Goal: Book appointment/travel/reservation: Book appointment/travel/reservation

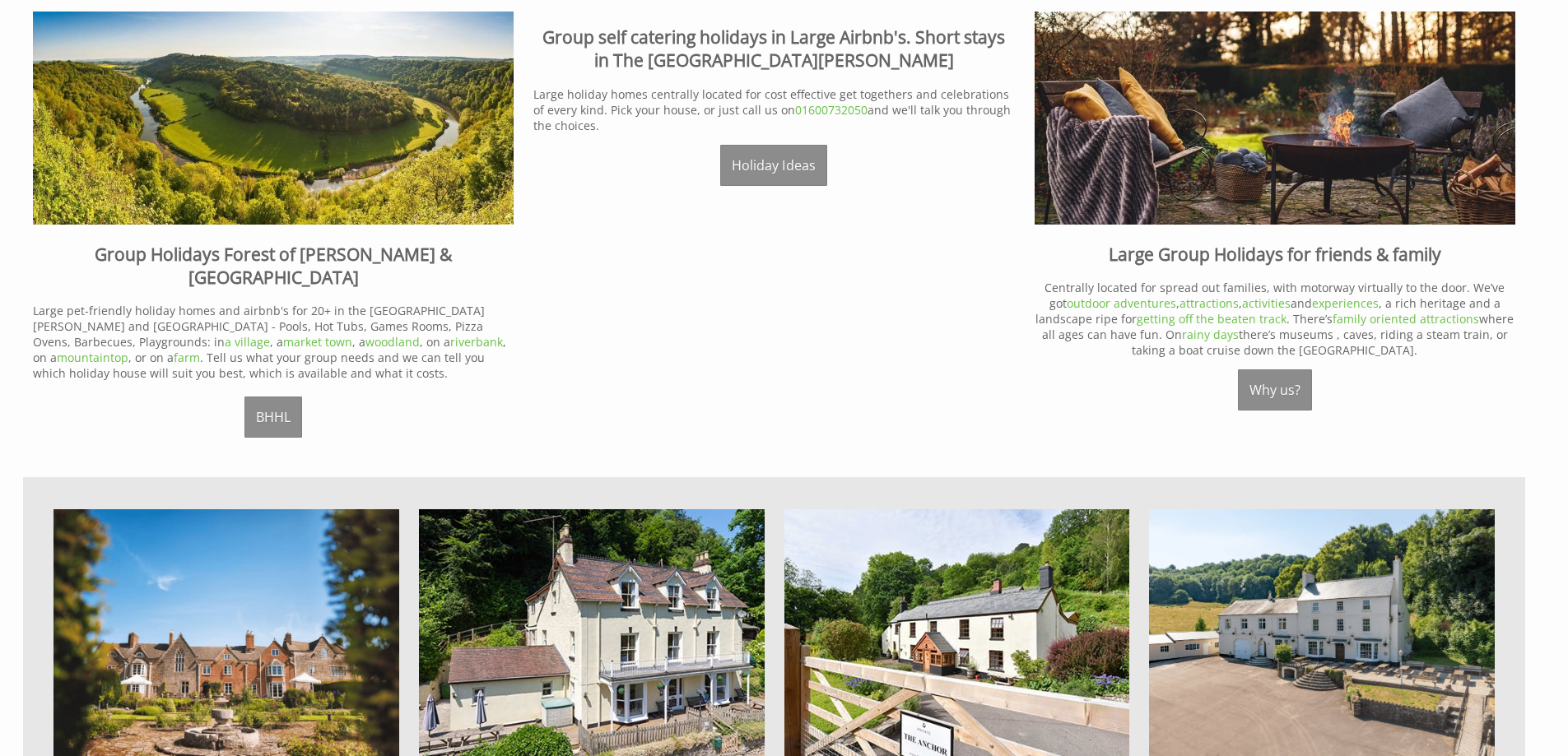
scroll to position [1152, 0]
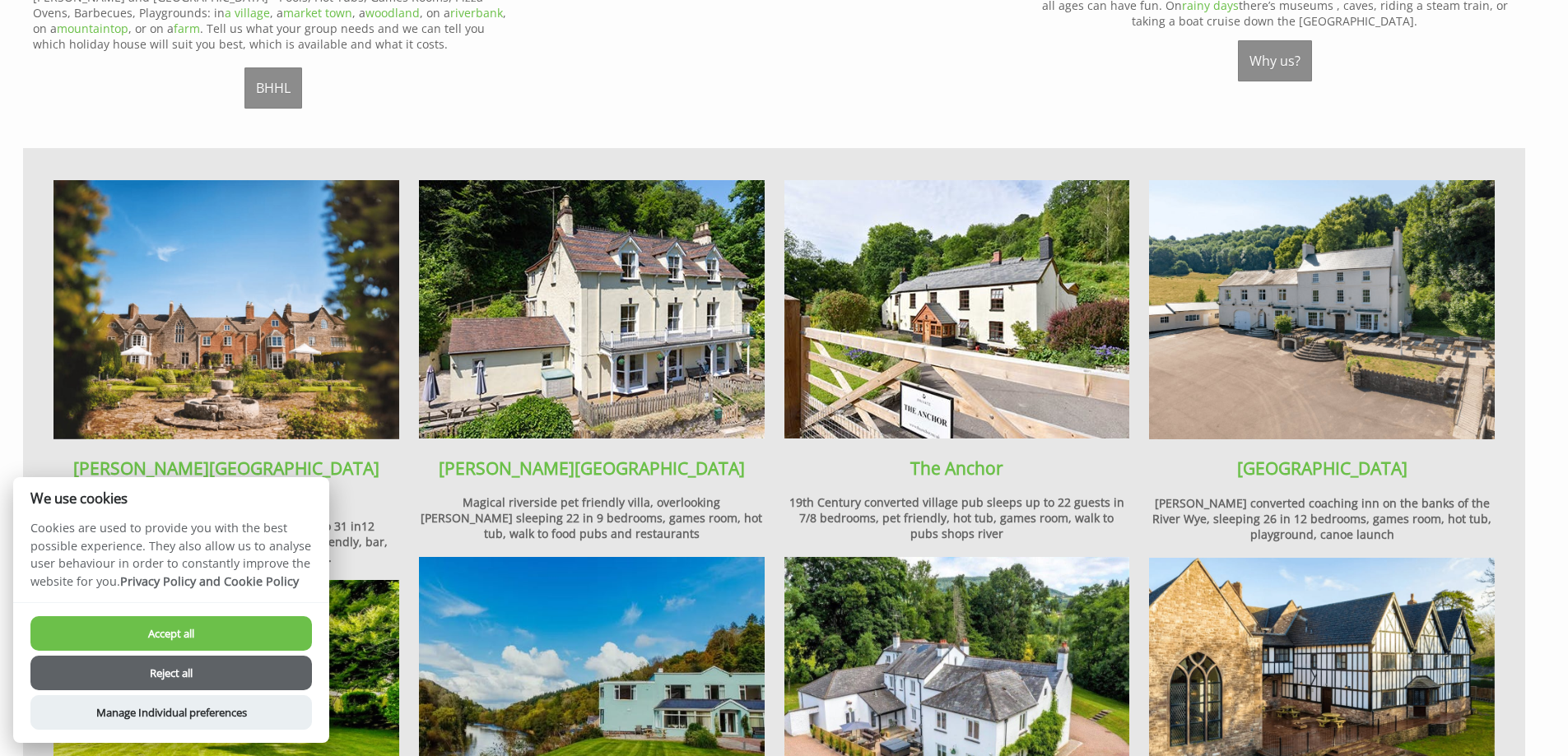
click at [207, 627] on button "Accept all" at bounding box center [171, 634] width 282 height 35
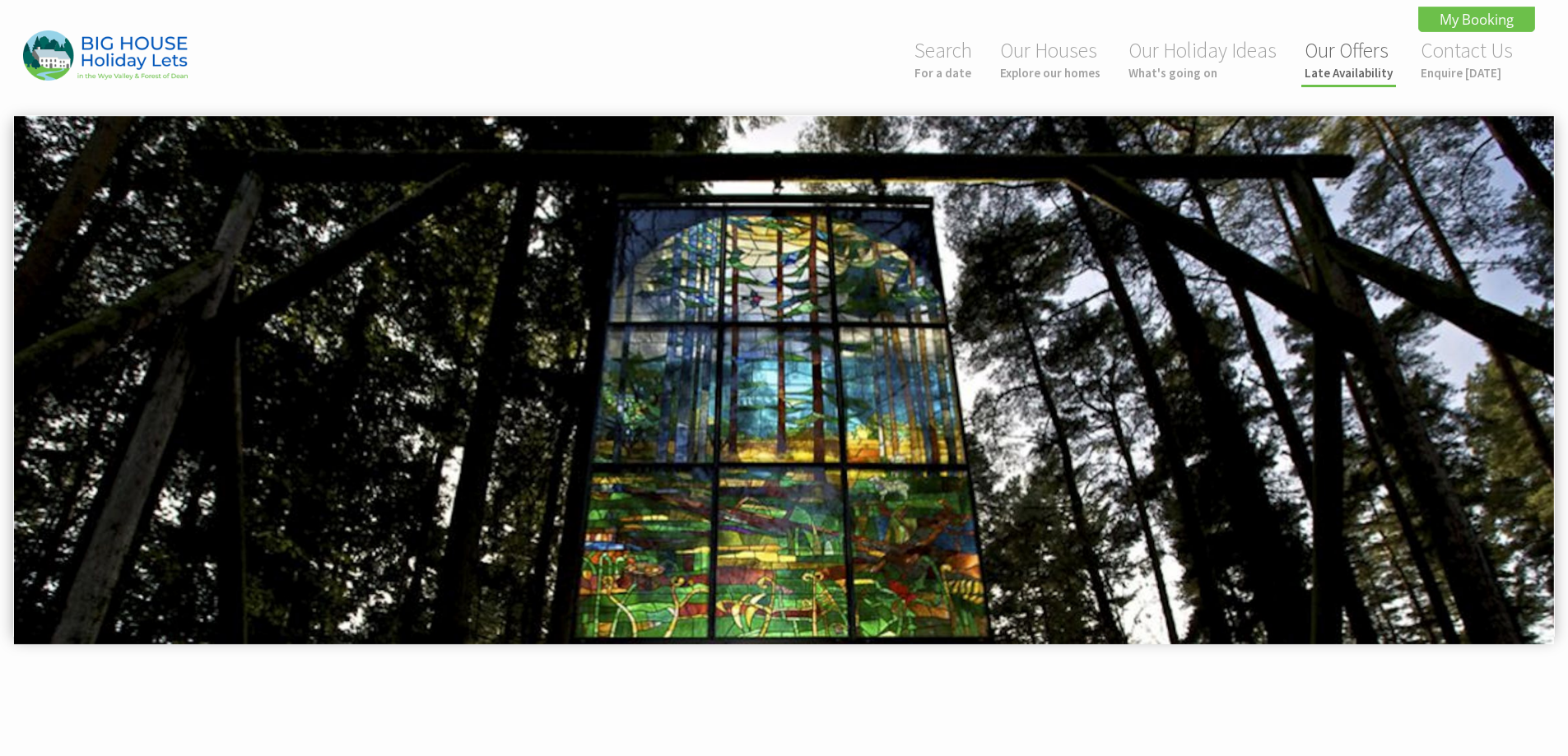
click at [1354, 65] on small "Late Availability" at bounding box center [1349, 72] width 88 height 15
click at [927, 67] on small "For a date" at bounding box center [944, 72] width 58 height 15
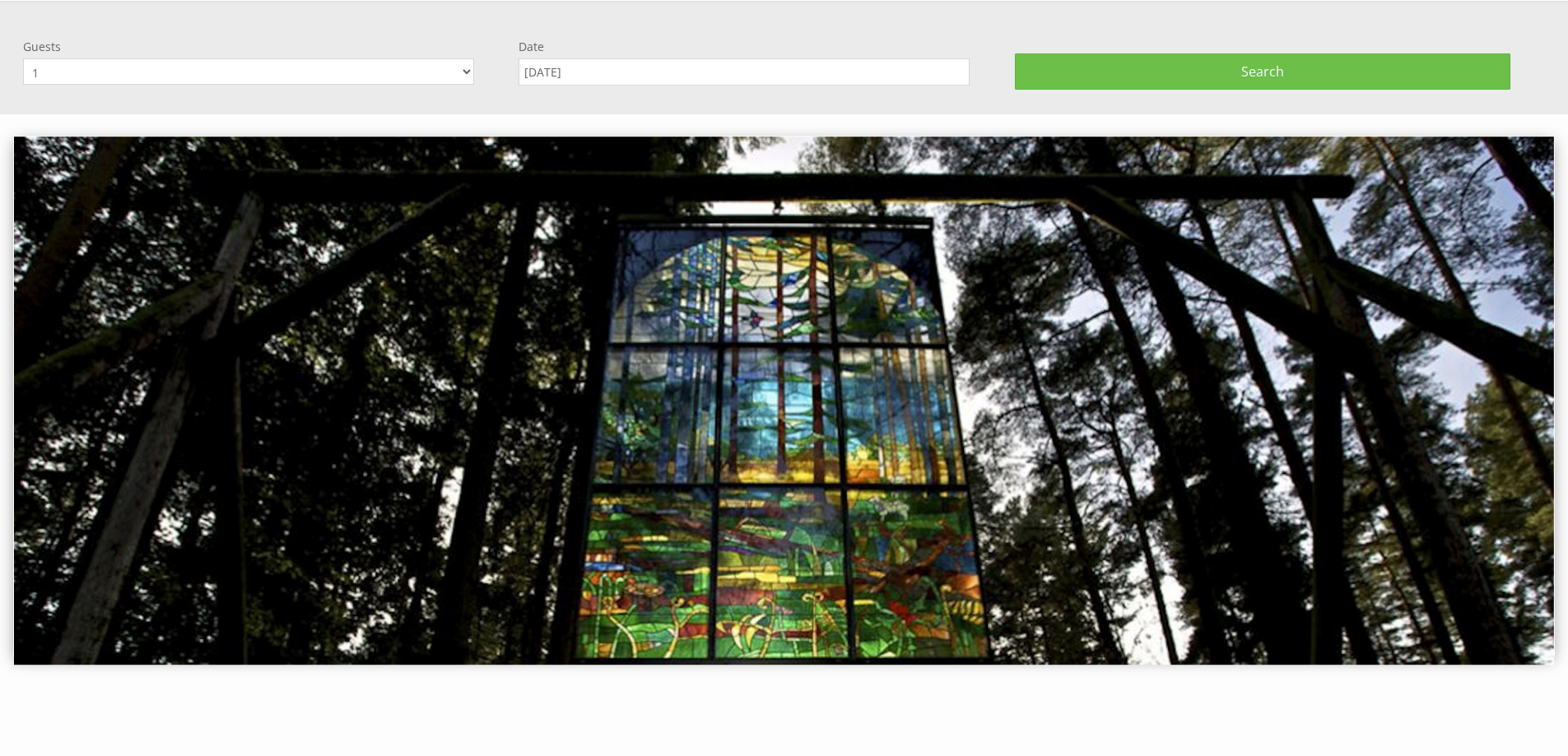
scroll to position [115, 0]
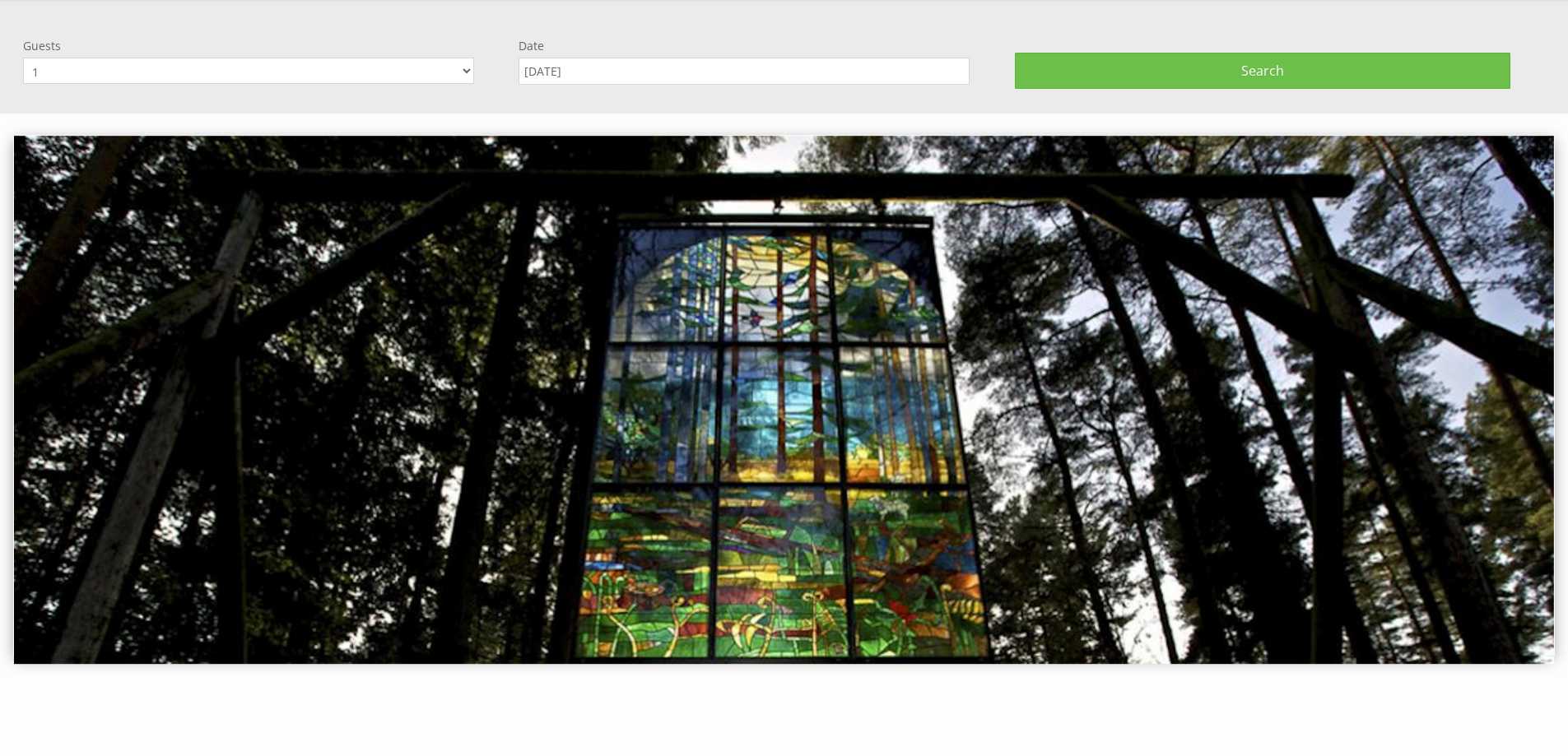
click at [231, 75] on select "1 2 3 4 5 6 7 8 9 10 11 12 13 14 15 16 17 18 19 20 21 22 23 24 25 26 27 28 29 3…" at bounding box center [248, 71] width 451 height 26
select select "16"
click at [23, 58] on select "1 2 3 4 5 6 7 8 9 10 11 12 13 14 15 16 17 18 19 20 21 22 23 24 25 26 27 28 29 3…" at bounding box center [248, 71] width 451 height 26
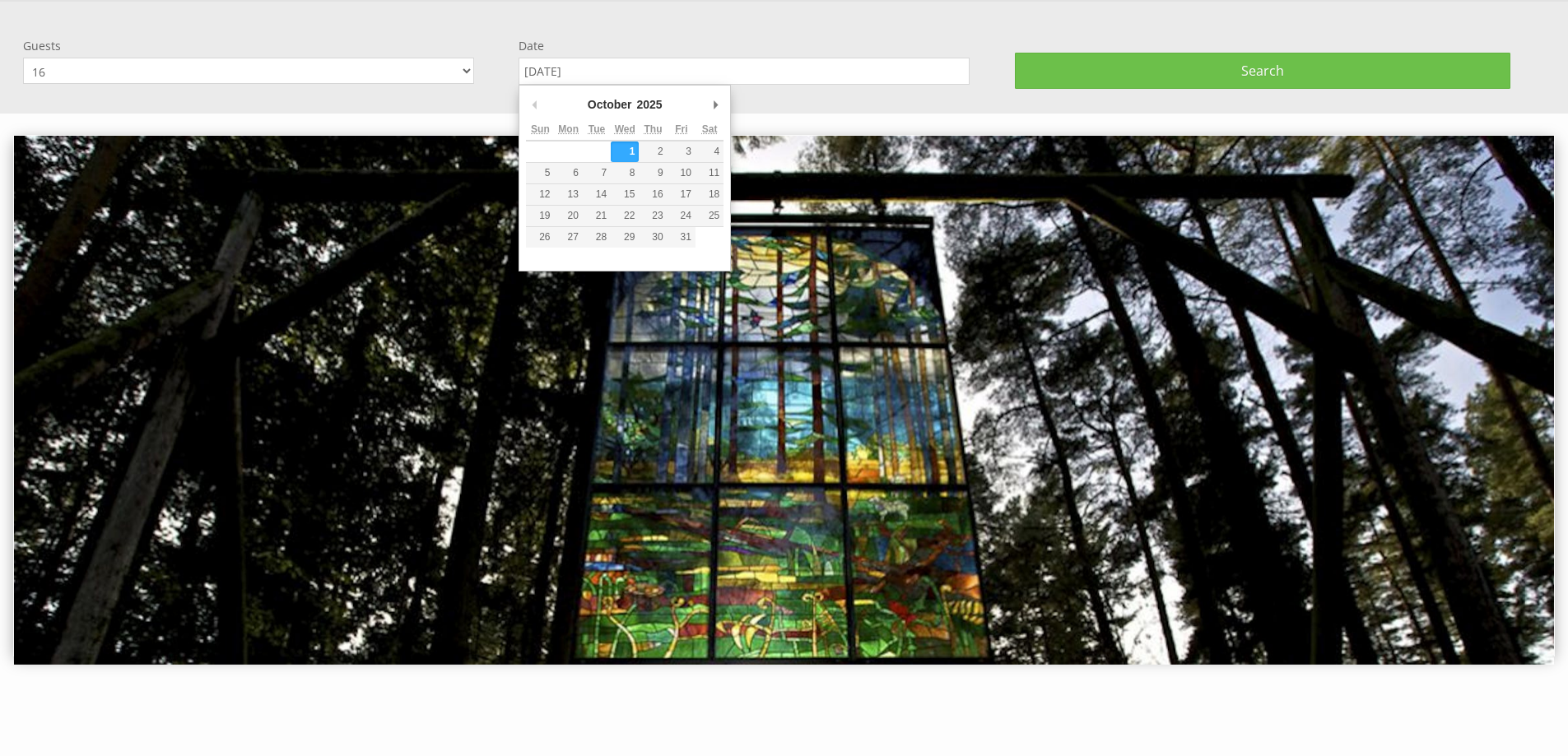
click at [667, 75] on input "[DATE]" at bounding box center [744, 71] width 451 height 27
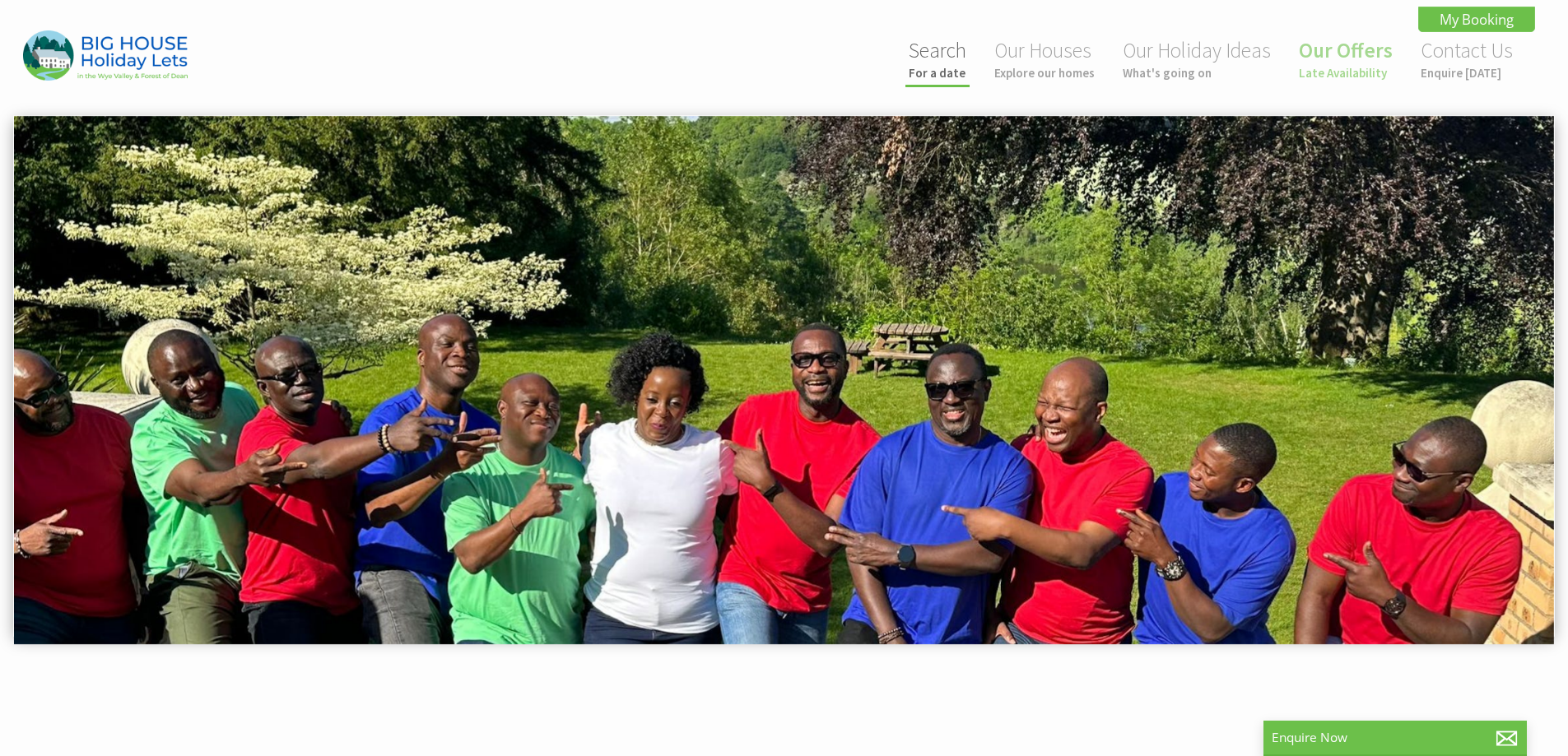
click at [954, 82] on li "Search For a date" at bounding box center [937, 60] width 64 height 54
click at [873, 70] on div "Search For a date Our Houses Explore our homes Our Holiday Ideas What's going o…" at bounding box center [773, 60] width 1522 height 60
click at [955, 68] on small "For a date" at bounding box center [938, 72] width 58 height 15
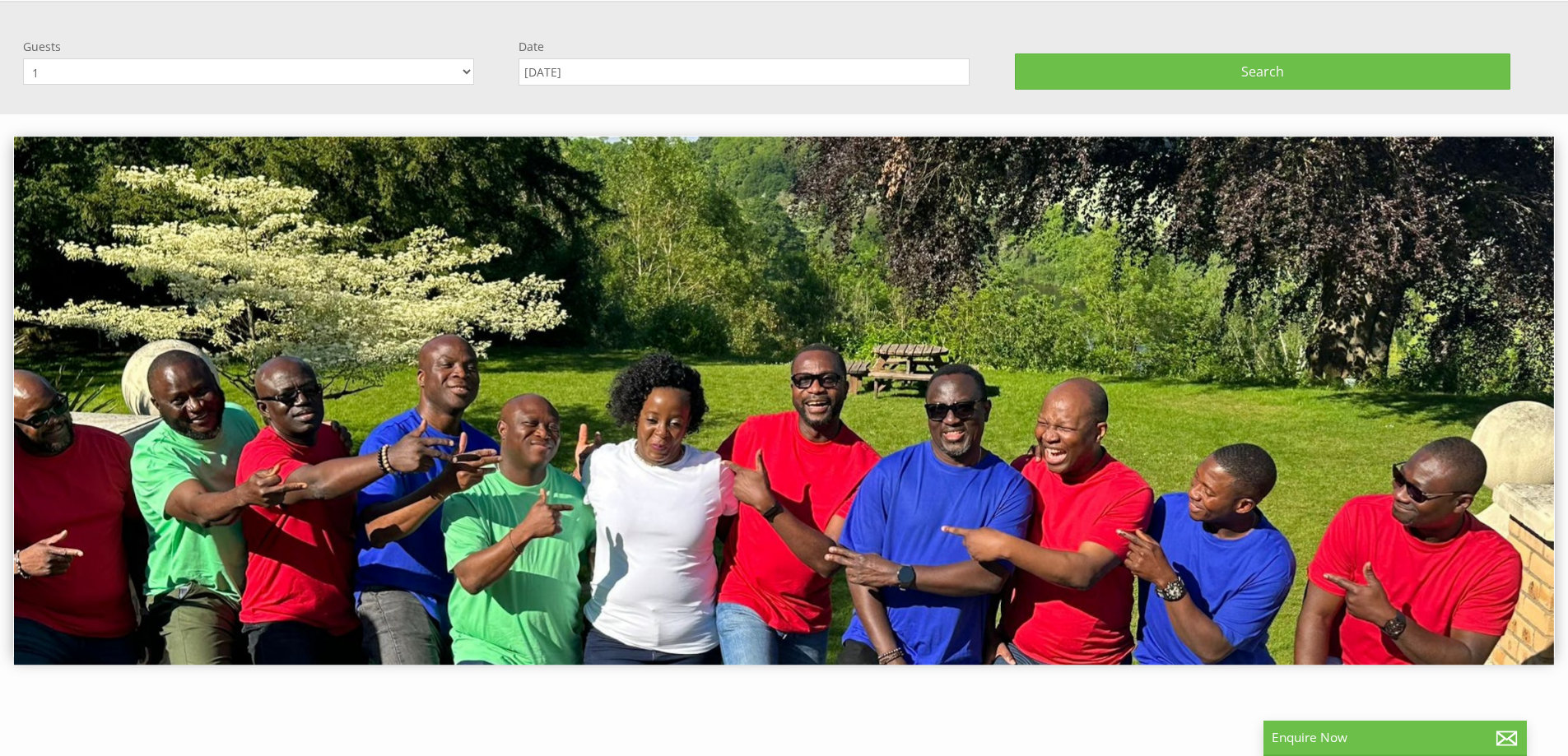
scroll to position [115, 0]
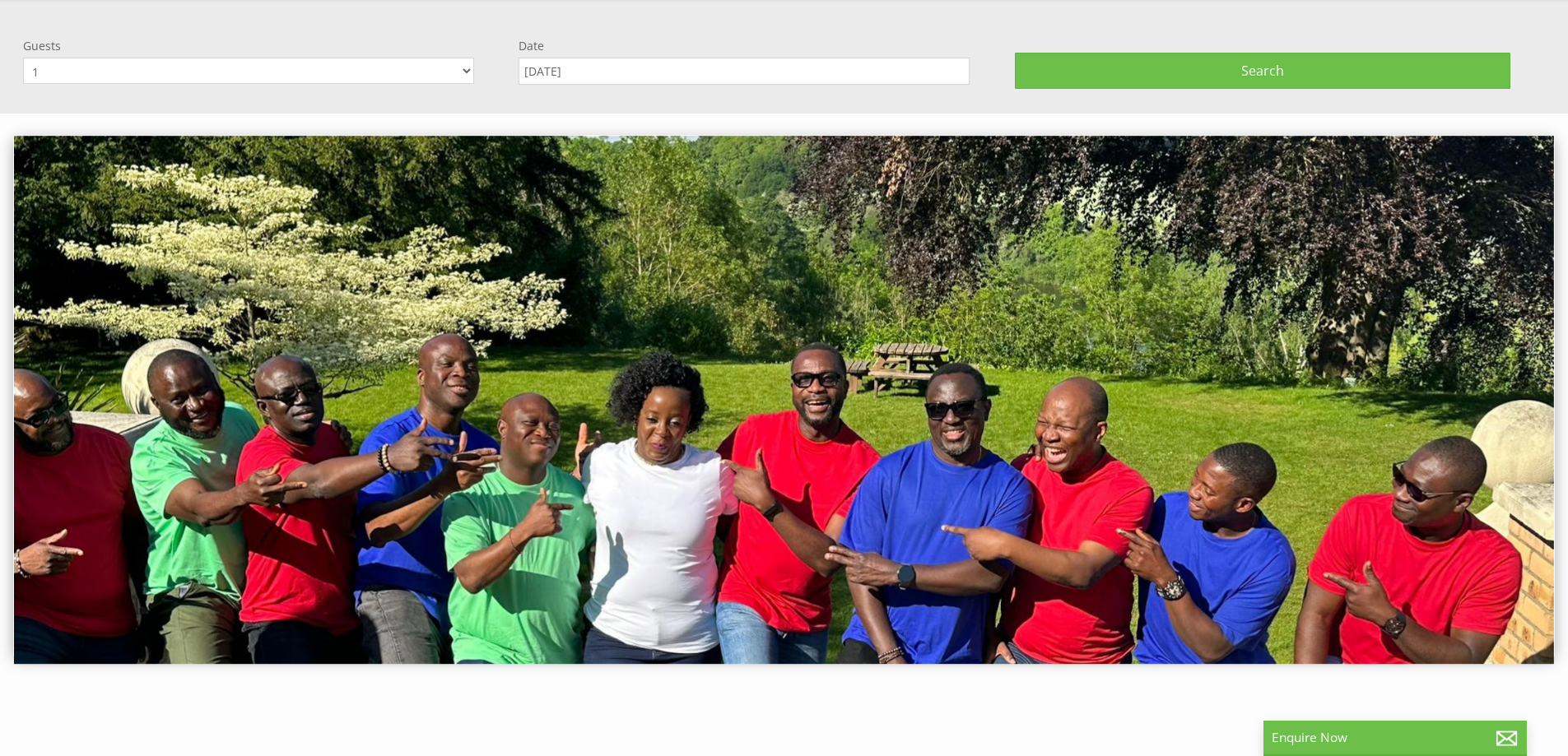
click at [259, 71] on select "1 2 3 4 5 6 7 8 9 10 11 12 13 14 15 16 17 18 19 20 21 22 23 24 25 26 27 28 29 3…" at bounding box center [248, 71] width 451 height 26
select select "16"
click at [23, 58] on select "1 2 3 4 5 6 7 8 9 10 11 12 13 14 15 16 17 18 19 20 21 22 23 24 25 26 27 28 29 3…" at bounding box center [248, 71] width 451 height 26
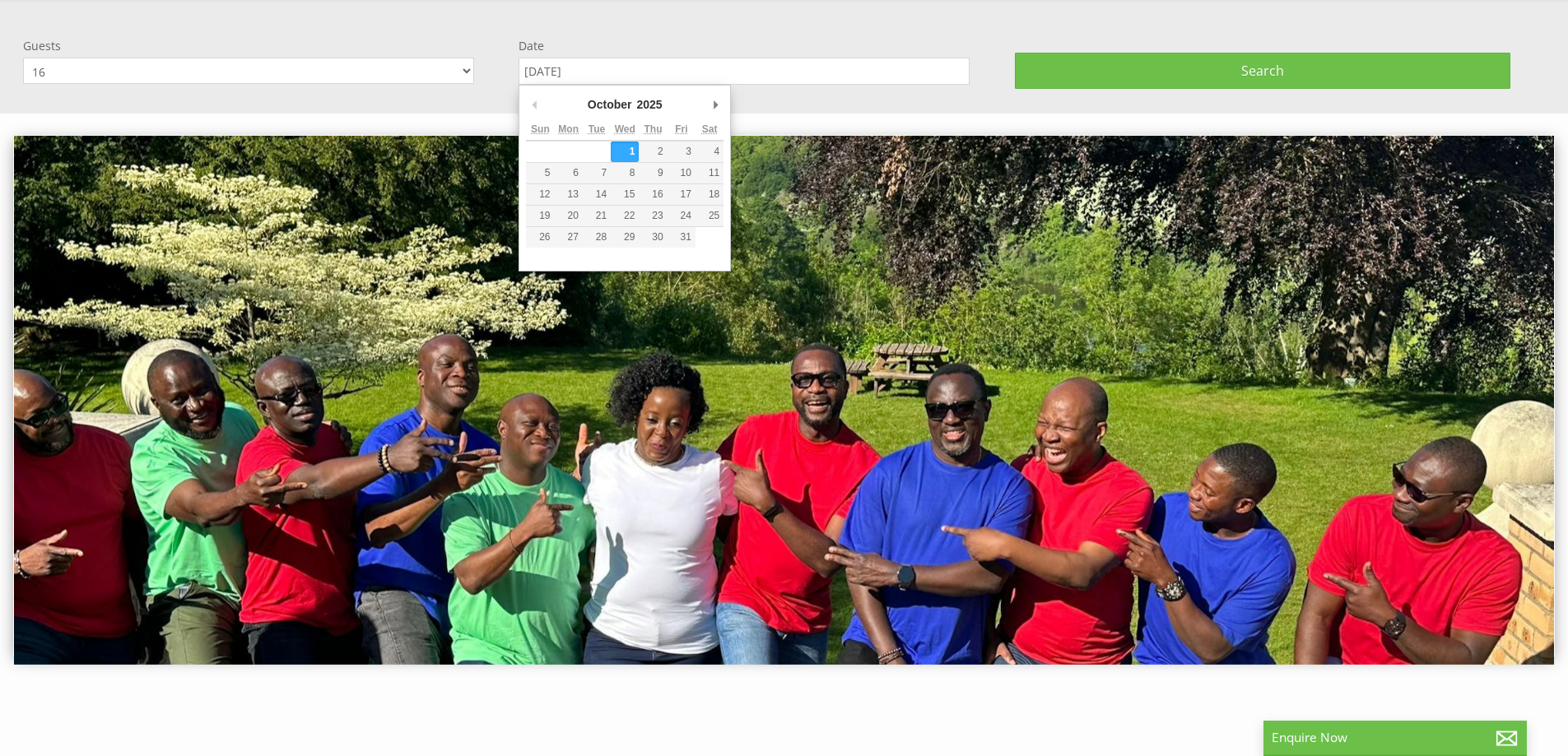
drag, startPoint x: 591, startPoint y: 71, endPoint x: 831, endPoint y: 79, distance: 240.1
click at [592, 71] on input "01/10/2025" at bounding box center [744, 71] width 451 height 27
type input "[DATE]"
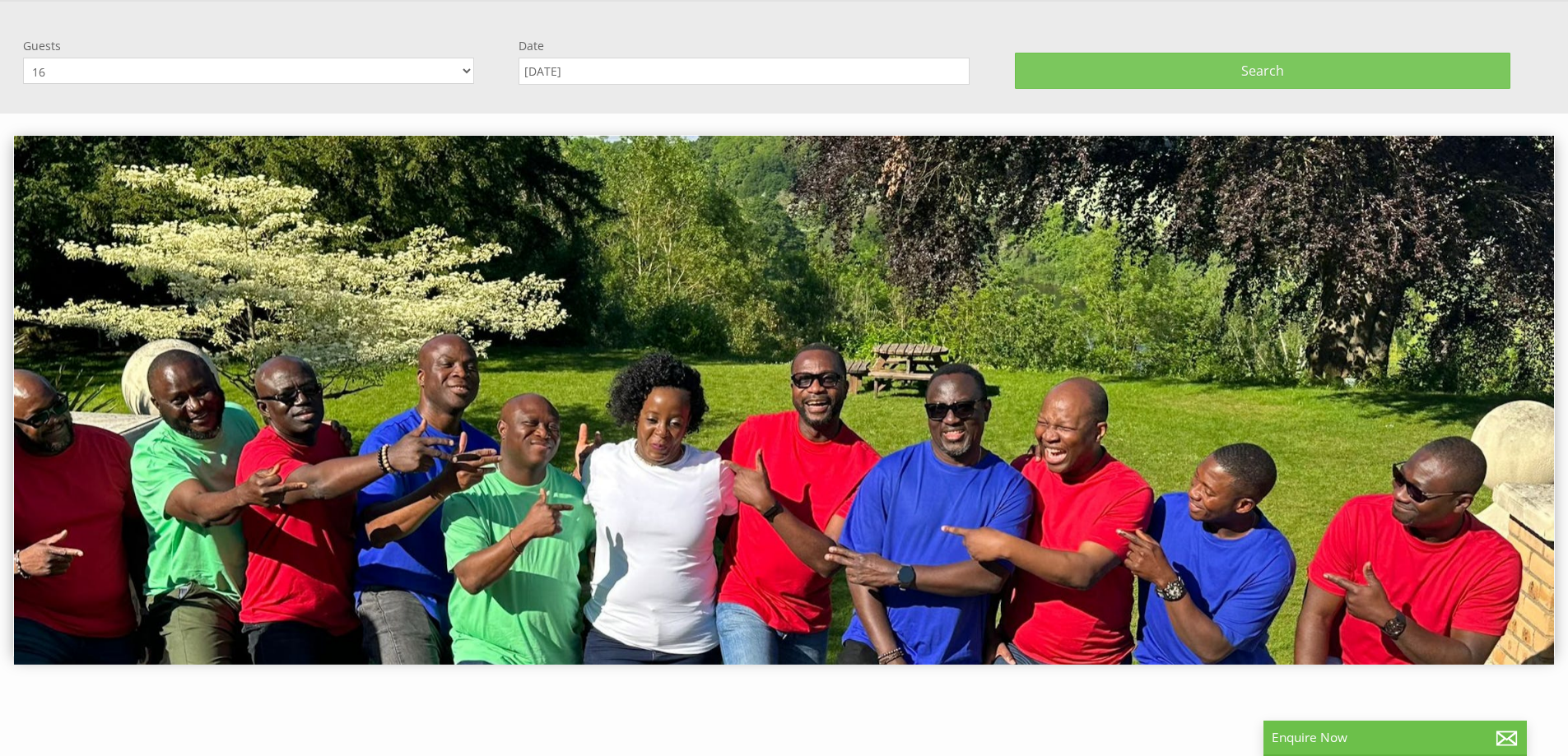
click at [1247, 72] on span "Search" at bounding box center [1263, 71] width 43 height 18
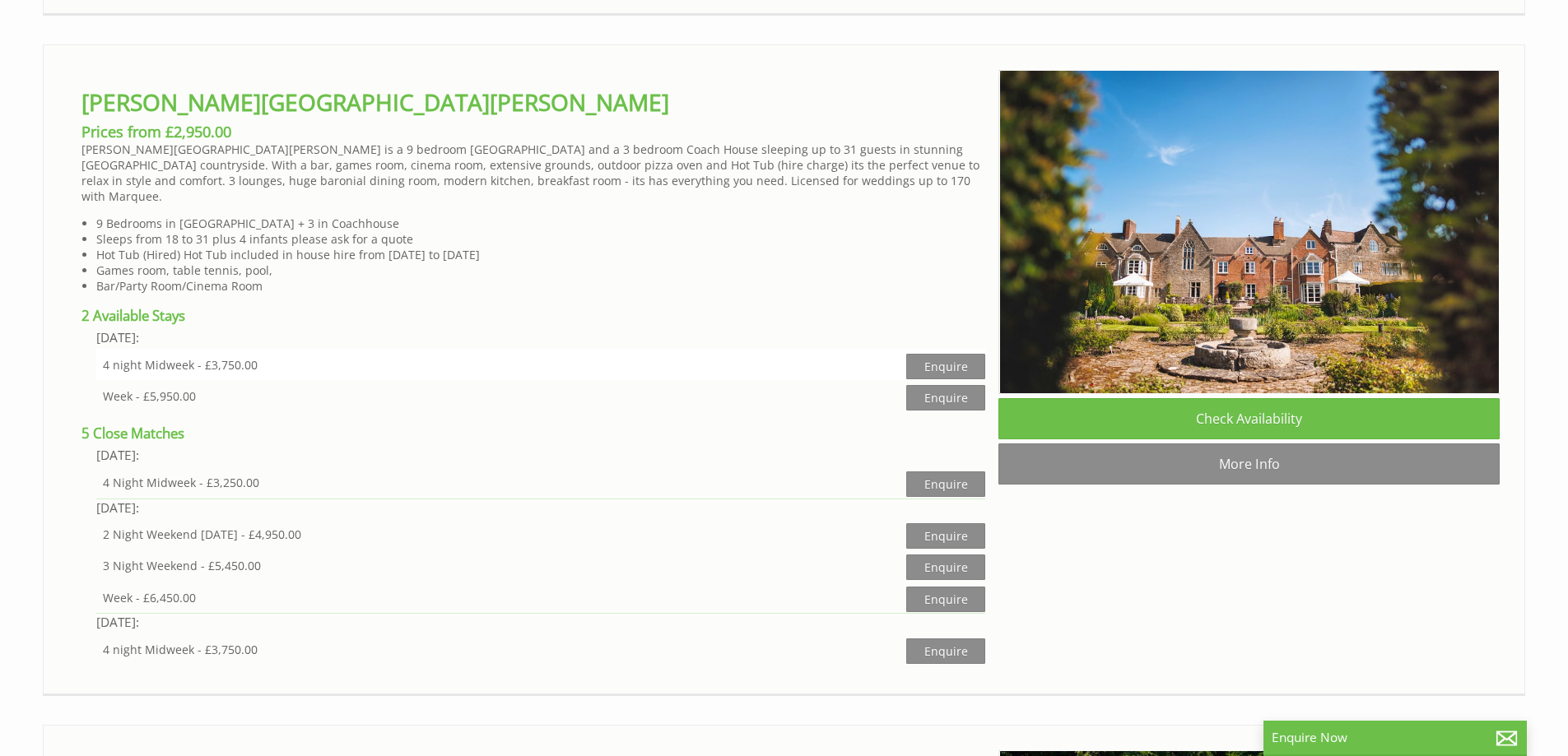
scroll to position [1646, 0]
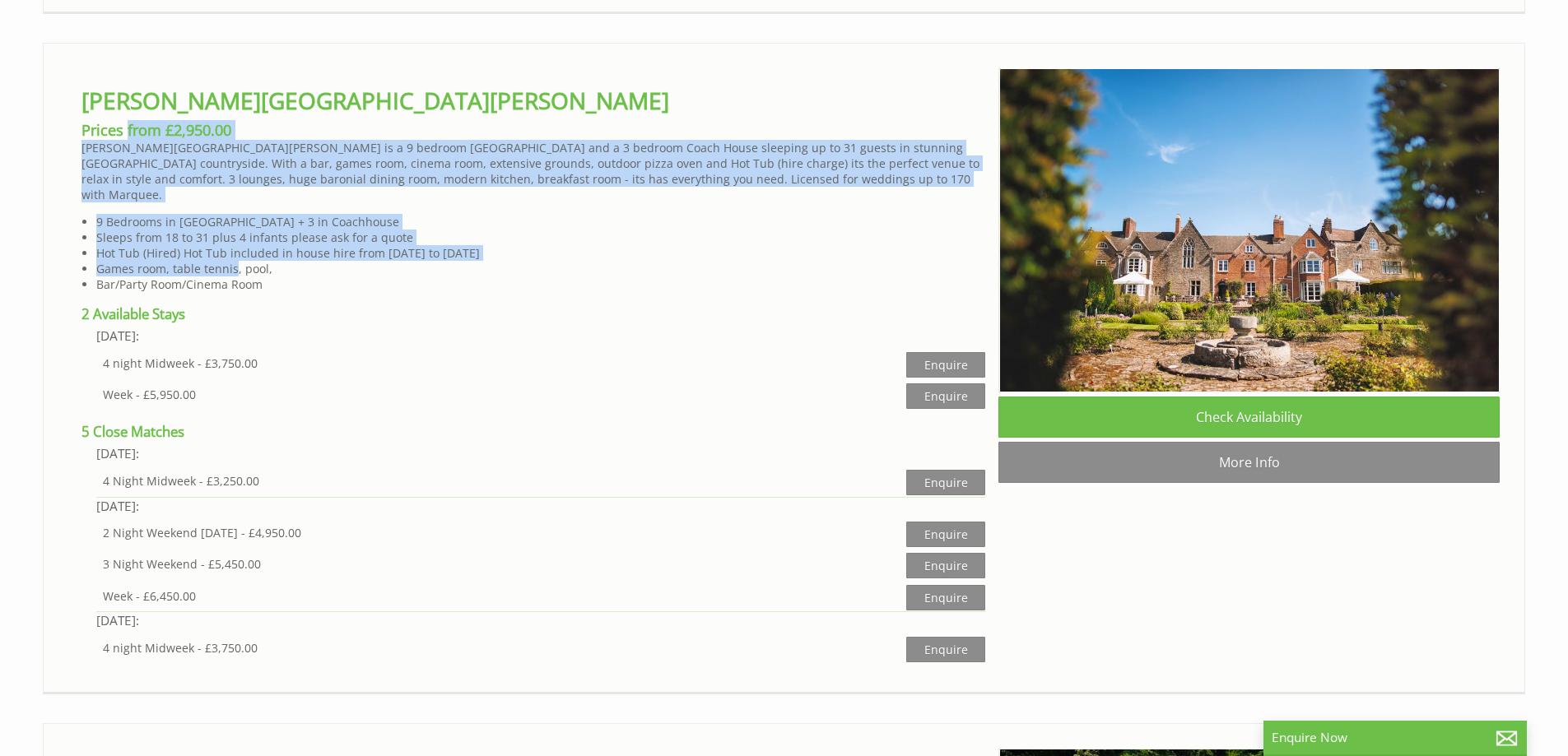
drag, startPoint x: 153, startPoint y: 150, endPoint x: 233, endPoint y: 254, distance: 131.2
click at [233, 254] on div "Bowley Hall Prices from £2,950.00 Bowley Hall is a 9 bedroom Manor House and a …" at bounding box center [533, 366] width 930 height 595
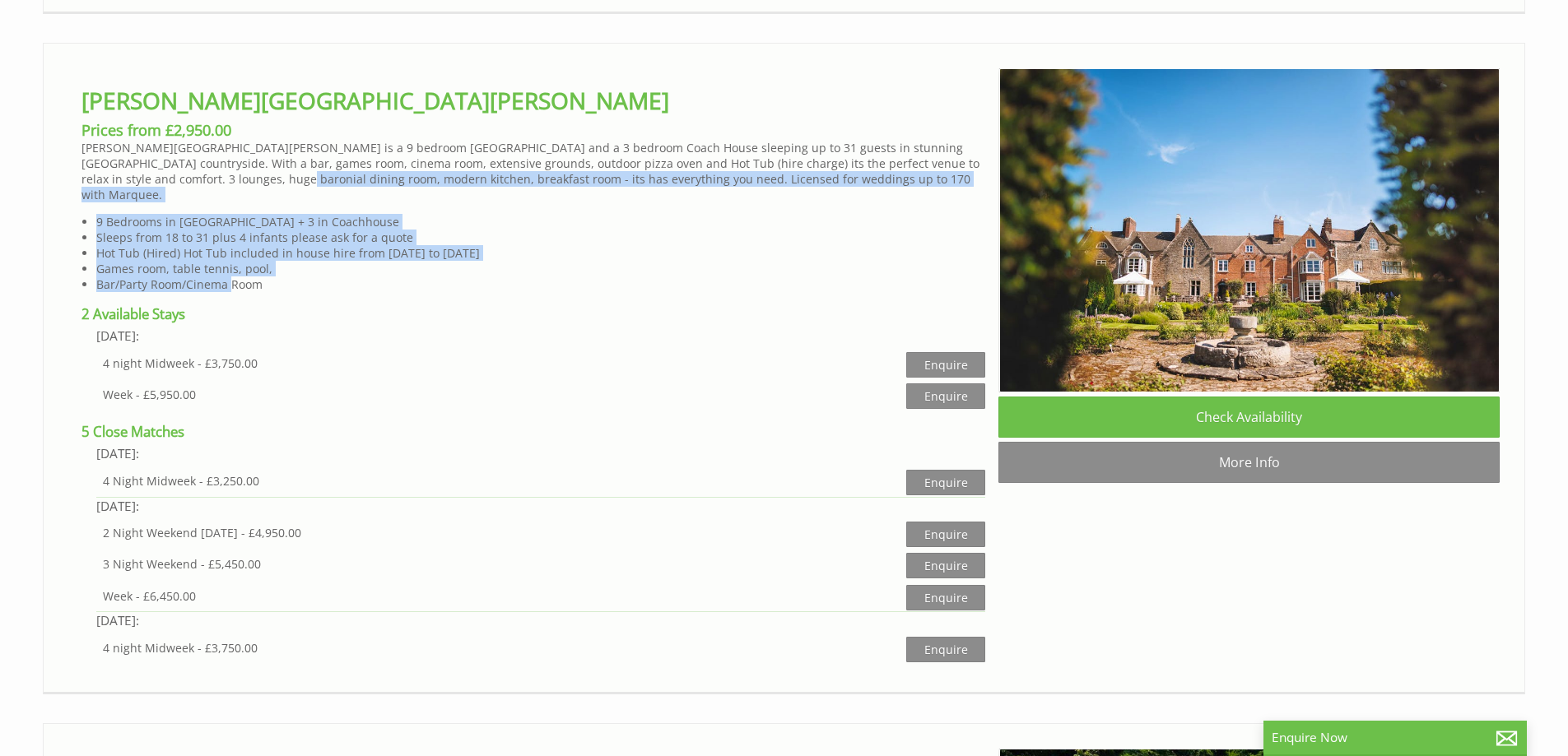
drag, startPoint x: 230, startPoint y: 267, endPoint x: 187, endPoint y: 171, distance: 105.2
click at [191, 175] on div "Bowley Hall Prices from £2,950.00 Bowley Hall is a 9 bedroom Manor House and a …" at bounding box center [533, 366] width 930 height 595
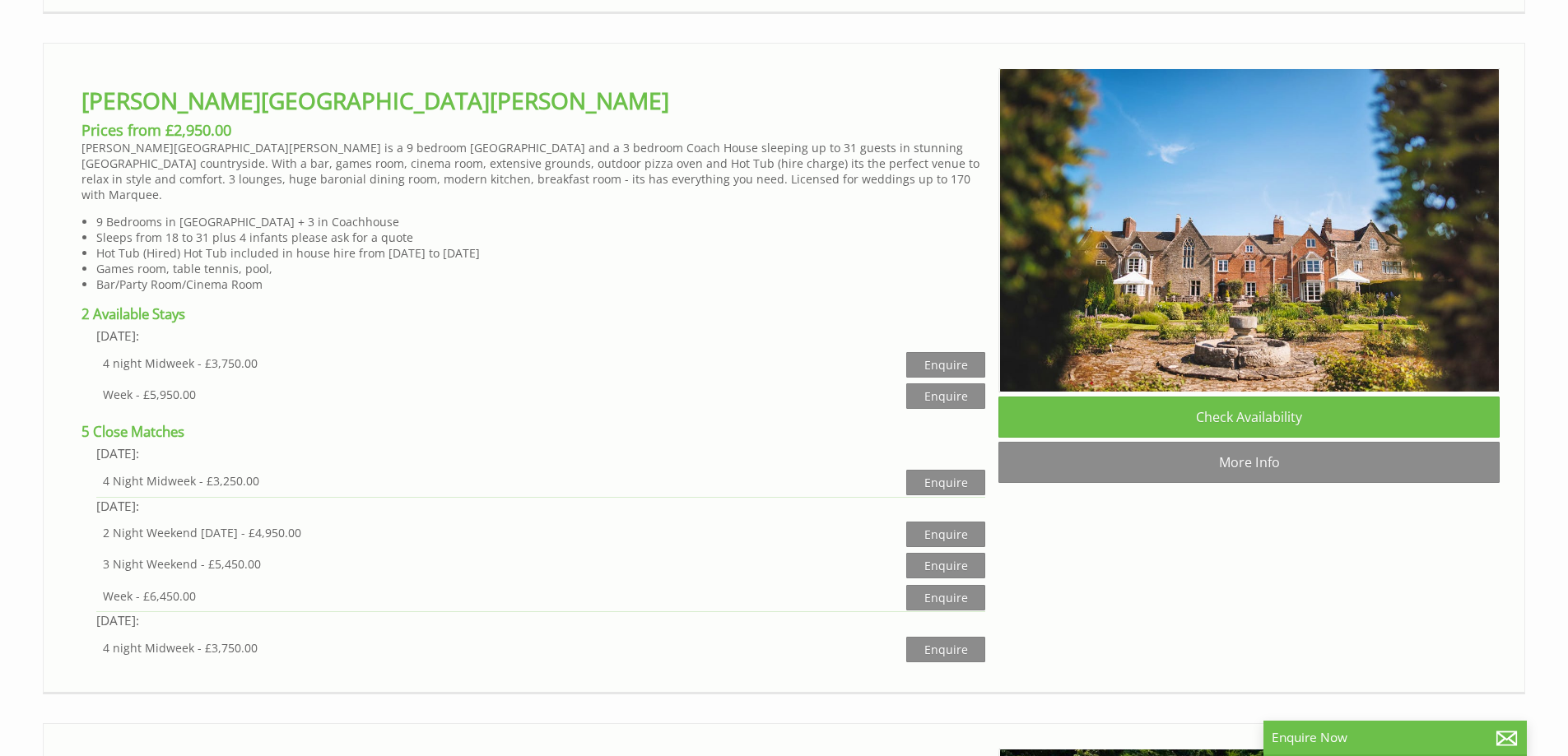
click at [187, 171] on p "[PERSON_NAME][GEOGRAPHIC_DATA][PERSON_NAME] is a 9 bedroom [GEOGRAPHIC_DATA] an…" at bounding box center [533, 171] width 904 height 63
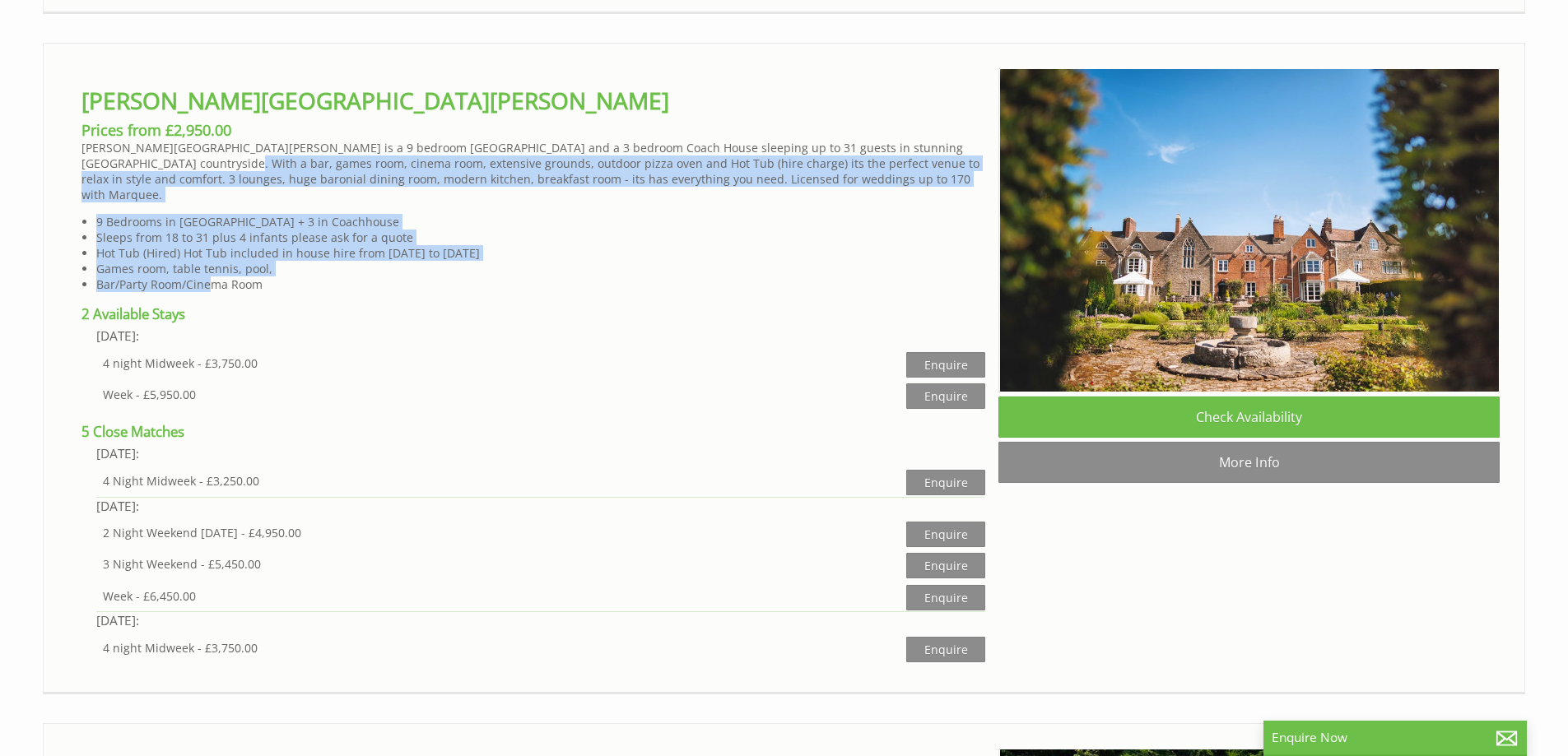
drag, startPoint x: 177, startPoint y: 157, endPoint x: 208, endPoint y: 266, distance: 113.3
click at [208, 266] on div "Bowley Hall Prices from £2,950.00 Bowley Hall is a 9 bedroom Manor House and a …" at bounding box center [533, 366] width 930 height 595
click at [208, 276] on li "Bar/Party Room/Cinema Room" at bounding box center [540, 284] width 889 height 15
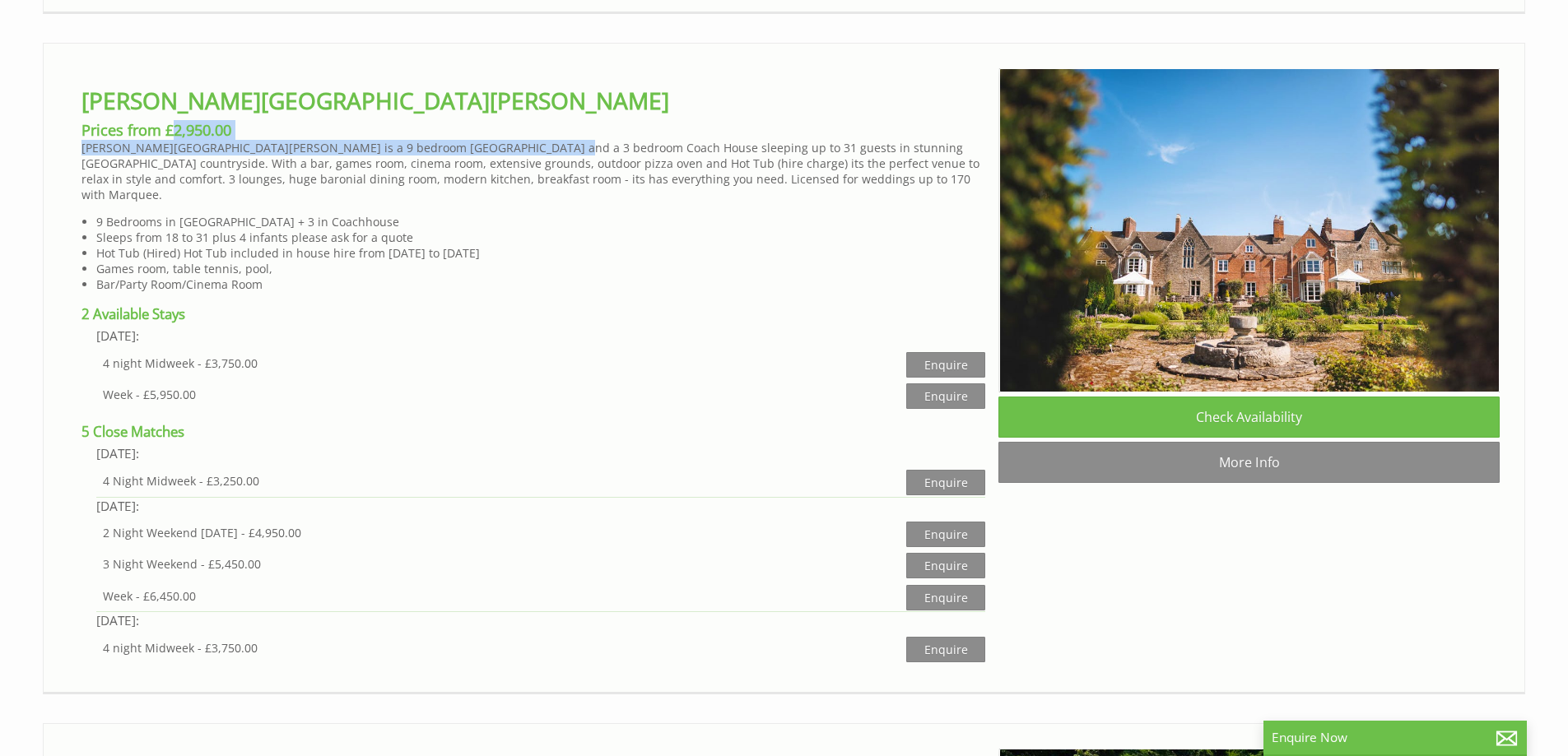
drag, startPoint x: 349, startPoint y: 145, endPoint x: 533, endPoint y: 148, distance: 184.0
click at [533, 148] on div "Bowley Hall Prices from £2,950.00 Bowley Hall is a 9 bedroom Manor House and a …" at bounding box center [533, 366] width 930 height 595
click at [533, 148] on p "[PERSON_NAME][GEOGRAPHIC_DATA][PERSON_NAME] is a 9 bedroom [GEOGRAPHIC_DATA] an…" at bounding box center [533, 171] width 904 height 63
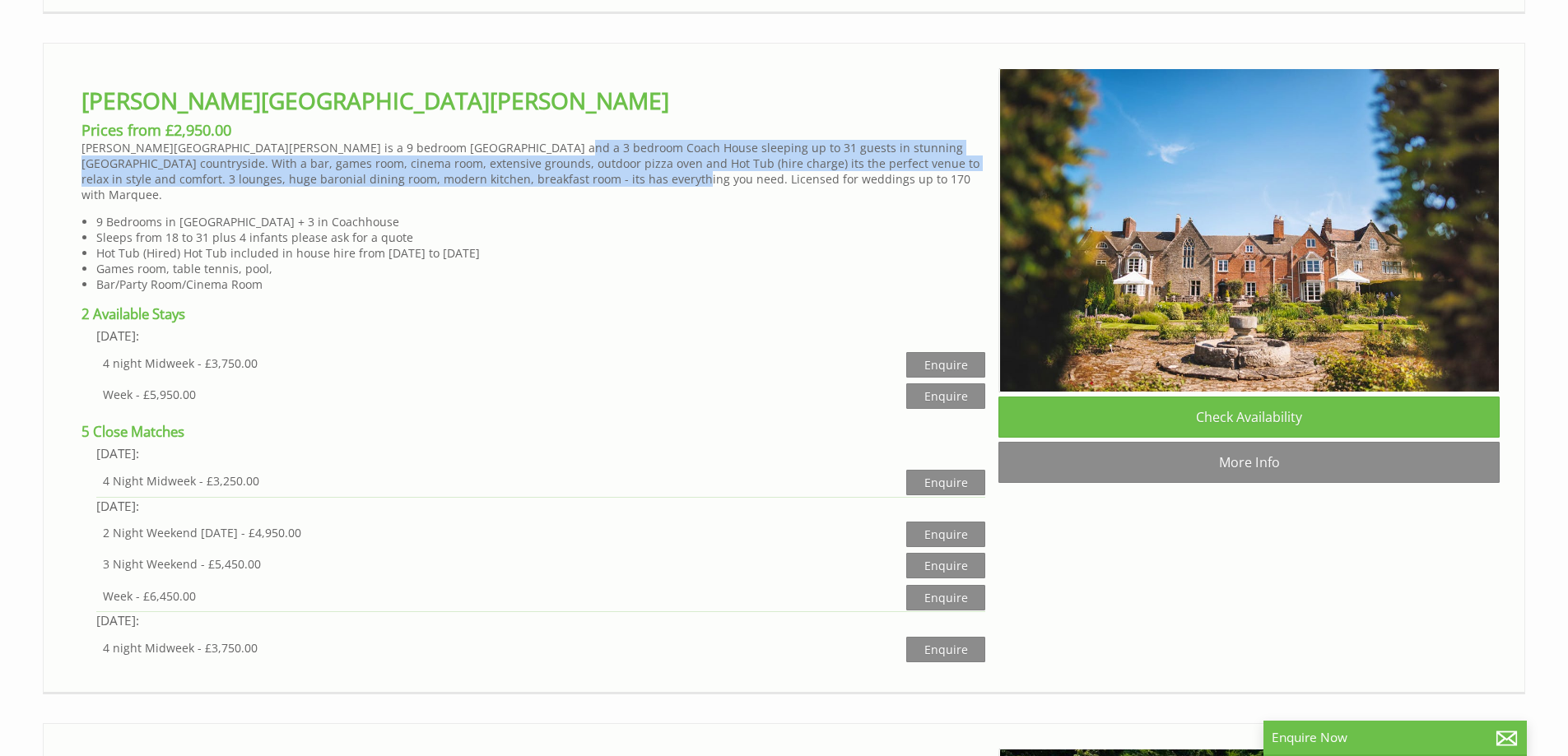
drag, startPoint x: 533, startPoint y: 148, endPoint x: 574, endPoint y: 181, distance: 52.6
click at [574, 181] on p "[PERSON_NAME][GEOGRAPHIC_DATA][PERSON_NAME] is a 9 bedroom [GEOGRAPHIC_DATA] an…" at bounding box center [533, 171] width 904 height 63
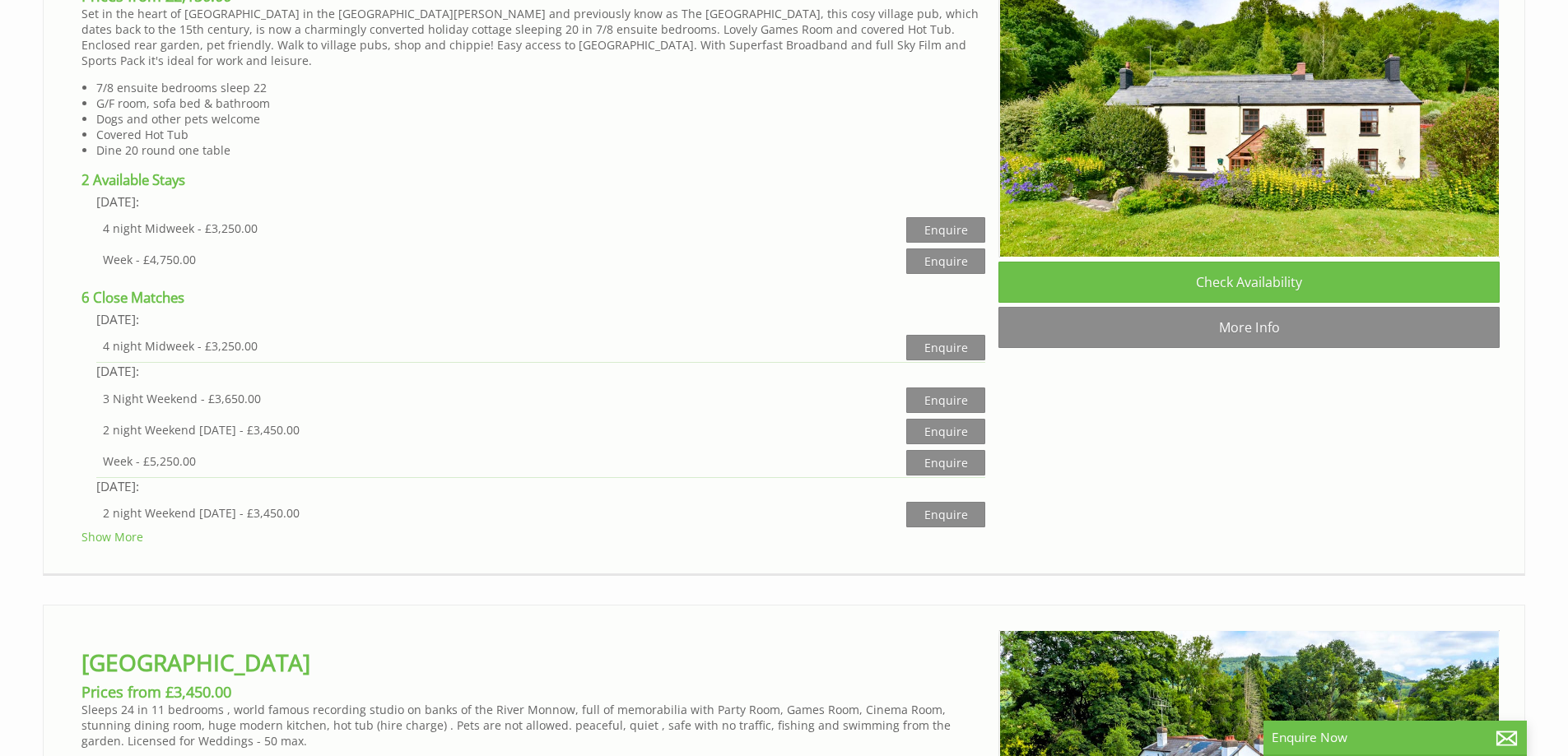
scroll to position [2962, 0]
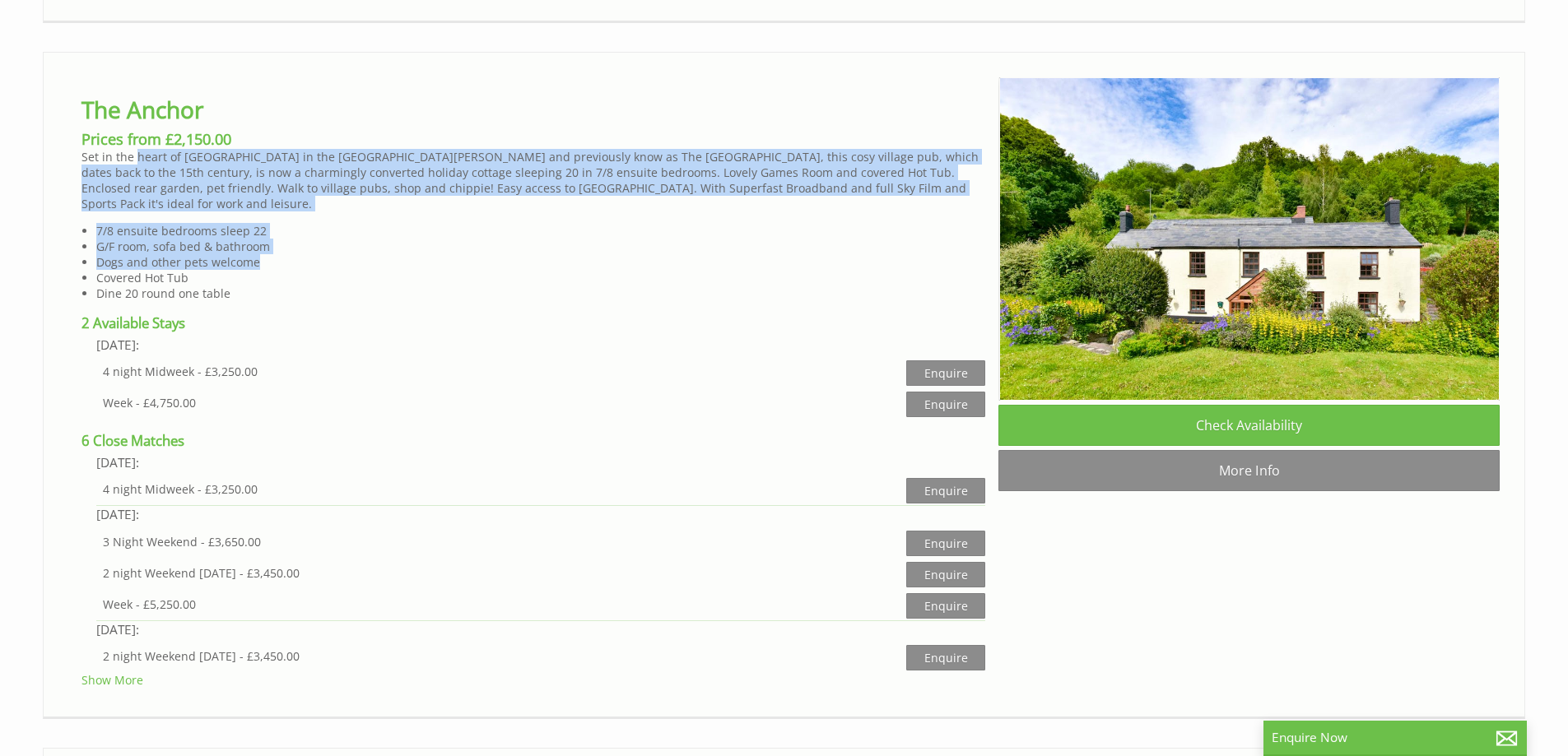
drag, startPoint x: 135, startPoint y: 145, endPoint x: 901, endPoint y: 221, distance: 769.8
click at [902, 222] on div "The Anchor Prices from £2,150.00 Set in the heart of Lydbrook in the Forest of …" at bounding box center [533, 383] width 930 height 611
click at [702, 164] on p "Set in the heart of [GEOGRAPHIC_DATA] in the [GEOGRAPHIC_DATA][PERSON_NAME] and…" at bounding box center [533, 180] width 904 height 63
drag, startPoint x: 223, startPoint y: 142, endPoint x: 221, endPoint y: 232, distance: 90.0
click at [221, 232] on div "The Anchor Prices from £2,150.00 Set in the heart of Lydbrook in the Forest of …" at bounding box center [533, 383] width 930 height 611
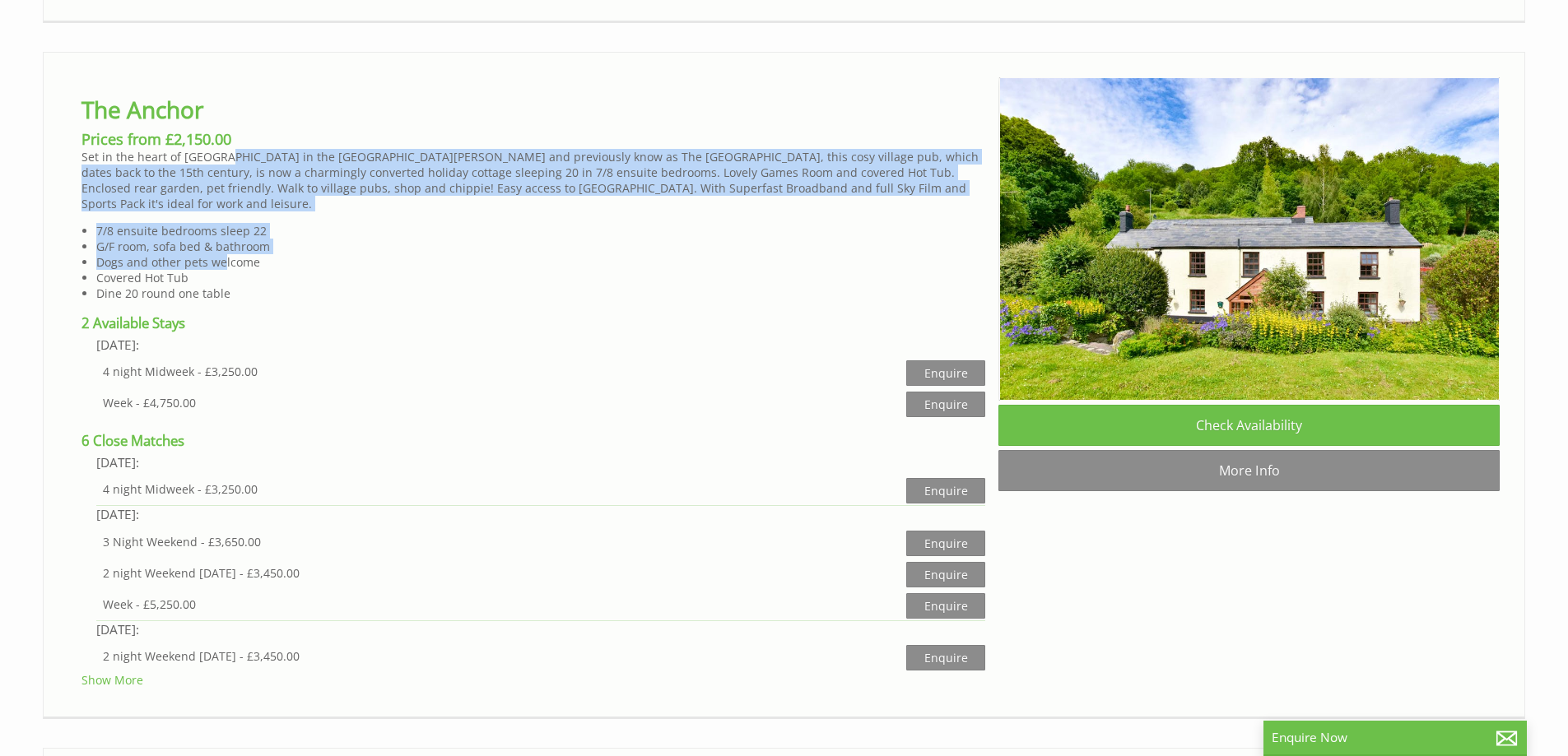
click at [221, 254] on li "Dogs and other pets welcome" at bounding box center [540, 262] width 889 height 15
drag, startPoint x: 155, startPoint y: 141, endPoint x: 187, endPoint y: 236, distance: 100.2
click at [187, 236] on div "The Anchor Prices from £2,150.00 Set in the heart of Lydbrook in the Forest of …" at bounding box center [533, 383] width 930 height 611
click at [187, 254] on li "Dogs and other pets welcome" at bounding box center [540, 262] width 889 height 15
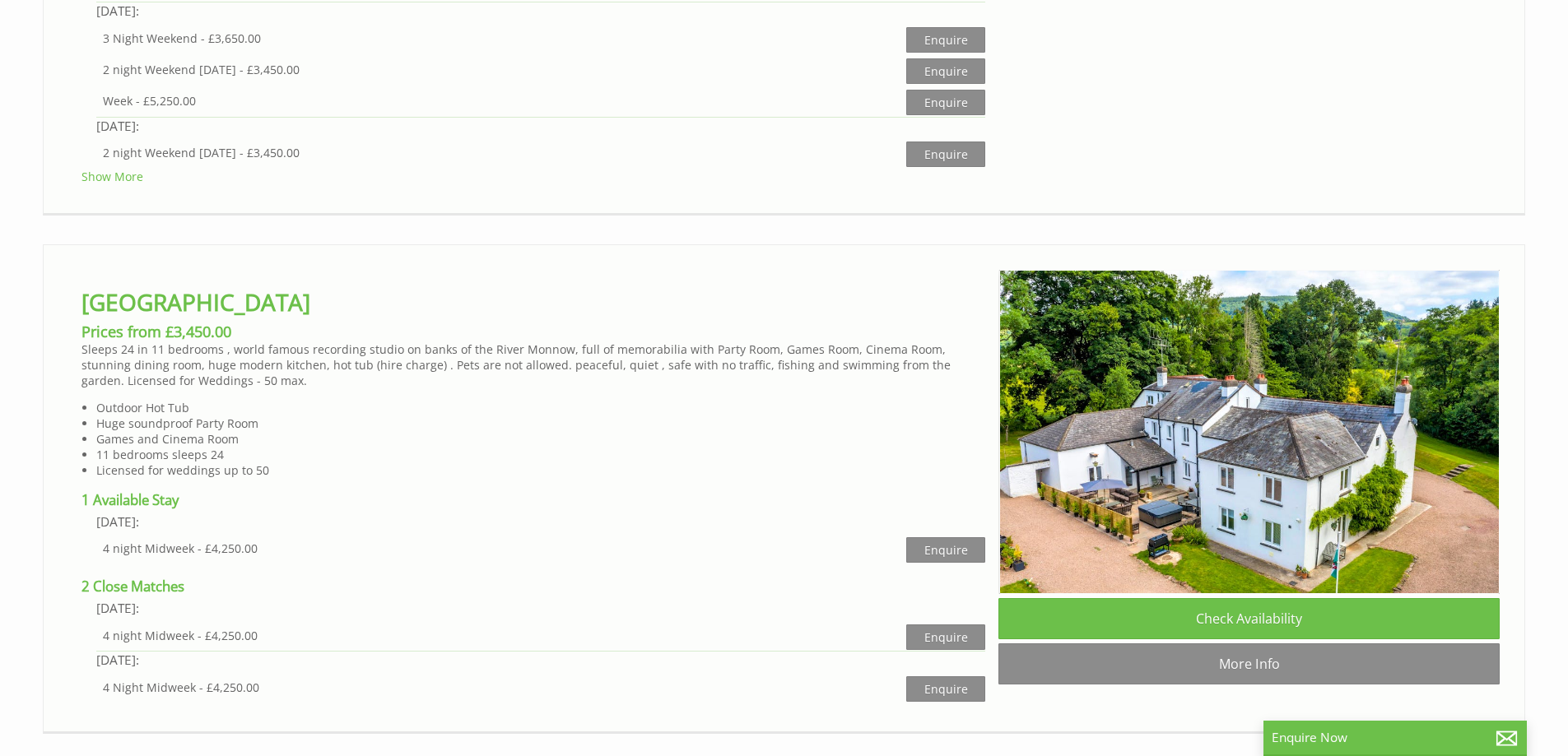
scroll to position [3621, 0]
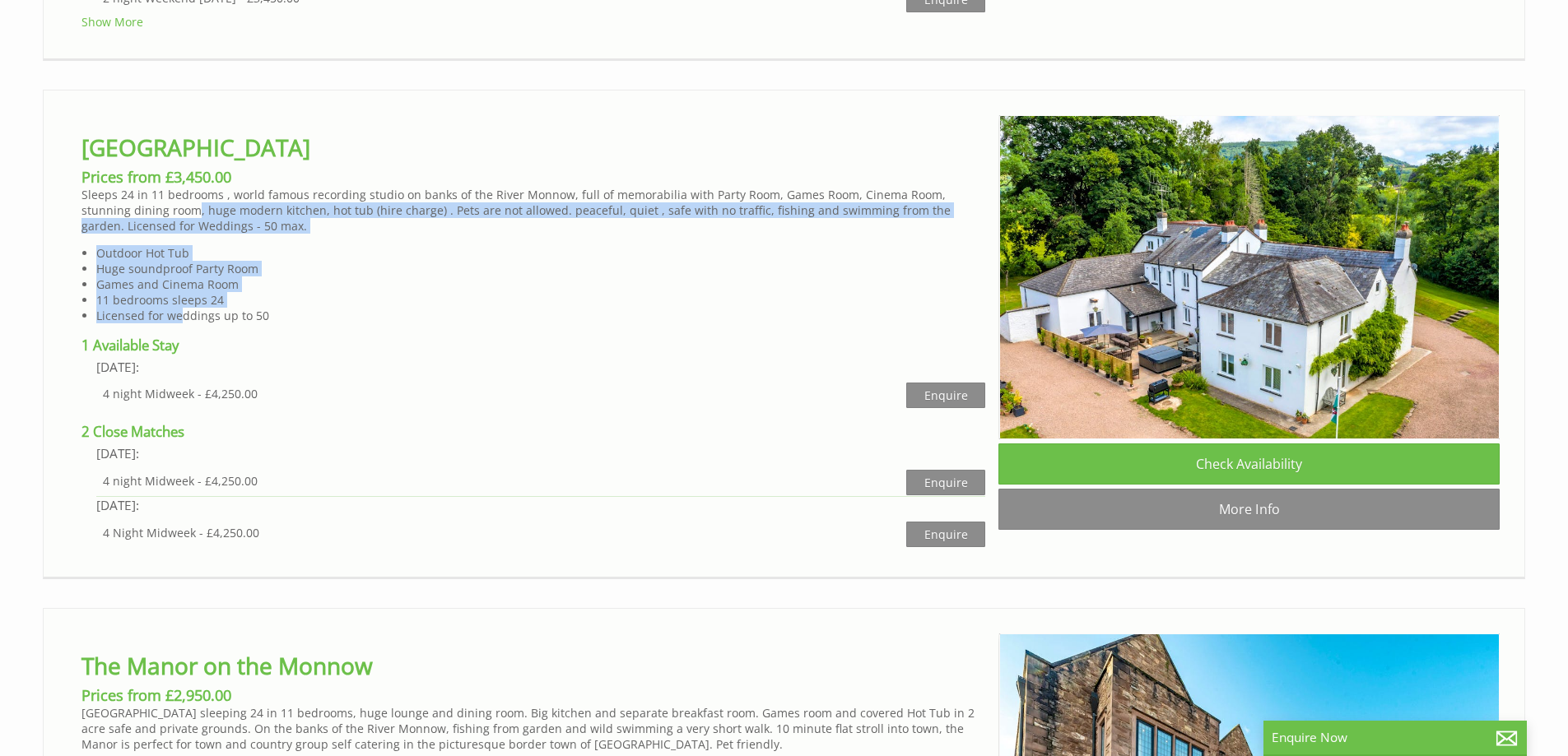
drag, startPoint x: 150, startPoint y: 186, endPoint x: 183, endPoint y: 277, distance: 96.8
click at [183, 277] on div "Monnow Valley Studio Prices from £3,450.00 Sleeps 24 in 11 bedrooms , world fam…" at bounding box center [533, 332] width 930 height 434
click at [183, 308] on li "Licensed for weddings up to 50" at bounding box center [540, 315] width 889 height 15
drag, startPoint x: 195, startPoint y: 282, endPoint x: 144, endPoint y: 175, distance: 118.5
click at [144, 175] on div "Monnow Valley Studio Prices from £3,450.00 Sleeps 24 in 11 bedrooms , world fam…" at bounding box center [533, 332] width 930 height 434
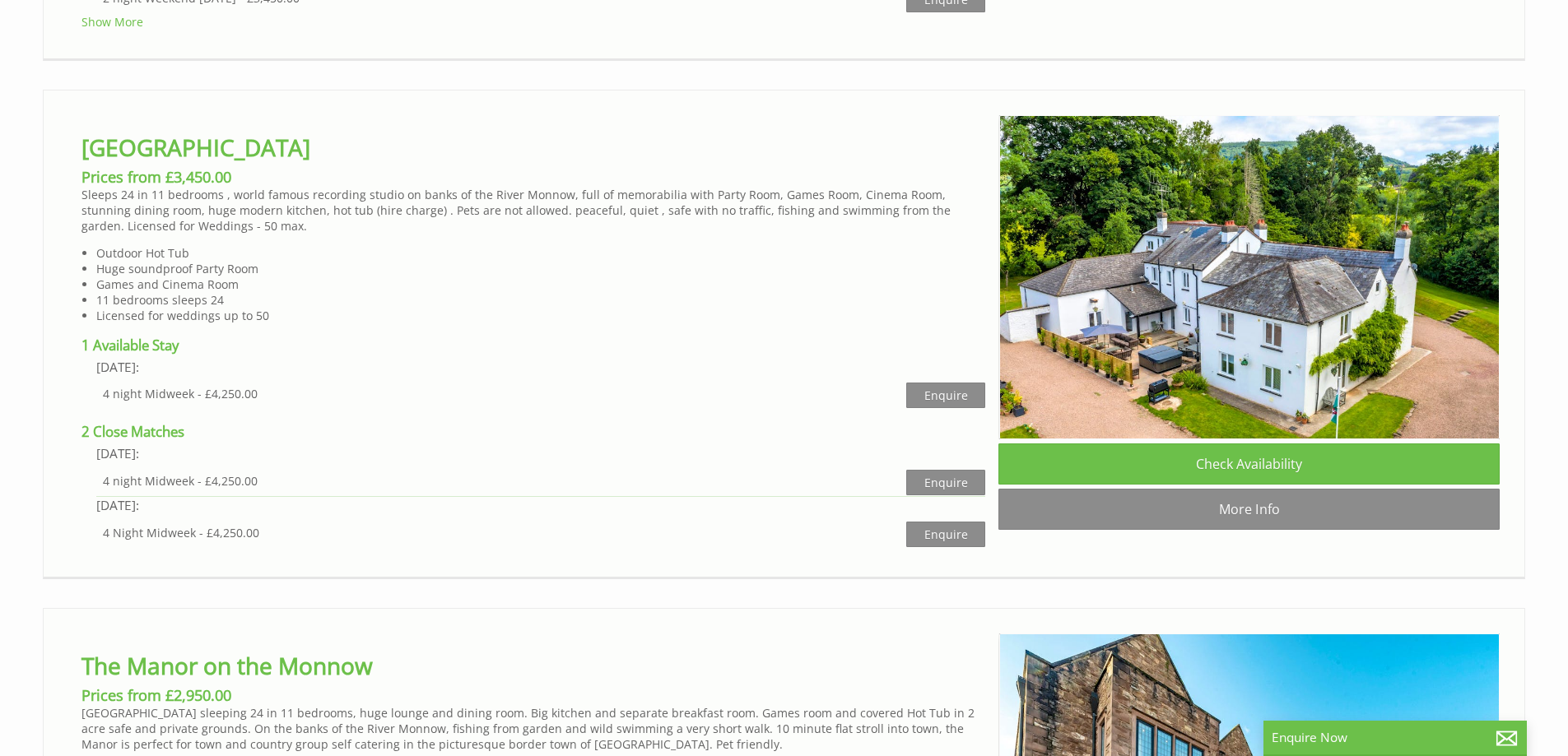
click at [136, 187] on p "Sleeps 24 in 11 bedrooms , world famous recording studio on banks of the River …" at bounding box center [533, 210] width 904 height 47
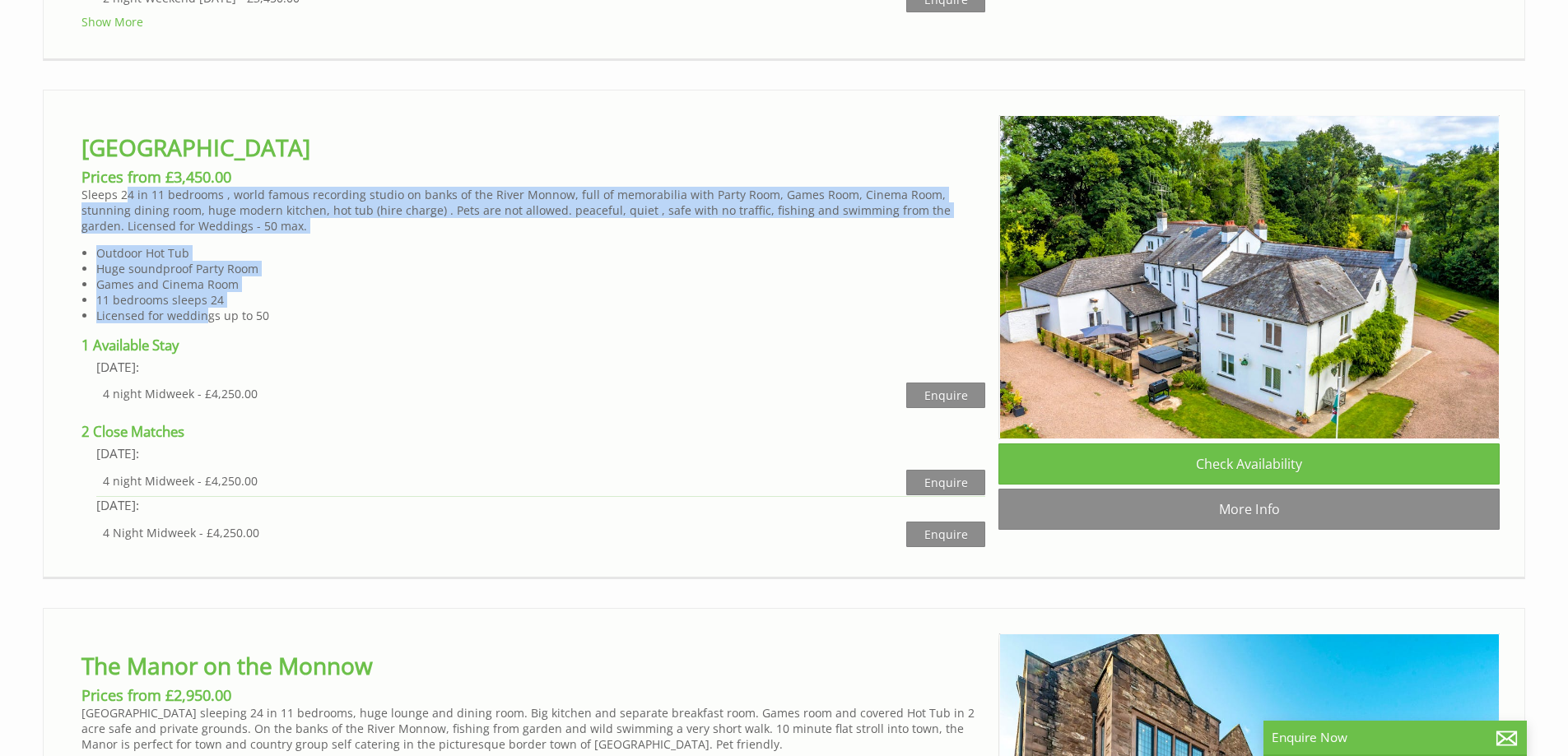
drag, startPoint x: 123, startPoint y: 166, endPoint x: 205, endPoint y: 284, distance: 143.7
click at [205, 284] on div "Monnow Valley Studio Prices from £3,450.00 Sleeps 24 in 11 bedrooms , world fam…" at bounding box center [533, 332] width 930 height 434
click at [205, 308] on li "Licensed for weddings up to 50" at bounding box center [540, 315] width 889 height 15
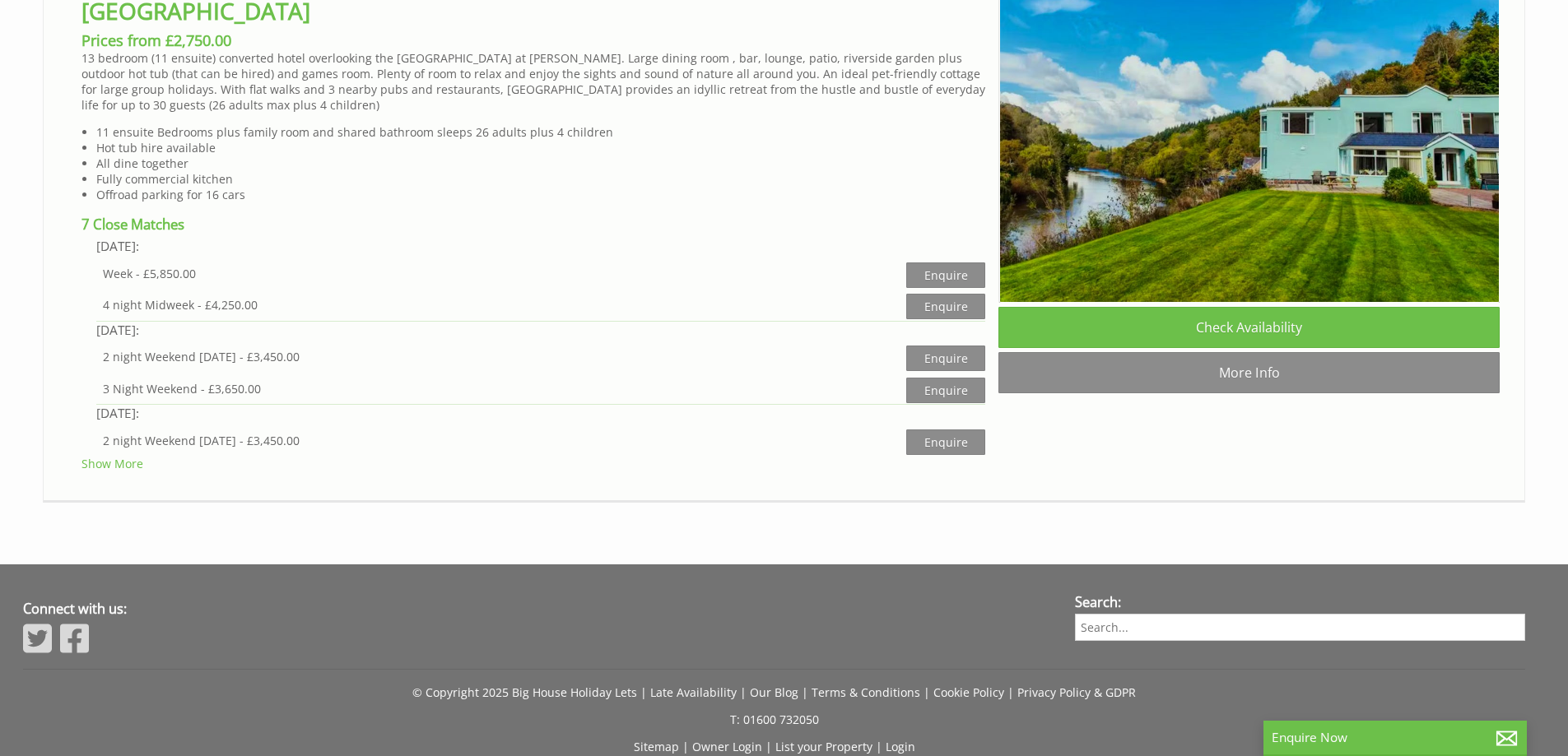
scroll to position [7994, 0]
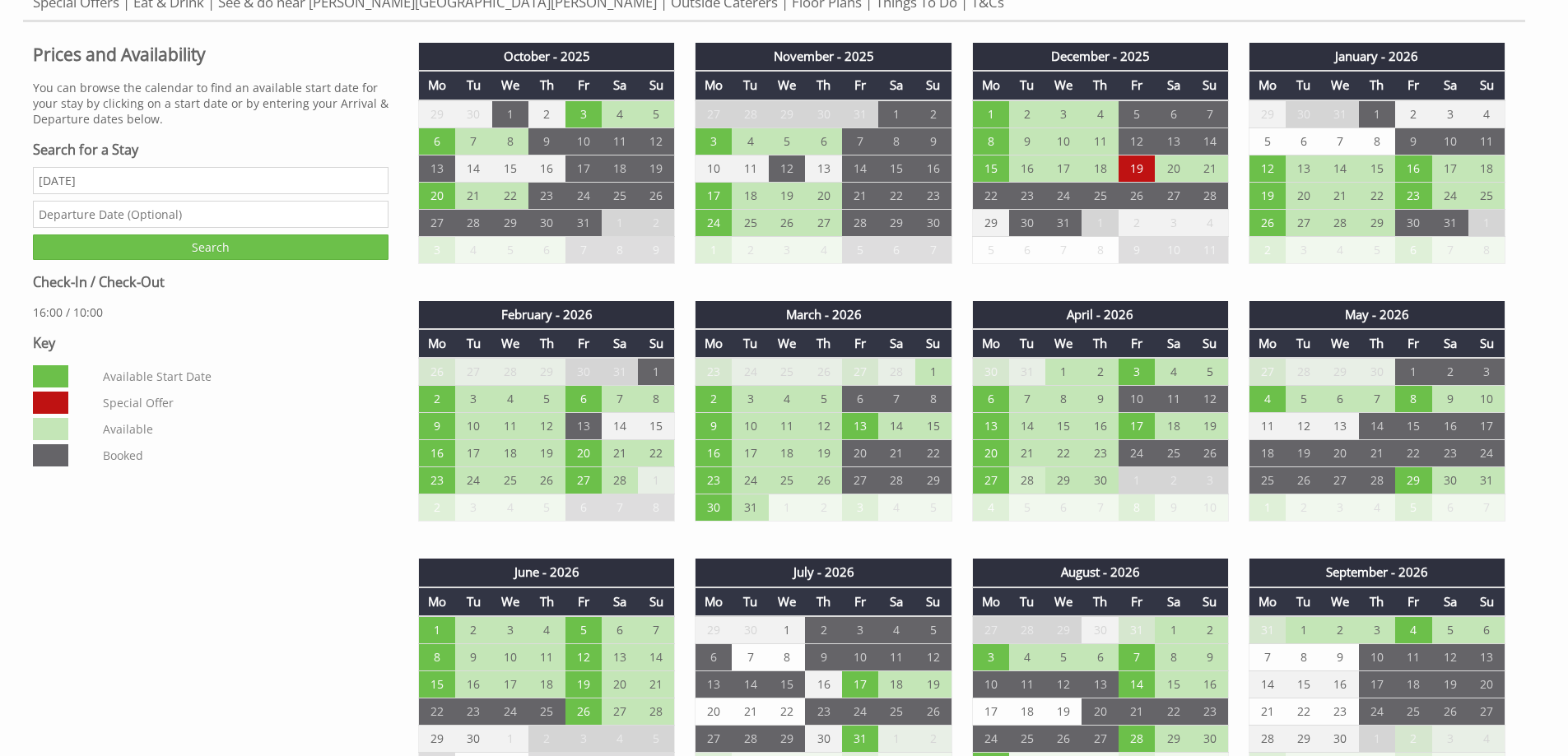
scroll to position [1070, 0]
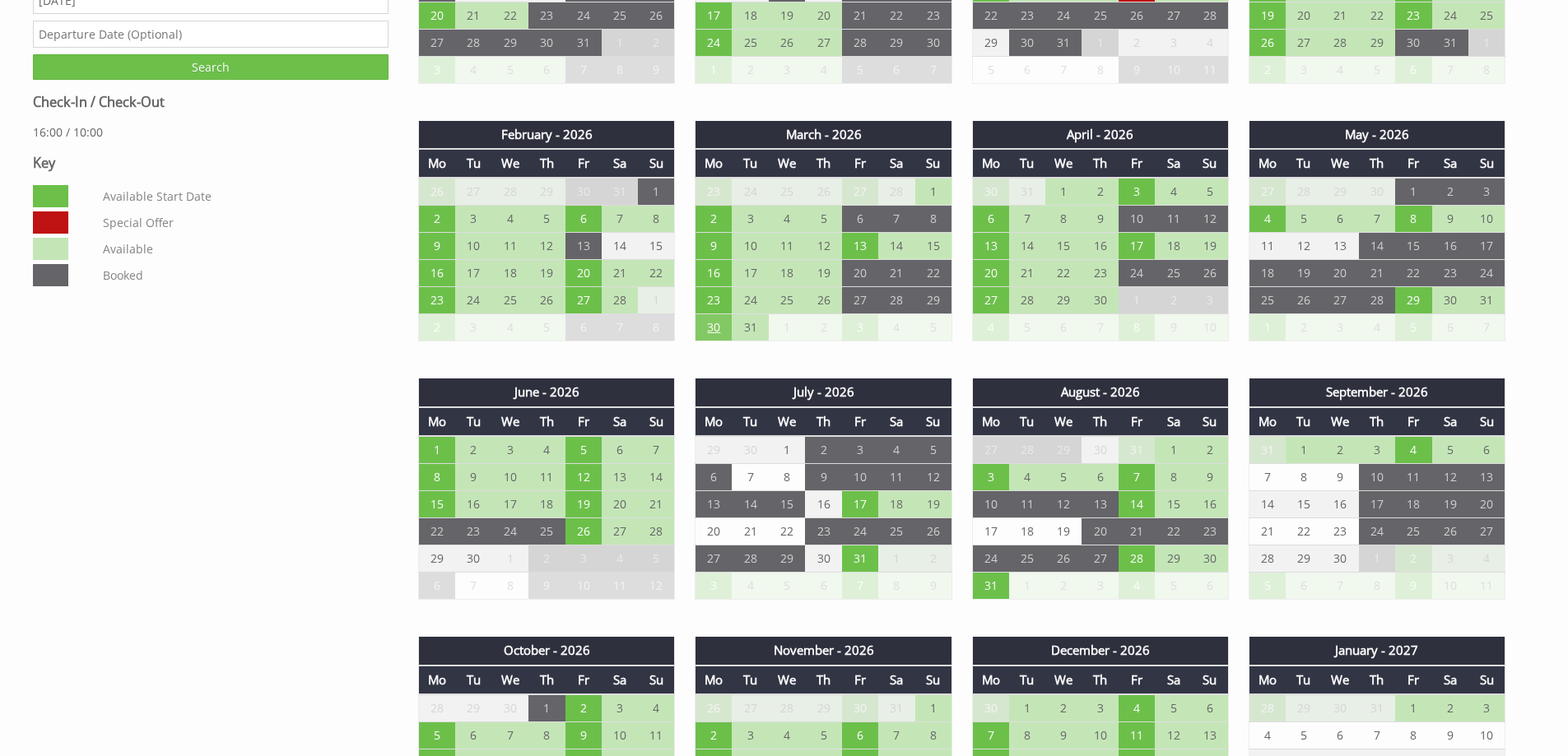
click at [715, 319] on td "30" at bounding box center [714, 328] width 37 height 27
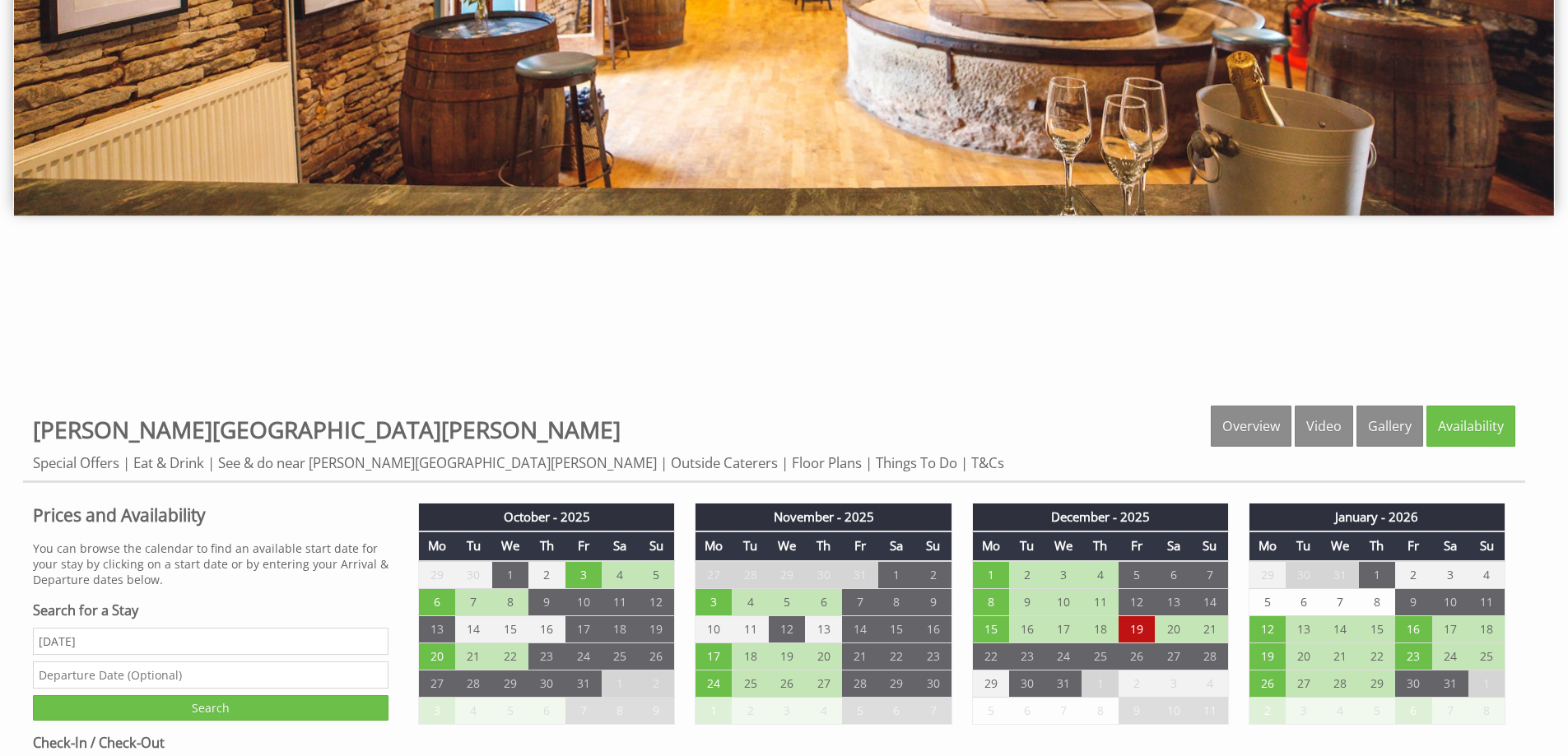
scroll to position [576, 0]
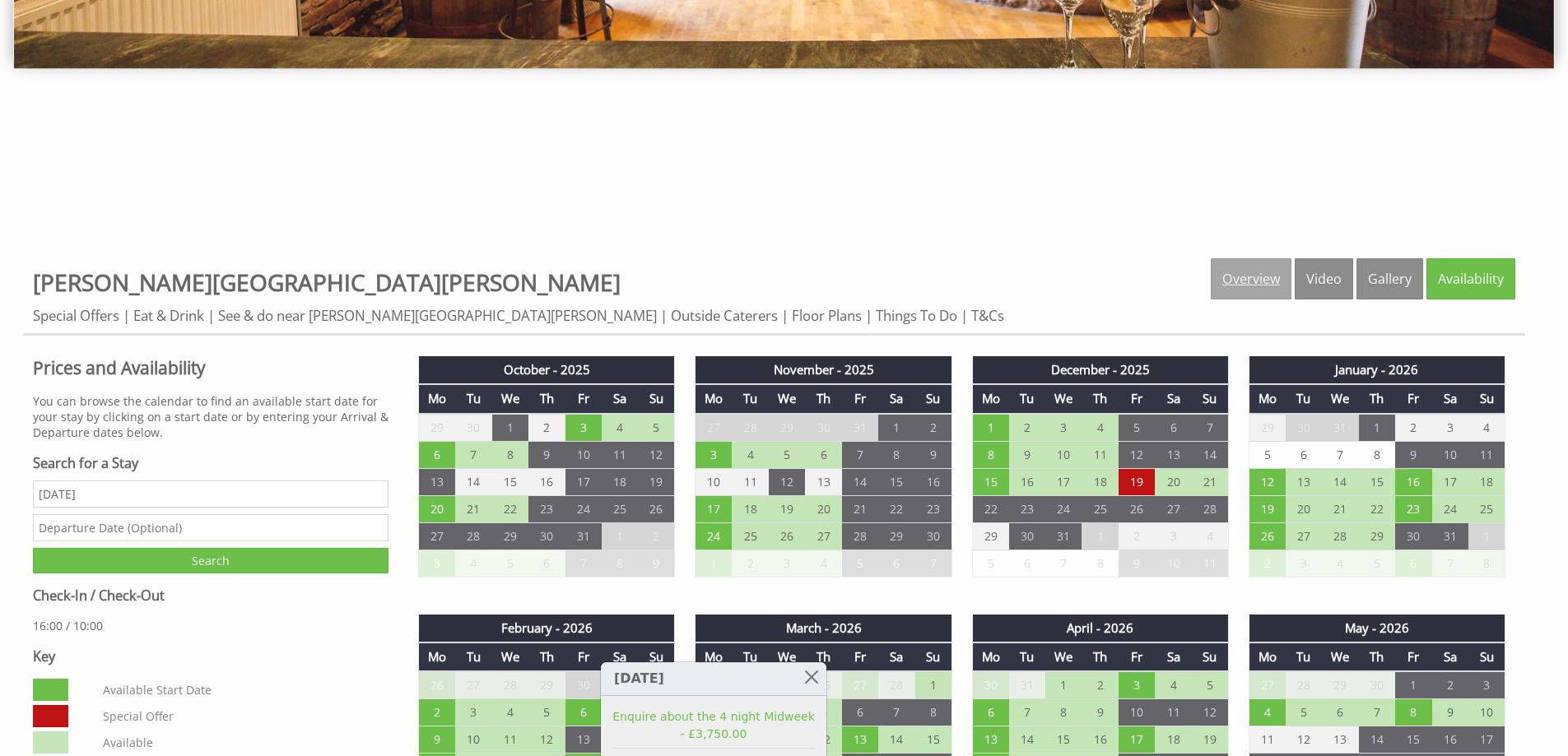
click at [1215, 288] on link "Overview" at bounding box center [1251, 279] width 81 height 41
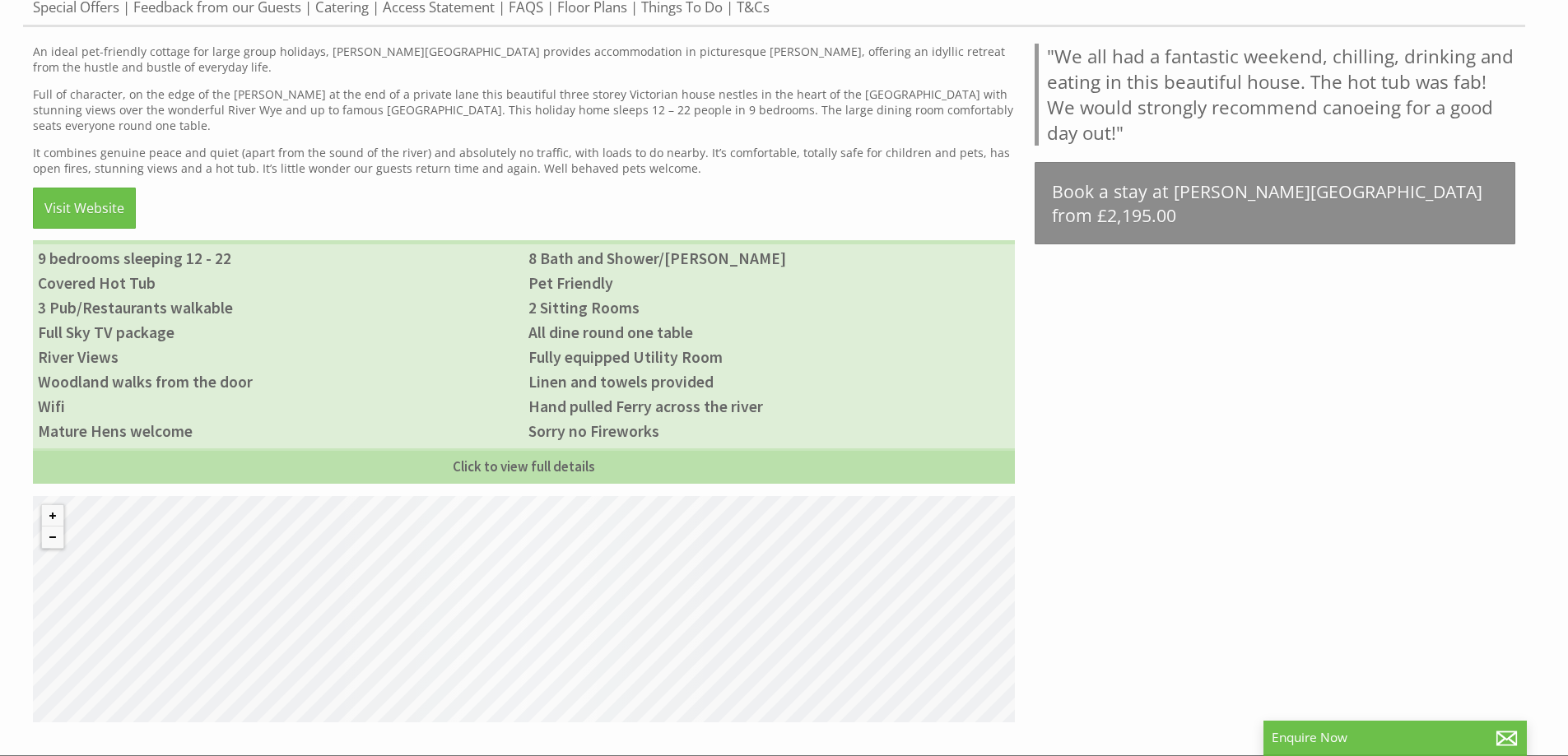
scroll to position [905, 0]
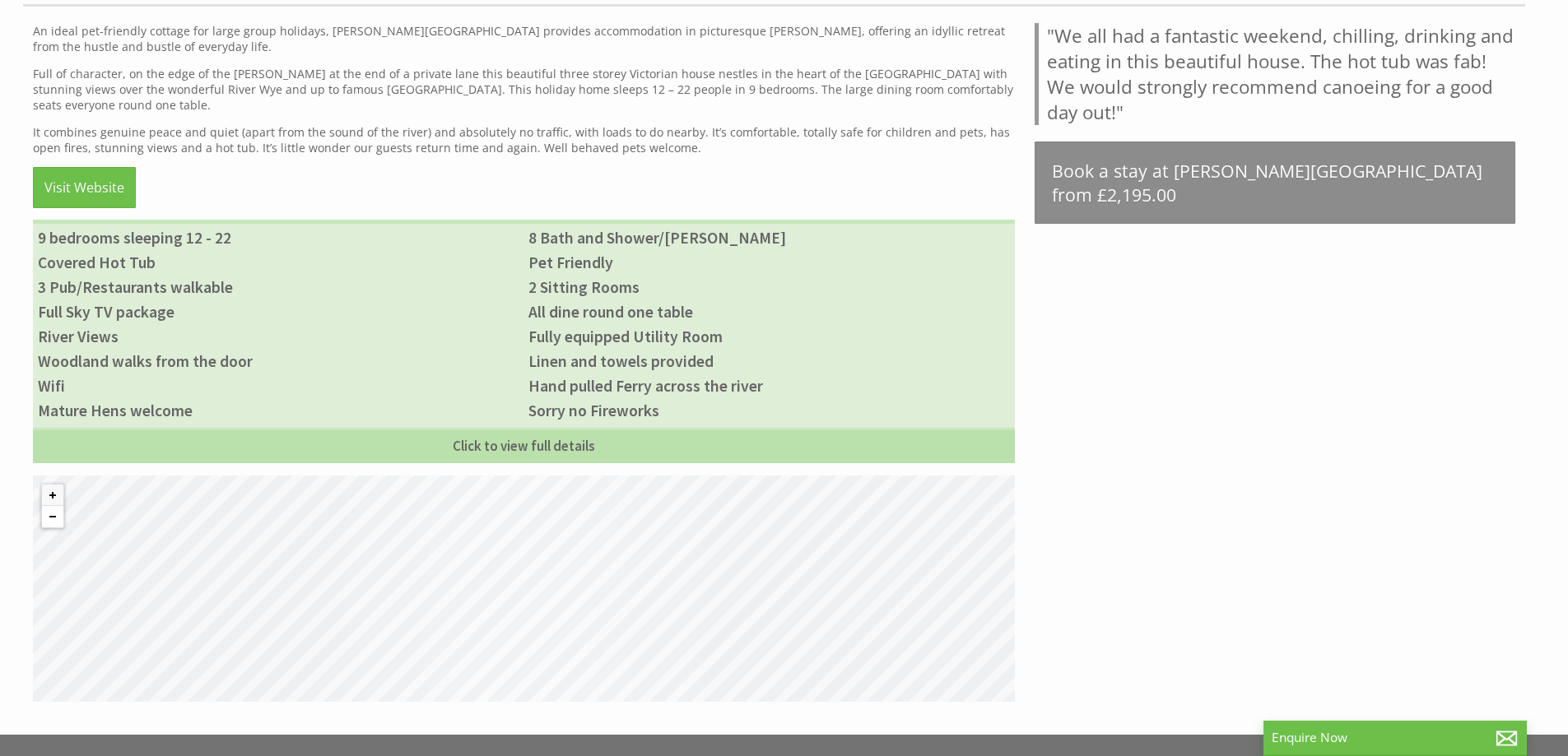
click at [54, 506] on button "Zoom out" at bounding box center [52, 516] width 21 height 21
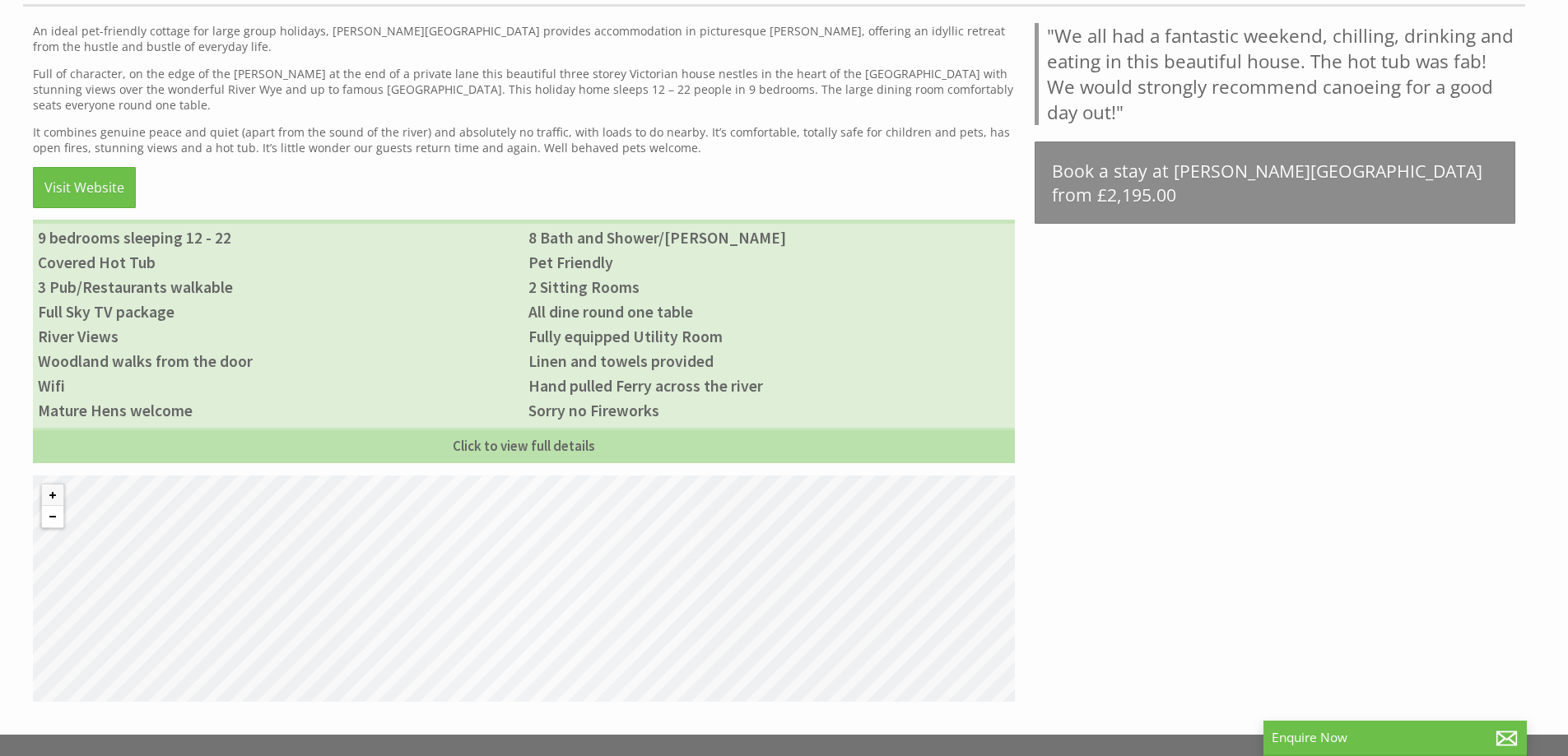
click at [54, 506] on button "Zoom out" at bounding box center [52, 516] width 21 height 21
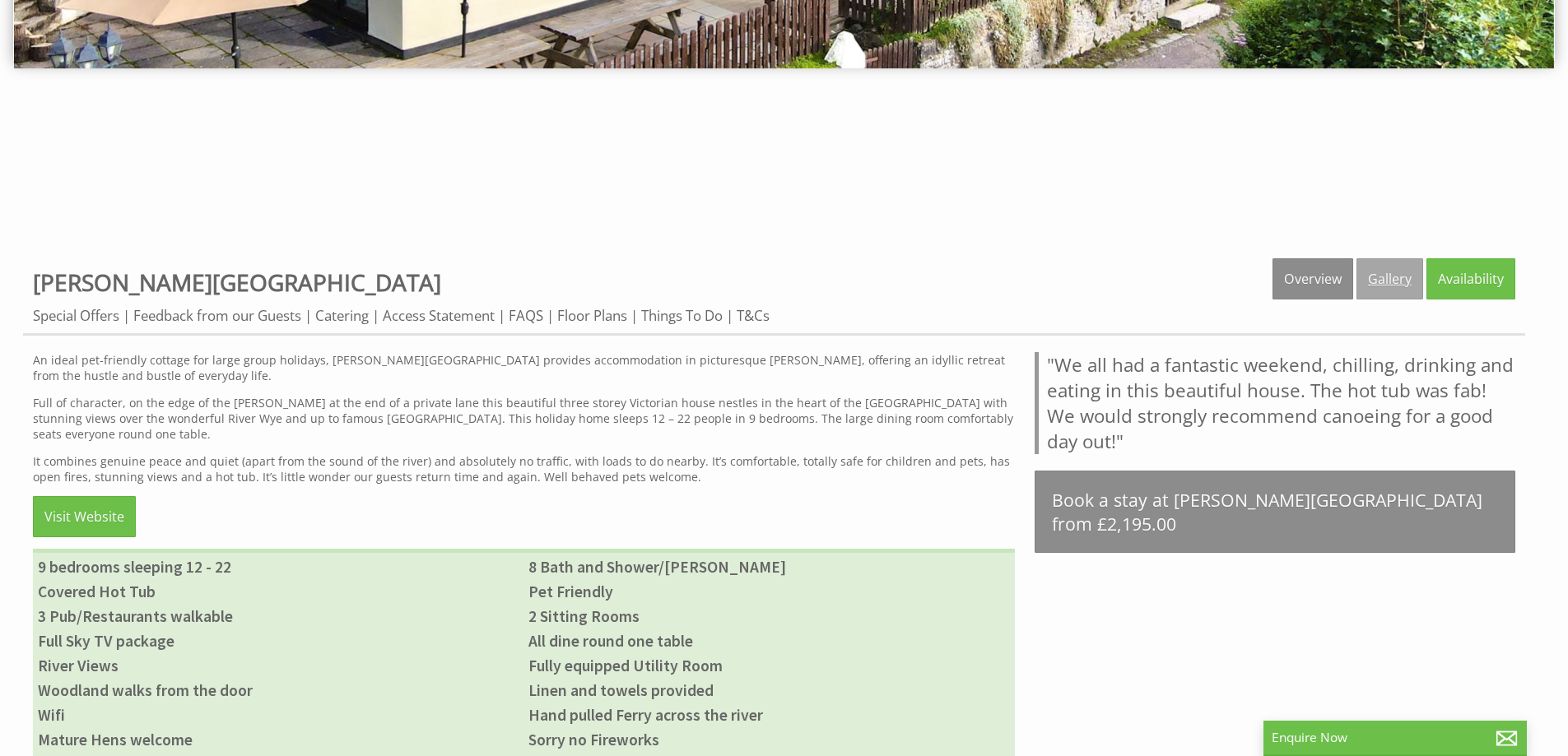
click at [1367, 286] on link "Gallery" at bounding box center [1390, 279] width 66 height 41
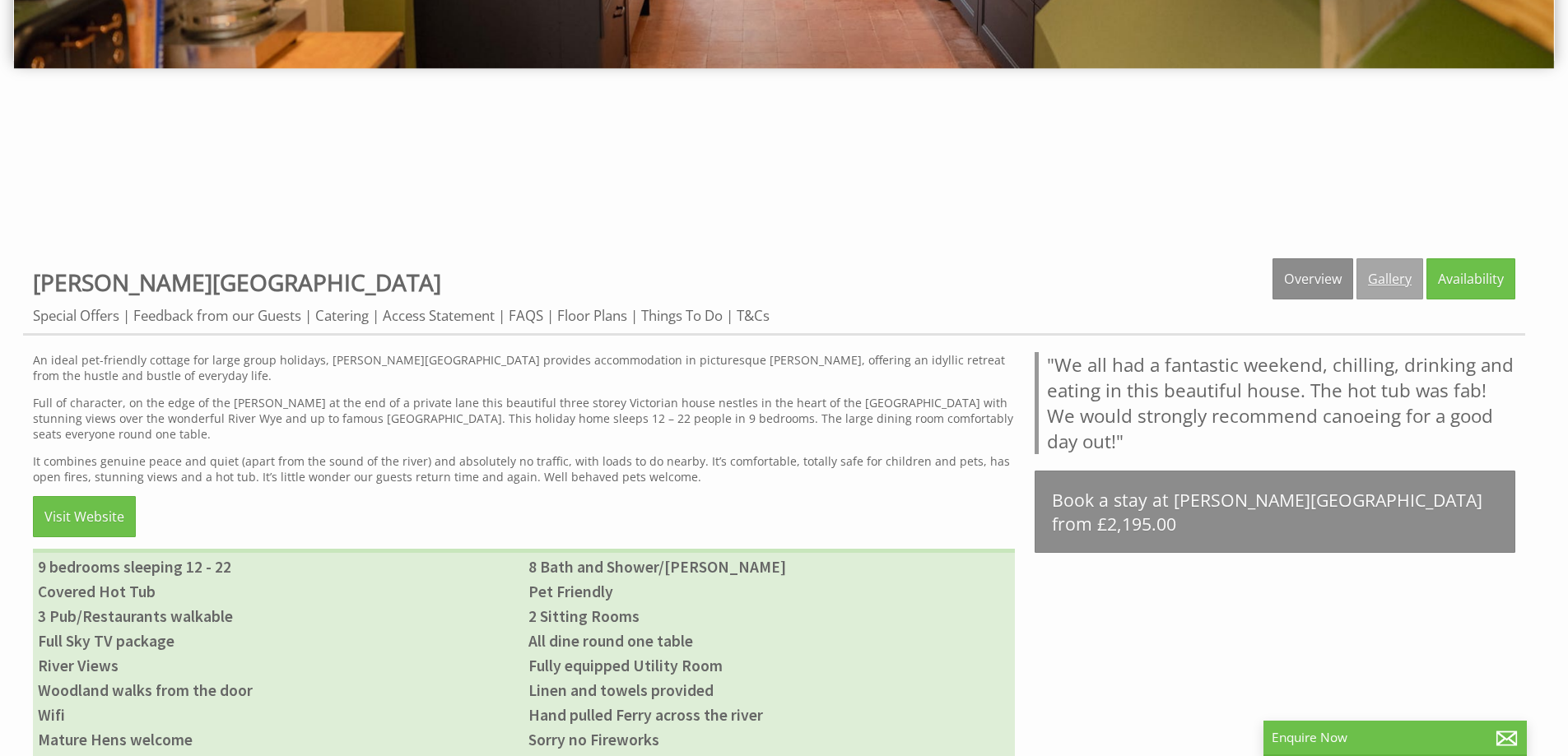
click at [1390, 287] on link "Gallery" at bounding box center [1390, 279] width 66 height 41
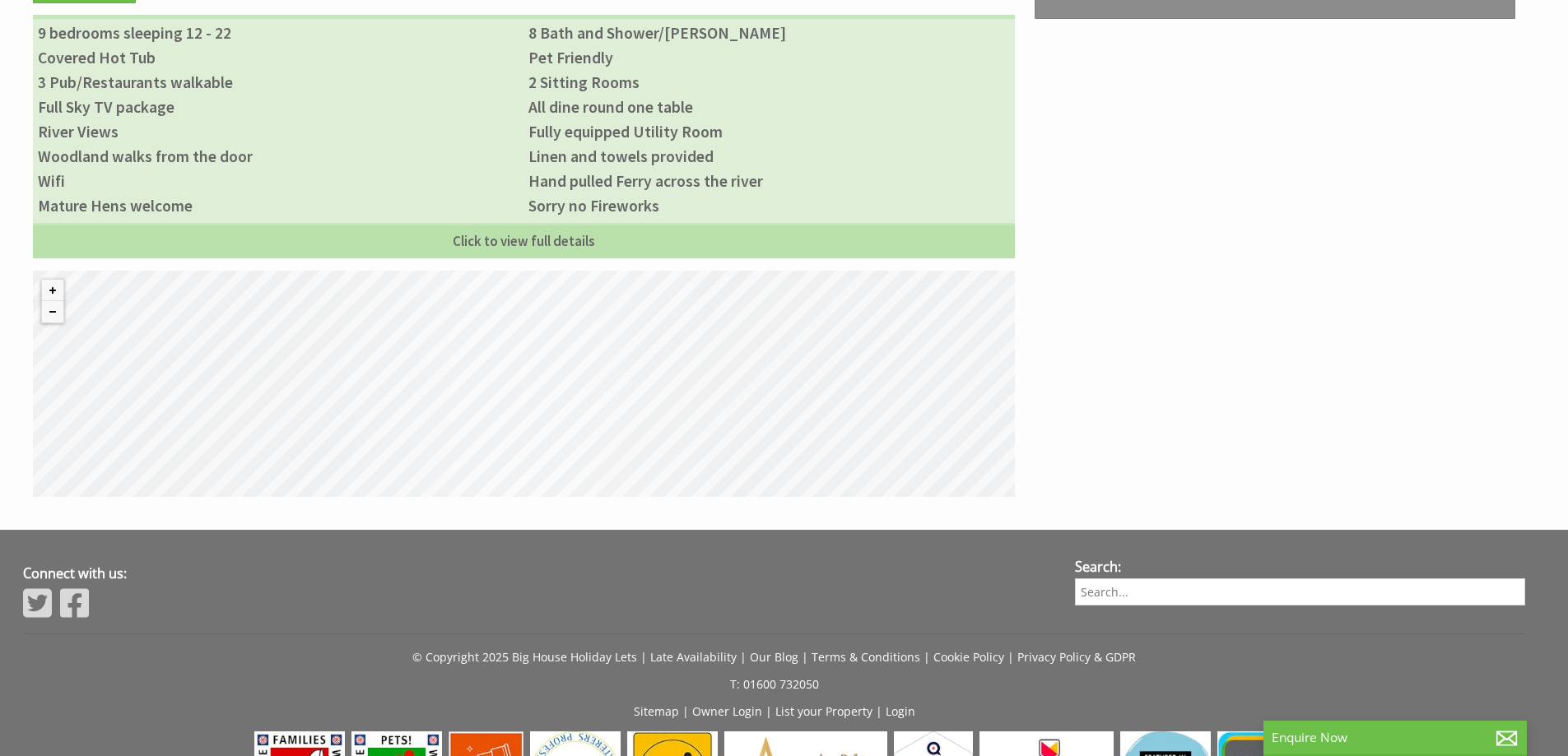
scroll to position [925, 0]
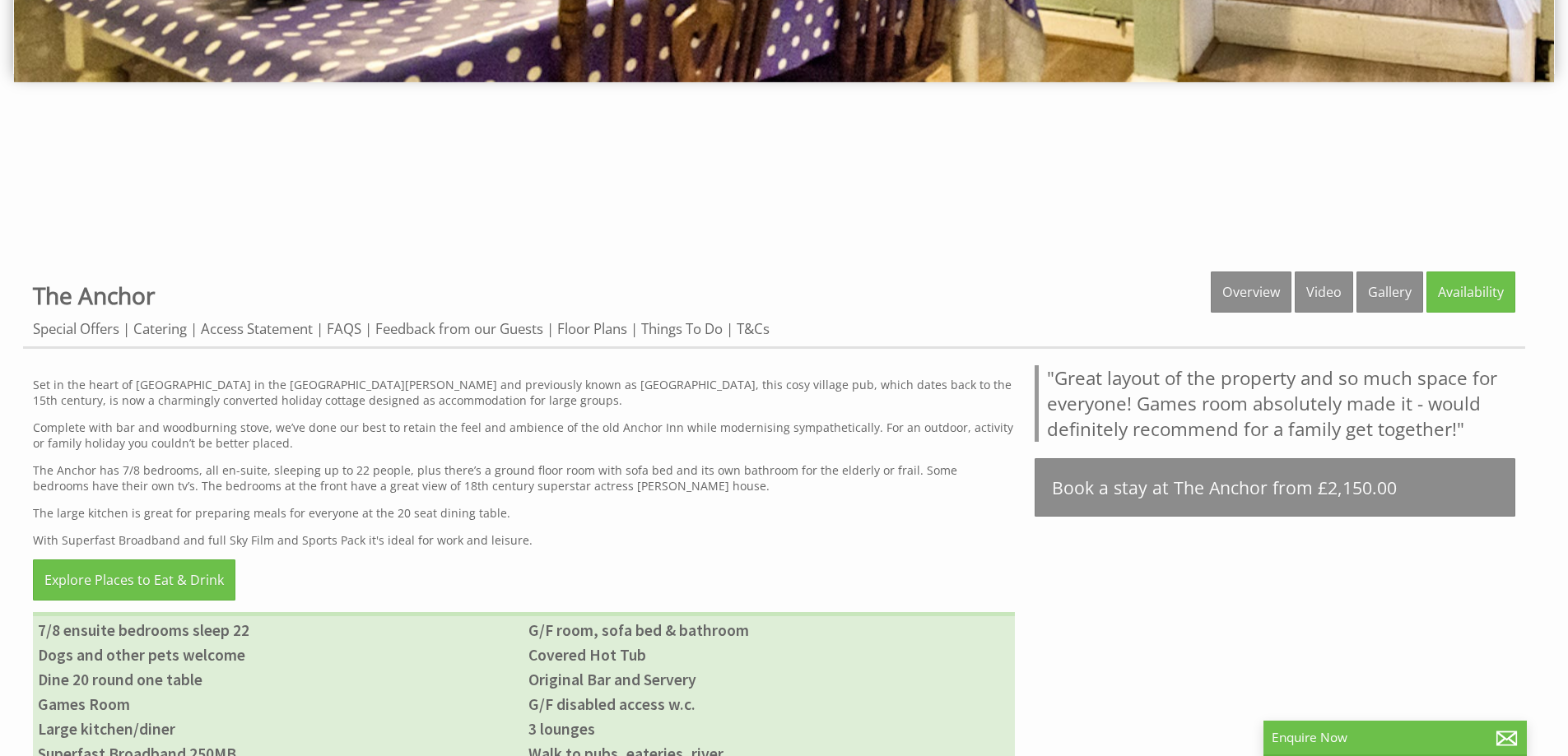
scroll to position [576, 0]
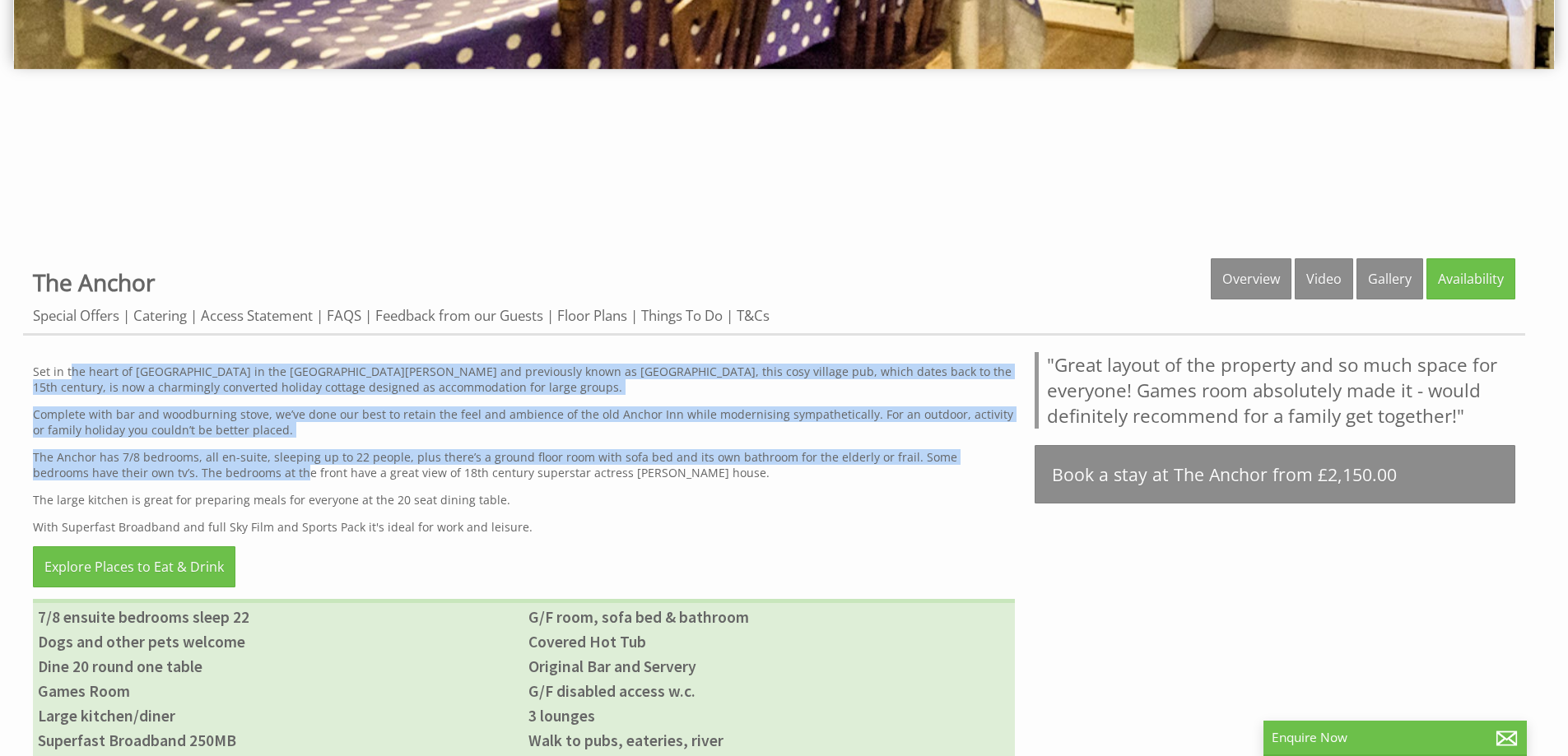
drag, startPoint x: 128, startPoint y: 408, endPoint x: 216, endPoint y: 480, distance: 113.7
click at [216, 480] on div "Set in the heart of [GEOGRAPHIC_DATA] in the [GEOGRAPHIC_DATA][PERSON_NAME] and…" at bounding box center [524, 475] width 982 height 247
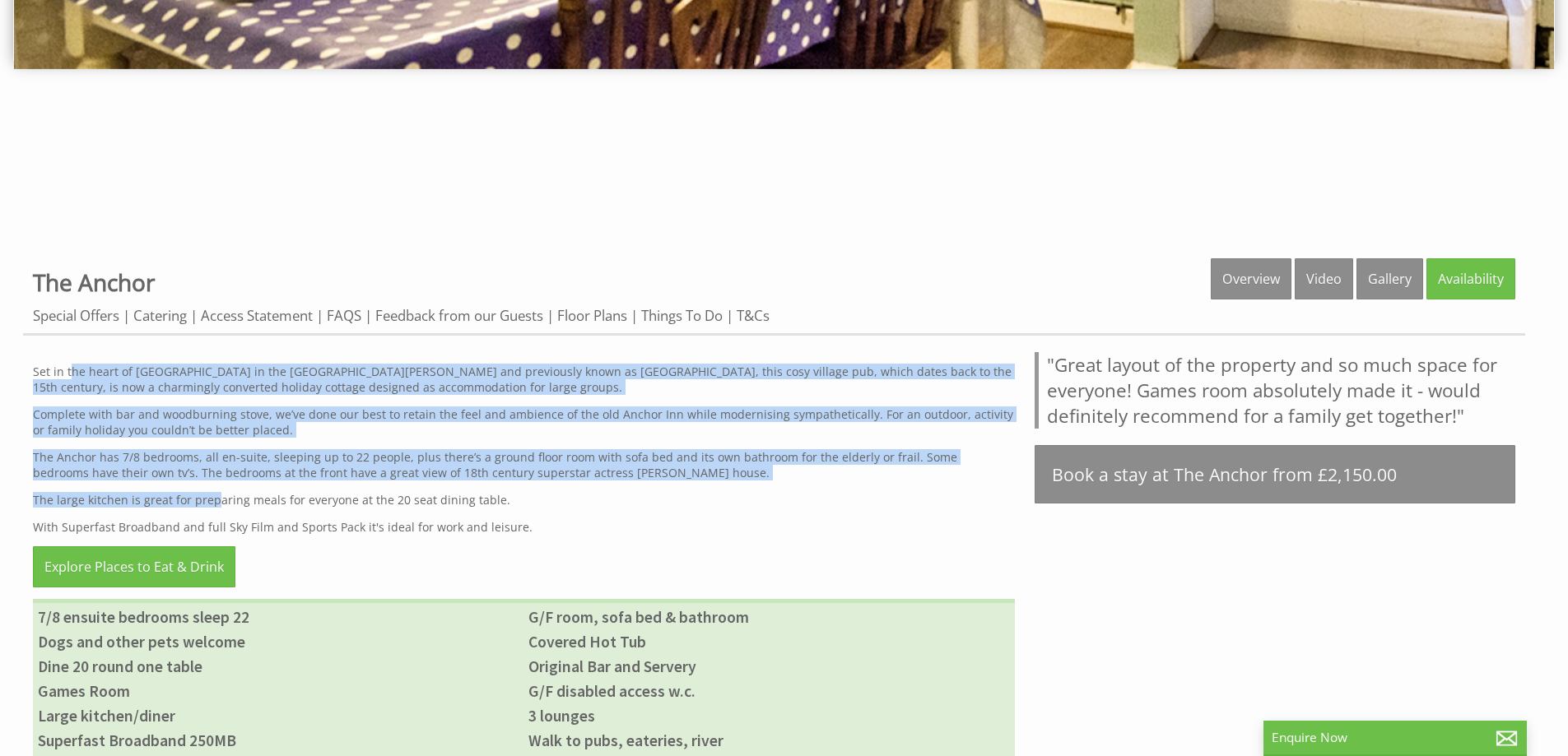
click at [216, 480] on div "Set in the heart of Lydbrook in the Forest of Dean and previously known as The …" at bounding box center [524, 475] width 982 height 247
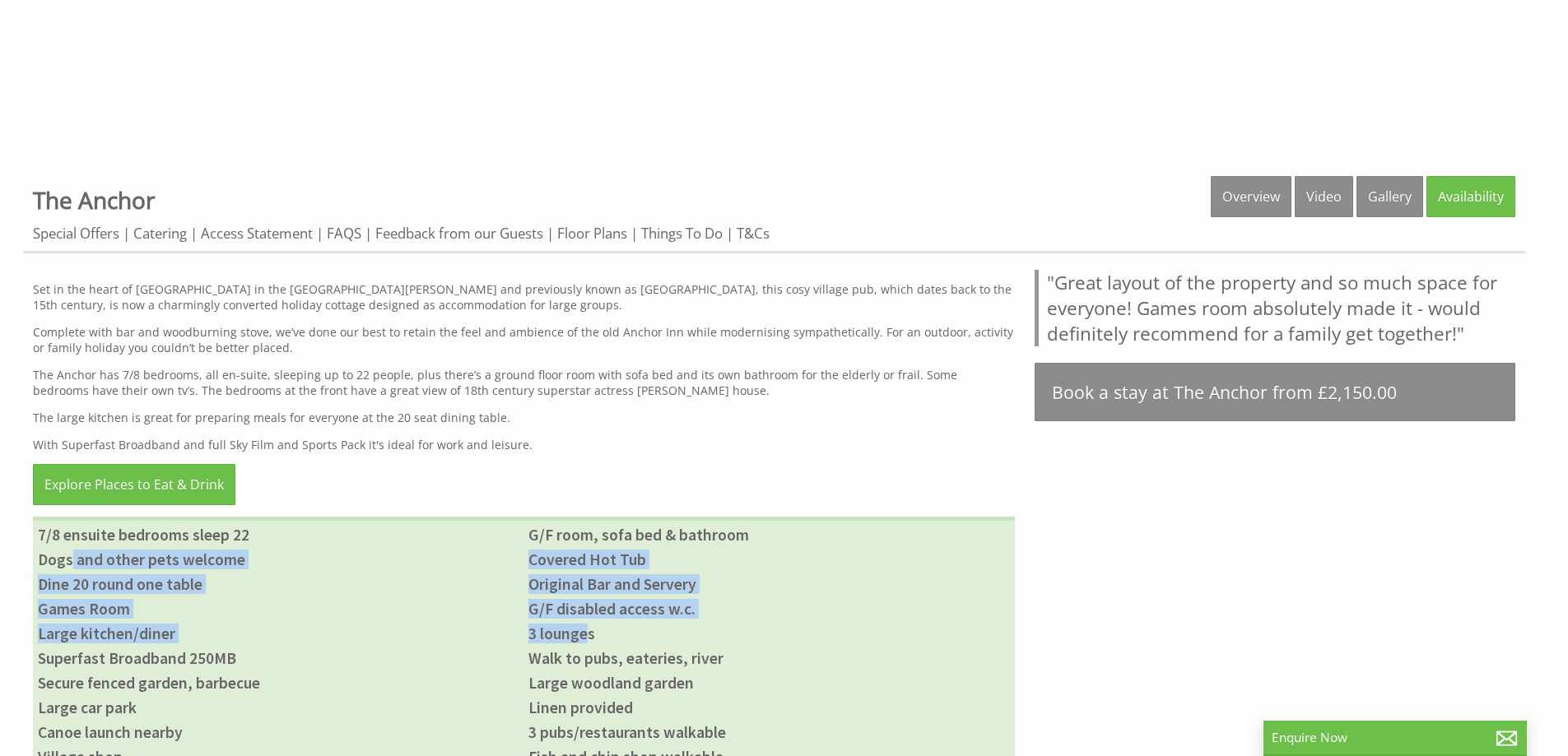
drag, startPoint x: 77, startPoint y: 552, endPoint x: 648, endPoint y: 629, distance: 576.2
click at [648, 629] on ul "7/8 ensuite bedrooms sleep 22 G/F room, sofa bed & bathroom Dogs and other pets…" at bounding box center [524, 701] width 982 height 367
click at [648, 629] on li "3 lounges" at bounding box center [768, 634] width 491 height 25
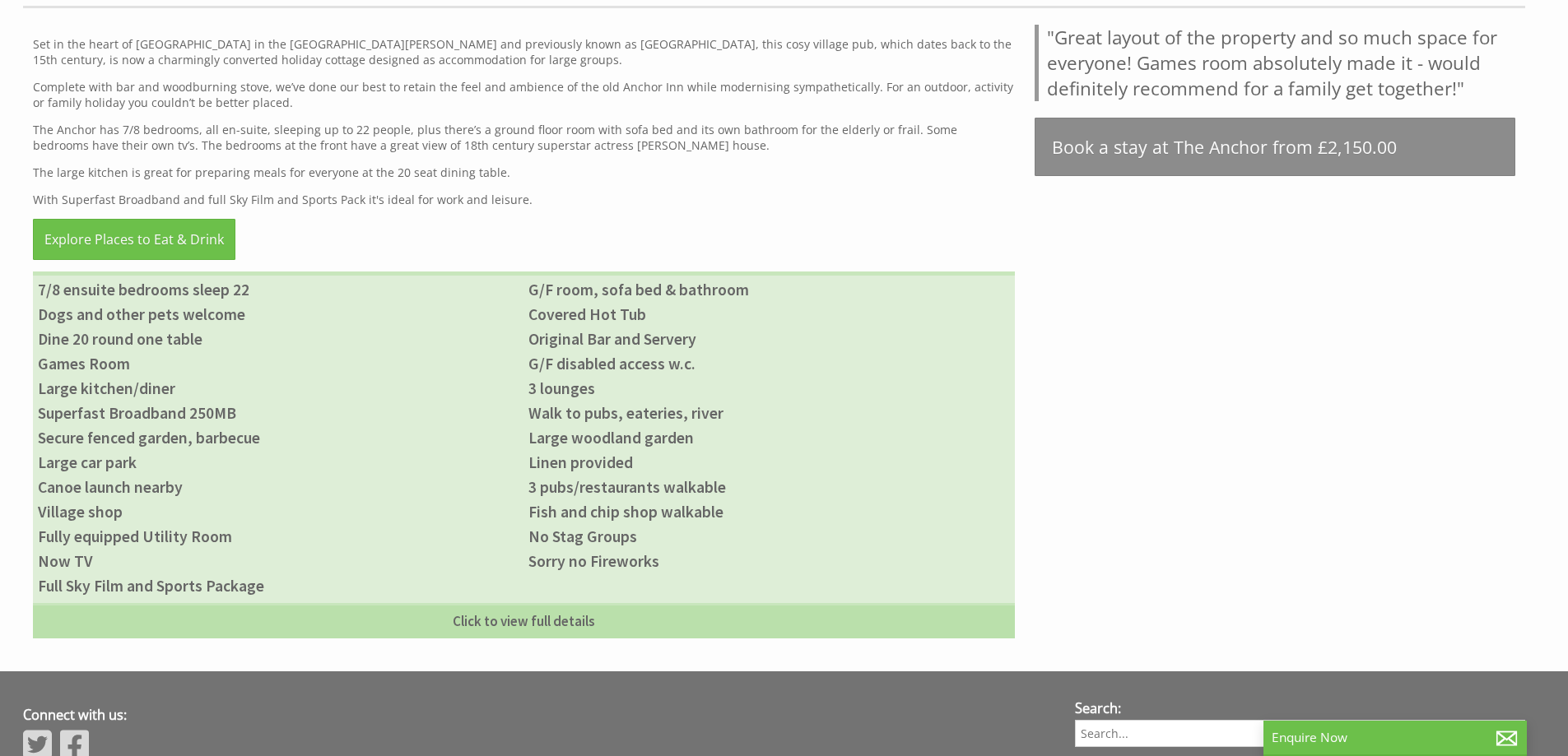
scroll to position [741, 0]
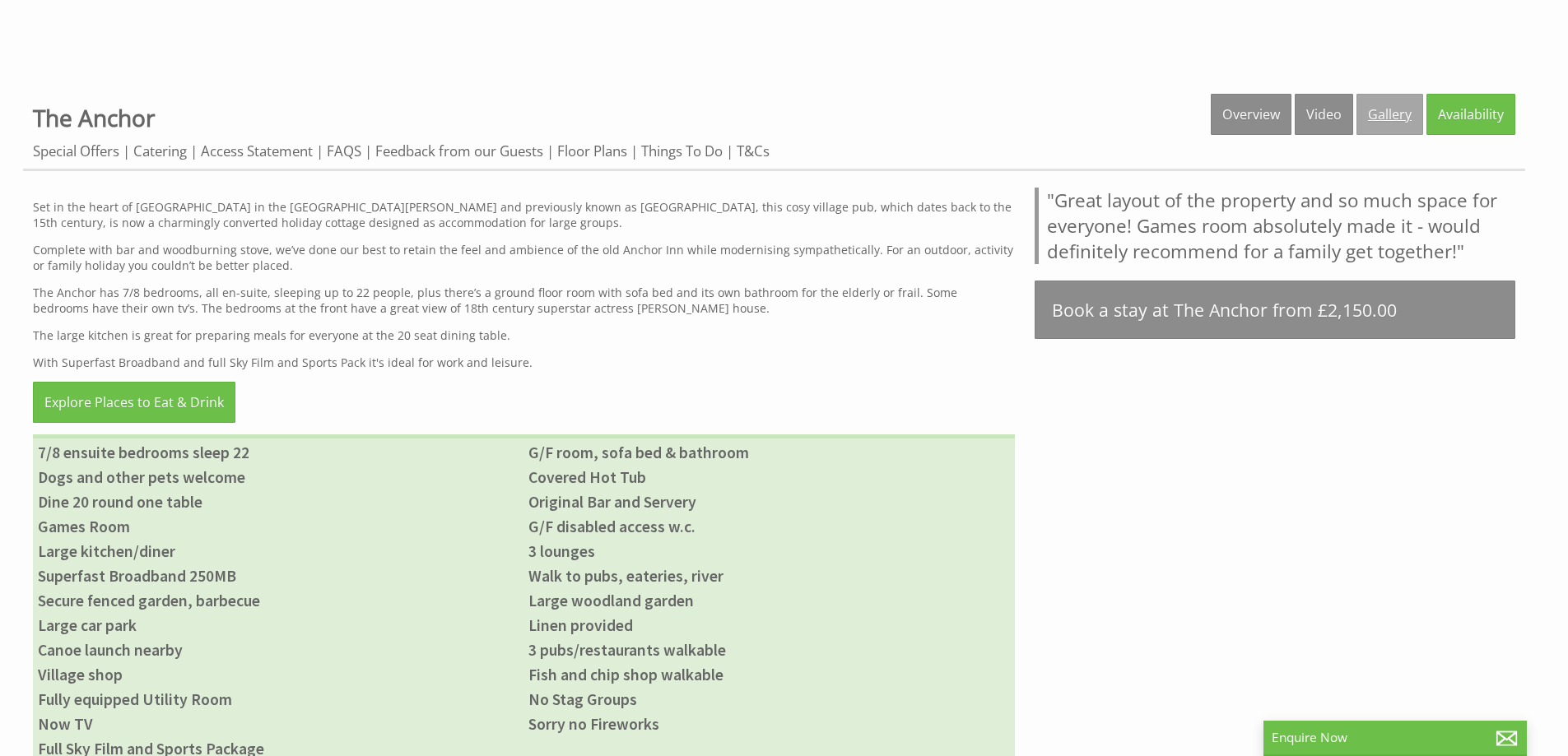
click at [1366, 110] on link "Gallery" at bounding box center [1390, 114] width 66 height 41
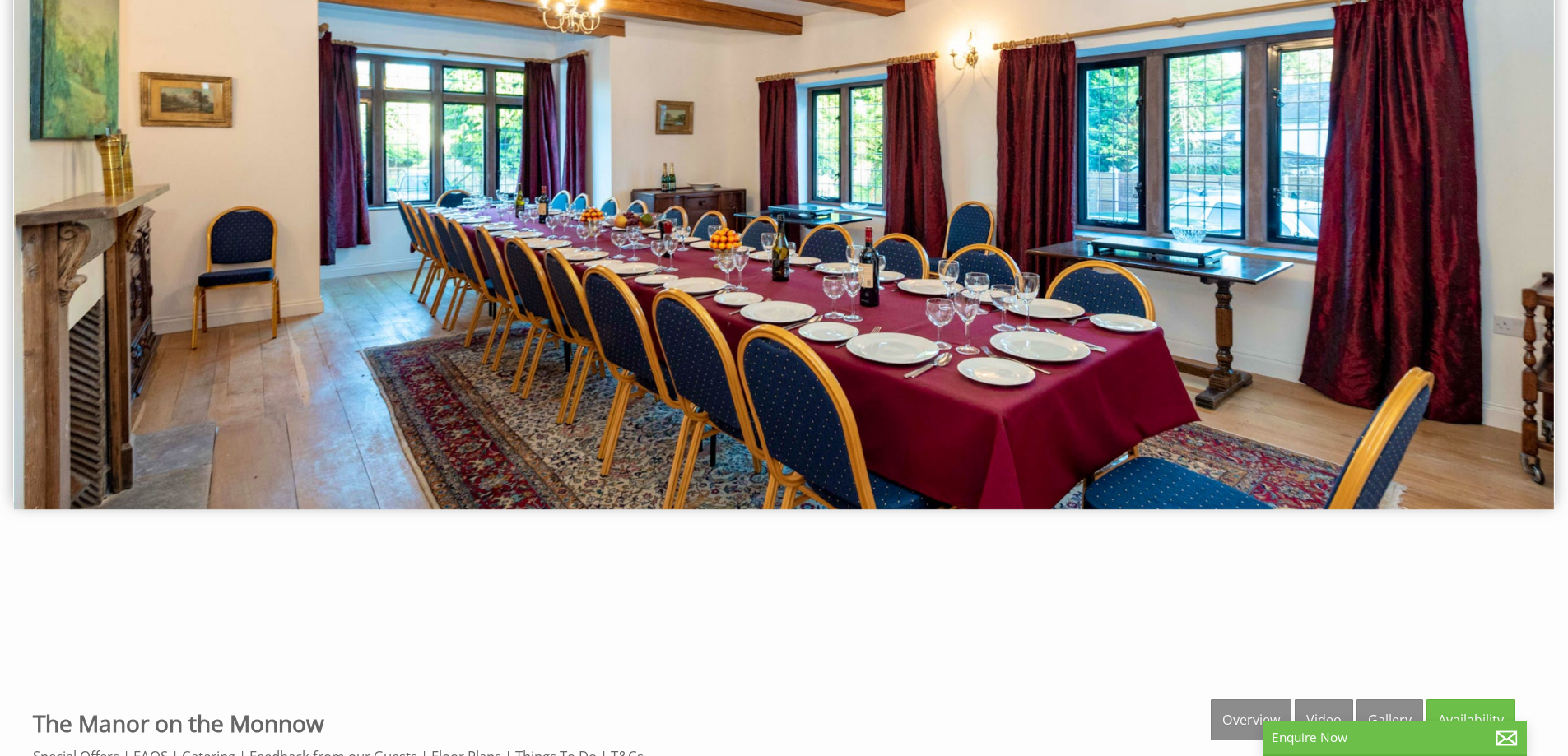
scroll to position [494, 0]
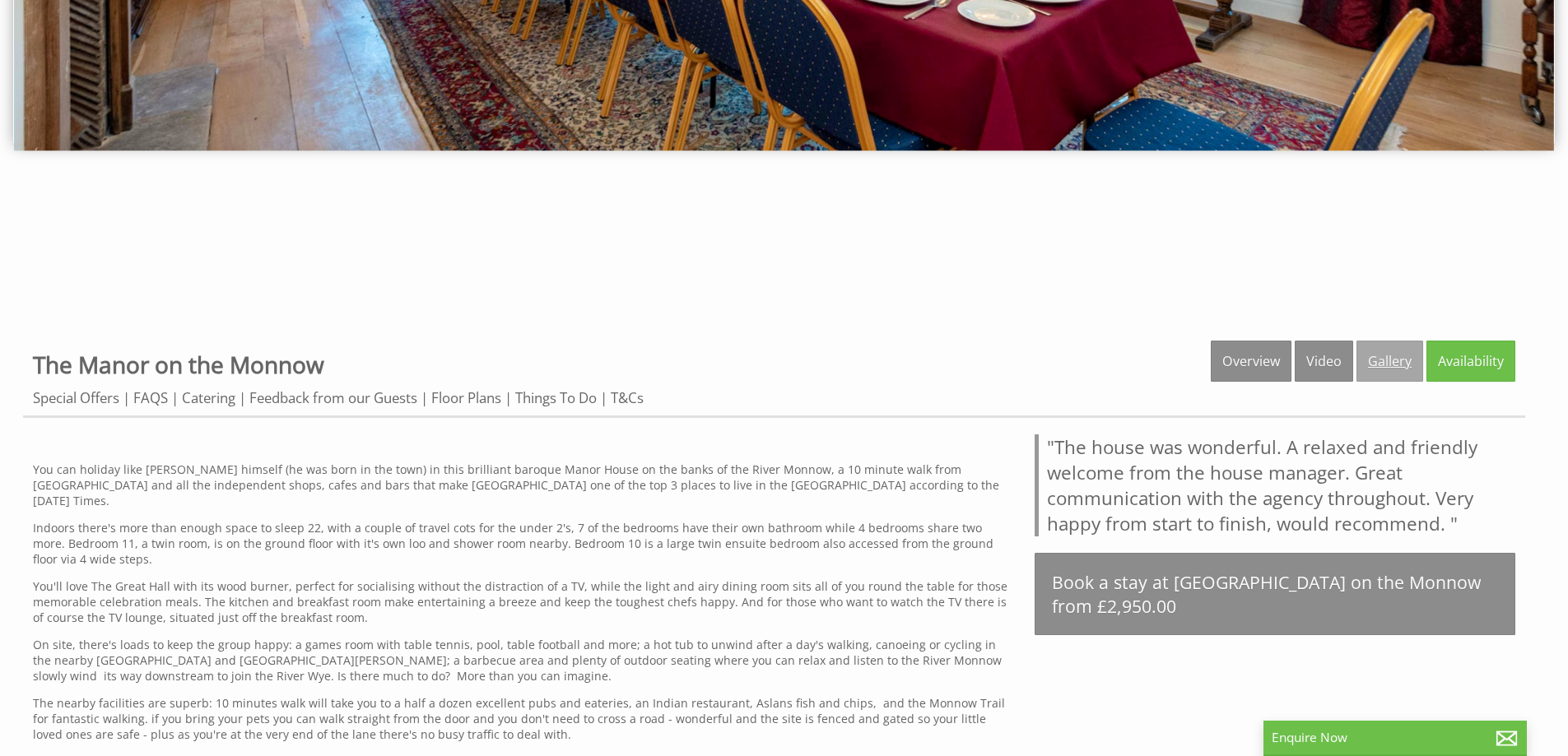
click at [1406, 356] on link "Gallery" at bounding box center [1390, 361] width 66 height 41
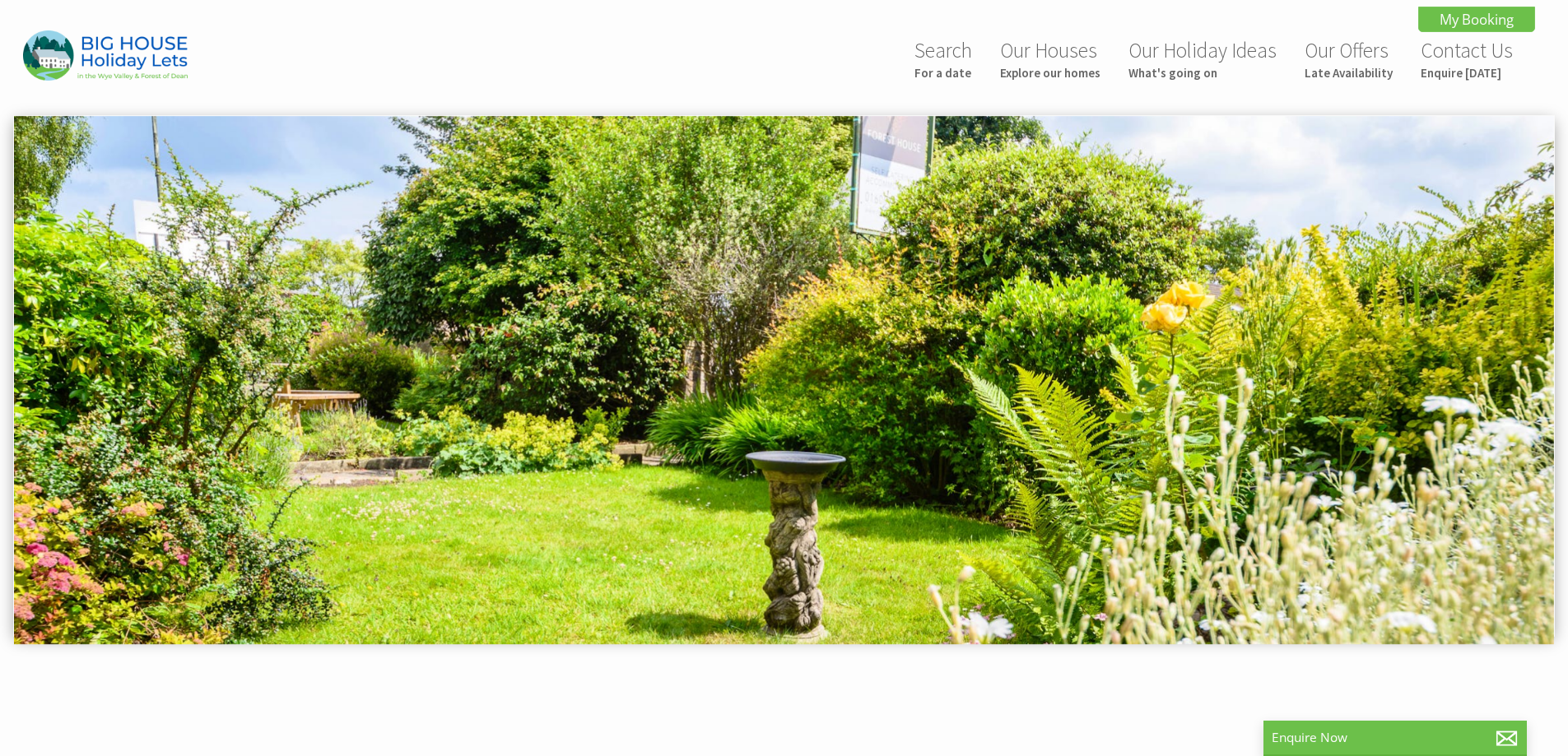
drag, startPoint x: 1209, startPoint y: 238, endPoint x: 398, endPoint y: 235, distance: 811.0
click at [470, 243] on img at bounding box center [784, 379] width 1540 height 528
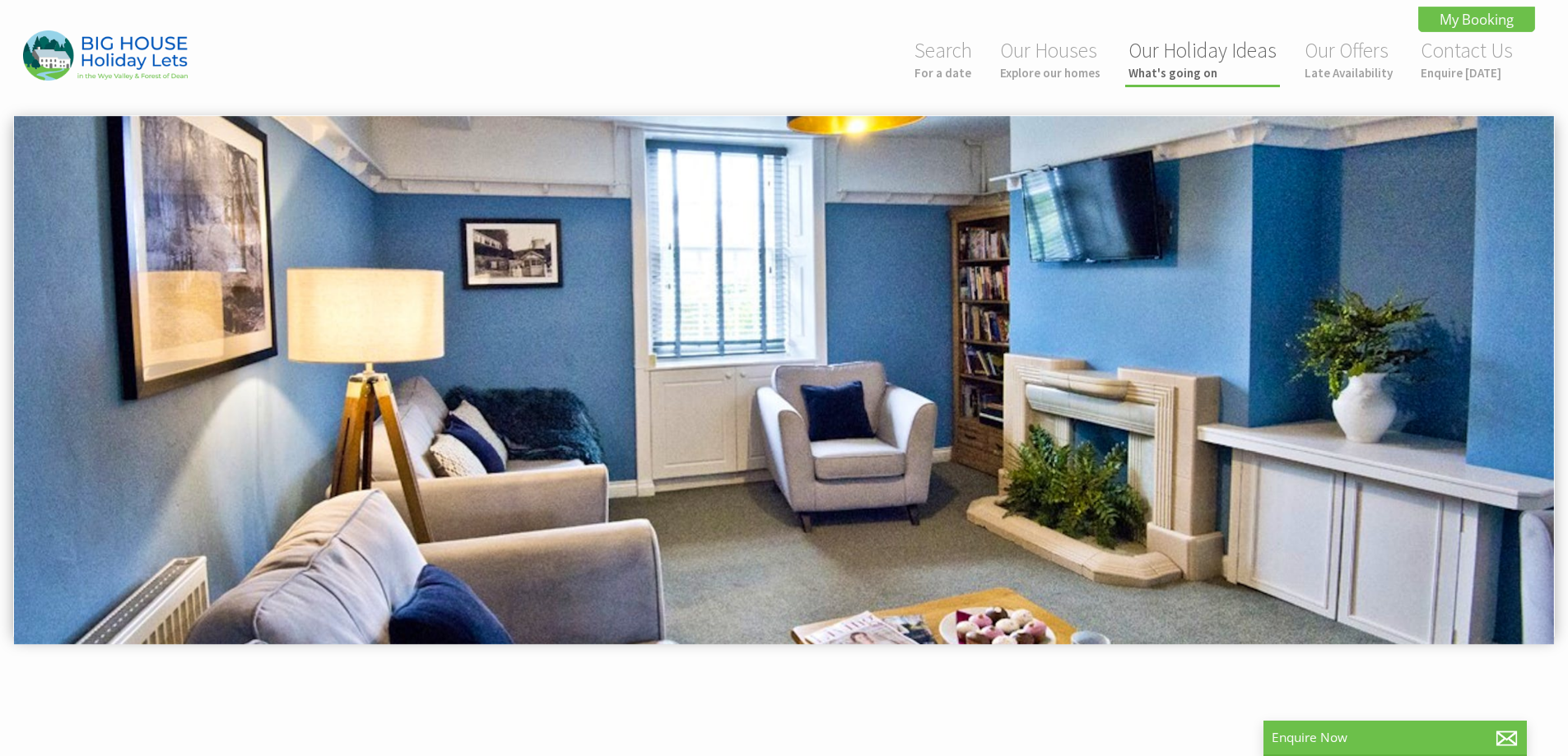
drag, startPoint x: 970, startPoint y: 293, endPoint x: 1170, endPoint y: 41, distance: 321.7
click at [860, 246] on img at bounding box center [784, 379] width 1540 height 528
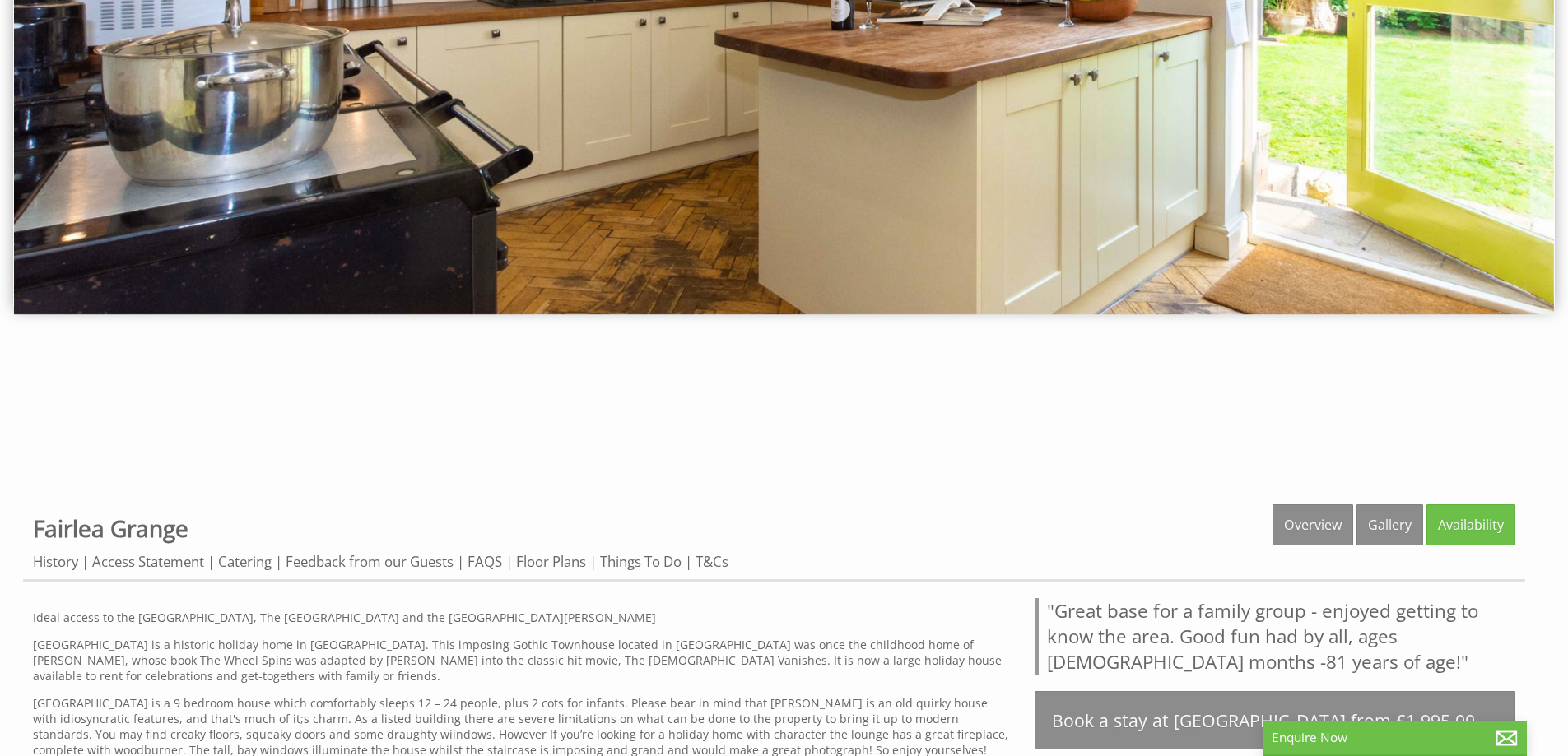
scroll to position [494, 0]
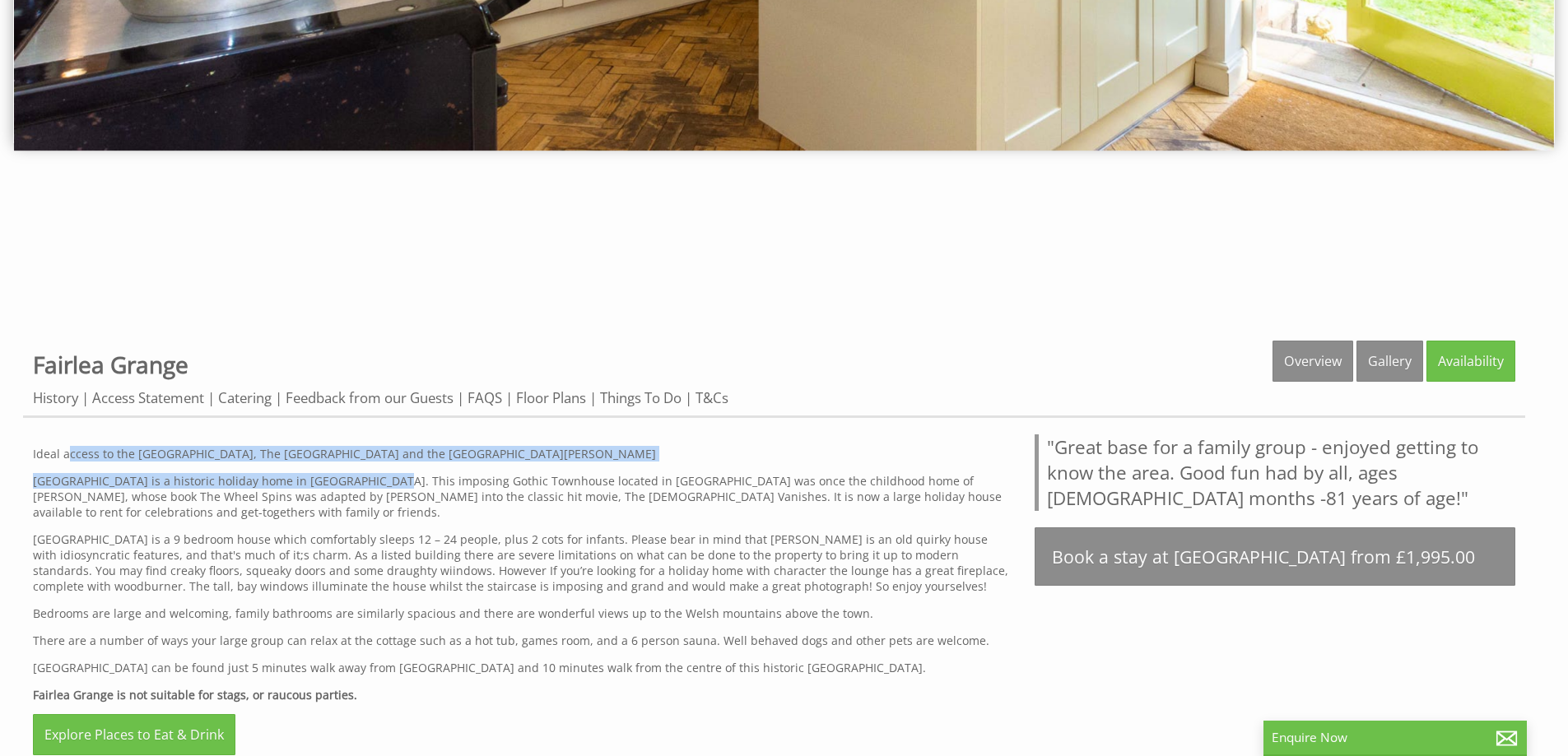
drag, startPoint x: 76, startPoint y: 458, endPoint x: 391, endPoint y: 491, distance: 316.7
click at [384, 489] on div "Ideal access to the [GEOGRAPHIC_DATA], The [GEOGRAPHIC_DATA] and the [GEOGRAPHI…" at bounding box center [524, 600] width 982 height 333
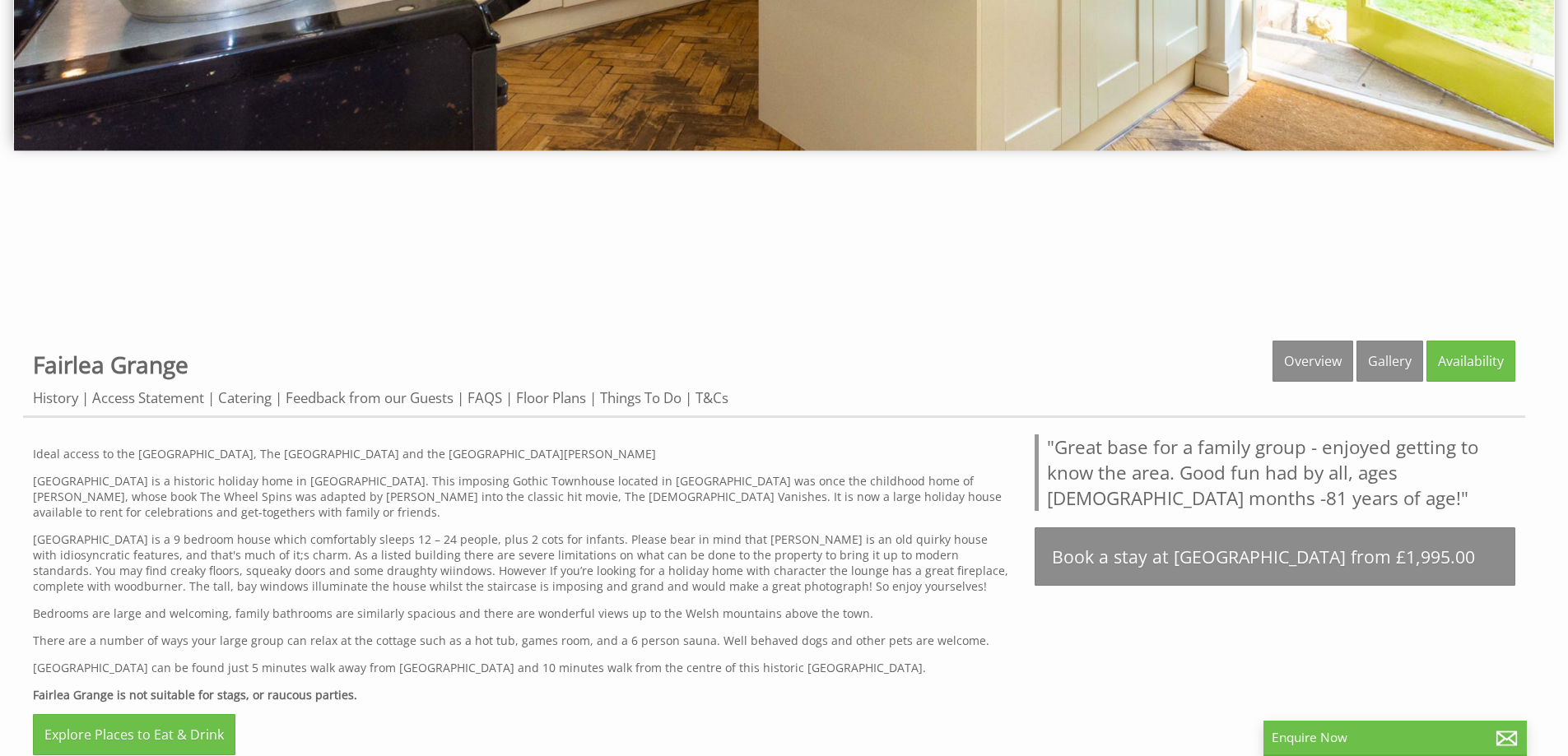
click at [393, 491] on p "[GEOGRAPHIC_DATA] is a historic holiday home in [GEOGRAPHIC_DATA]. This imposin…" at bounding box center [524, 496] width 982 height 47
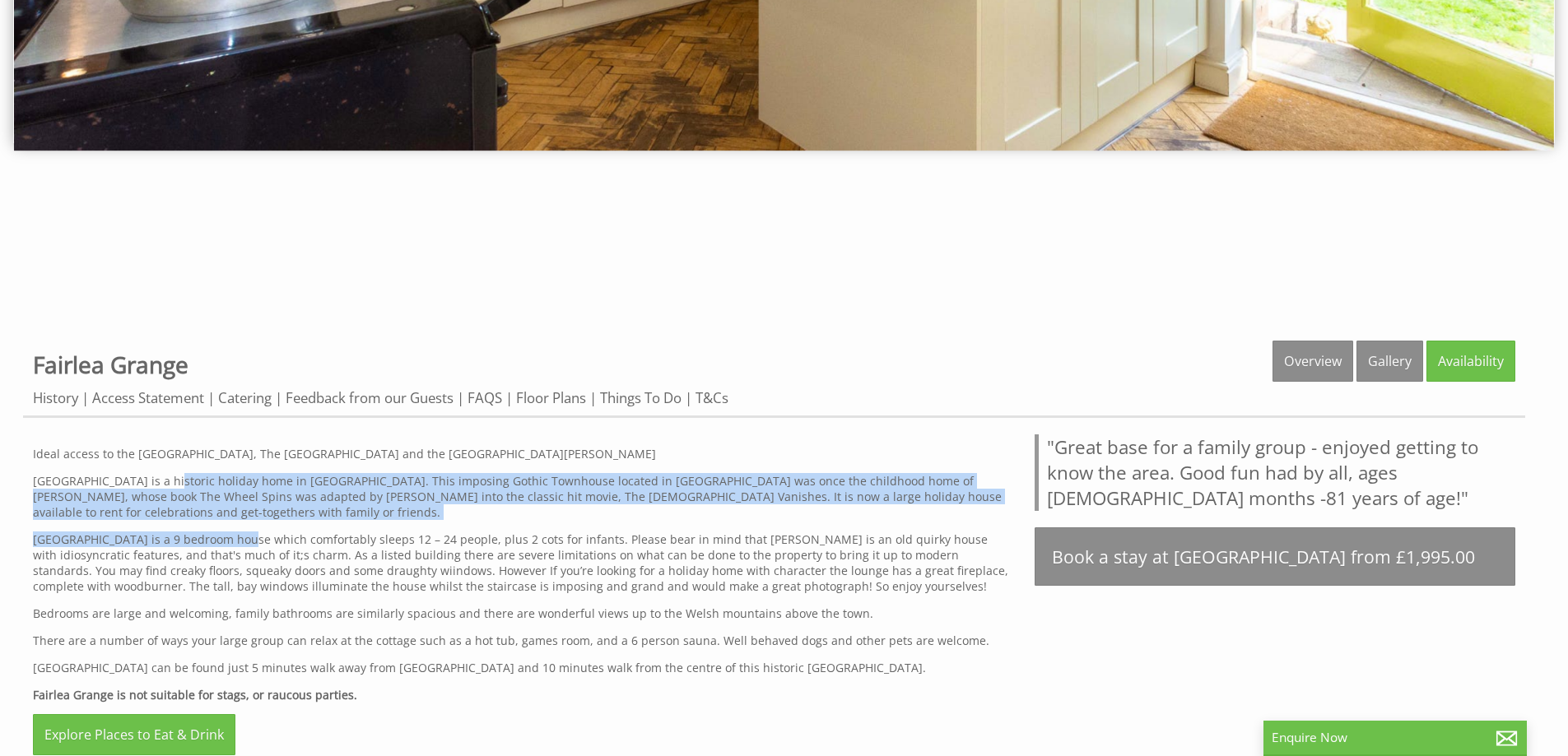
drag, startPoint x: 159, startPoint y: 469, endPoint x: 485, endPoint y: 588, distance: 347.0
click at [411, 582] on div "Ideal access to the [GEOGRAPHIC_DATA], The [GEOGRAPHIC_DATA] and the [GEOGRAPHI…" at bounding box center [524, 600] width 982 height 333
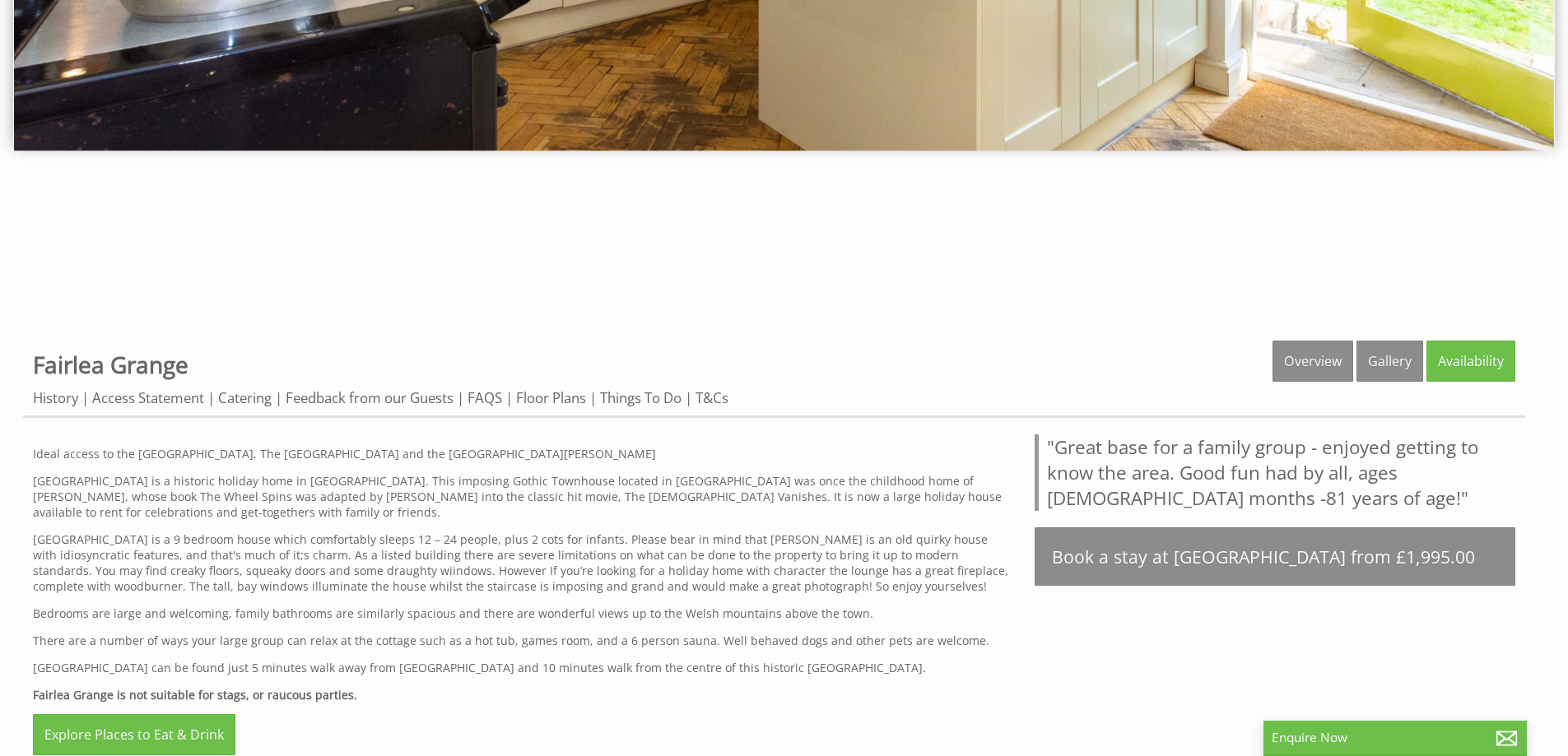
drag, startPoint x: 489, startPoint y: 588, endPoint x: 462, endPoint y: 628, distance: 48.3
click at [490, 589] on p "[GEOGRAPHIC_DATA] is a 9 bedroom house which comfortably sleeps 12 – 24 people,…" at bounding box center [524, 563] width 982 height 63
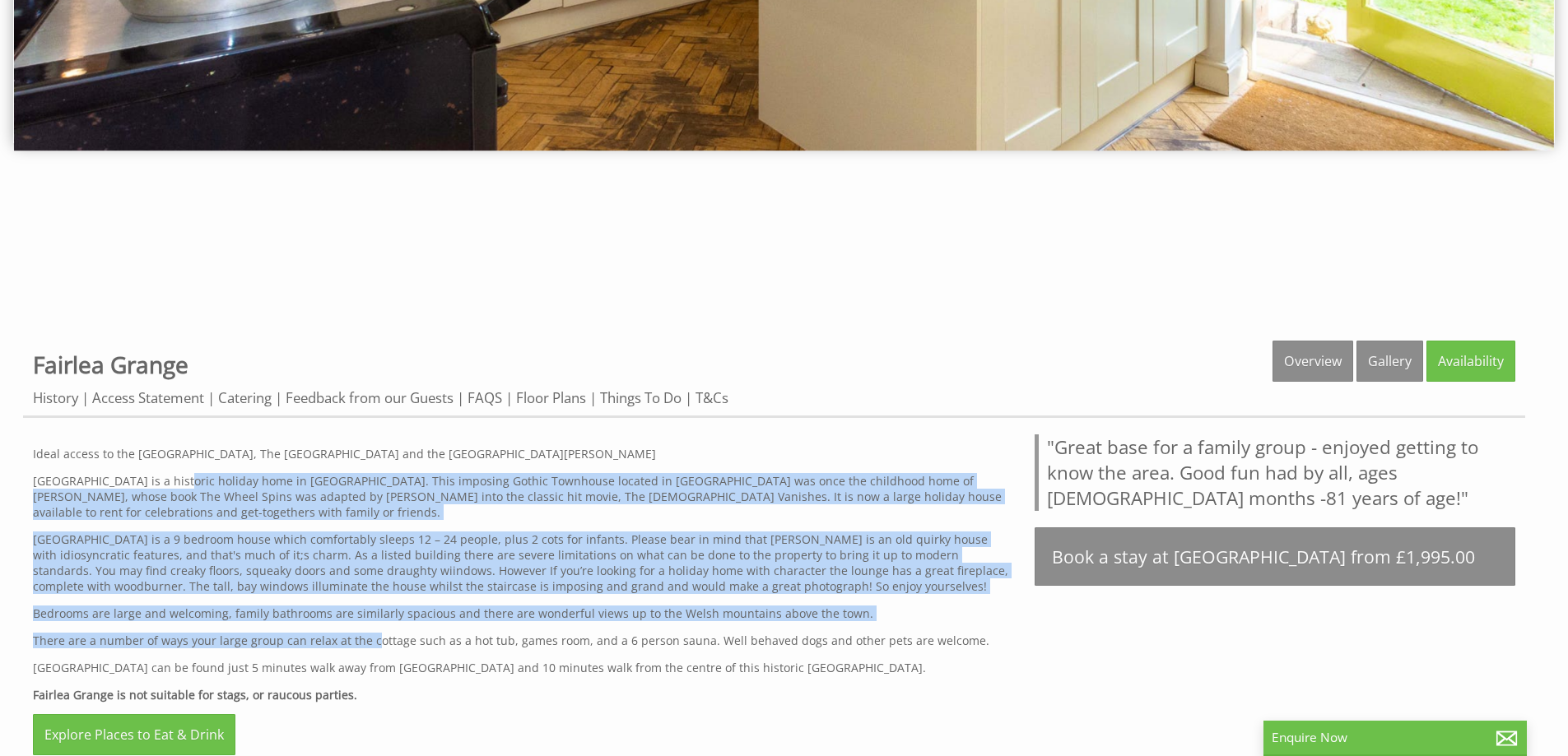
drag, startPoint x: 270, startPoint y: 610, endPoint x: 168, endPoint y: 485, distance: 161.3
click at [168, 485] on div "Ideal access to the [GEOGRAPHIC_DATA], The [GEOGRAPHIC_DATA] and the [GEOGRAPHI…" at bounding box center [524, 600] width 982 height 333
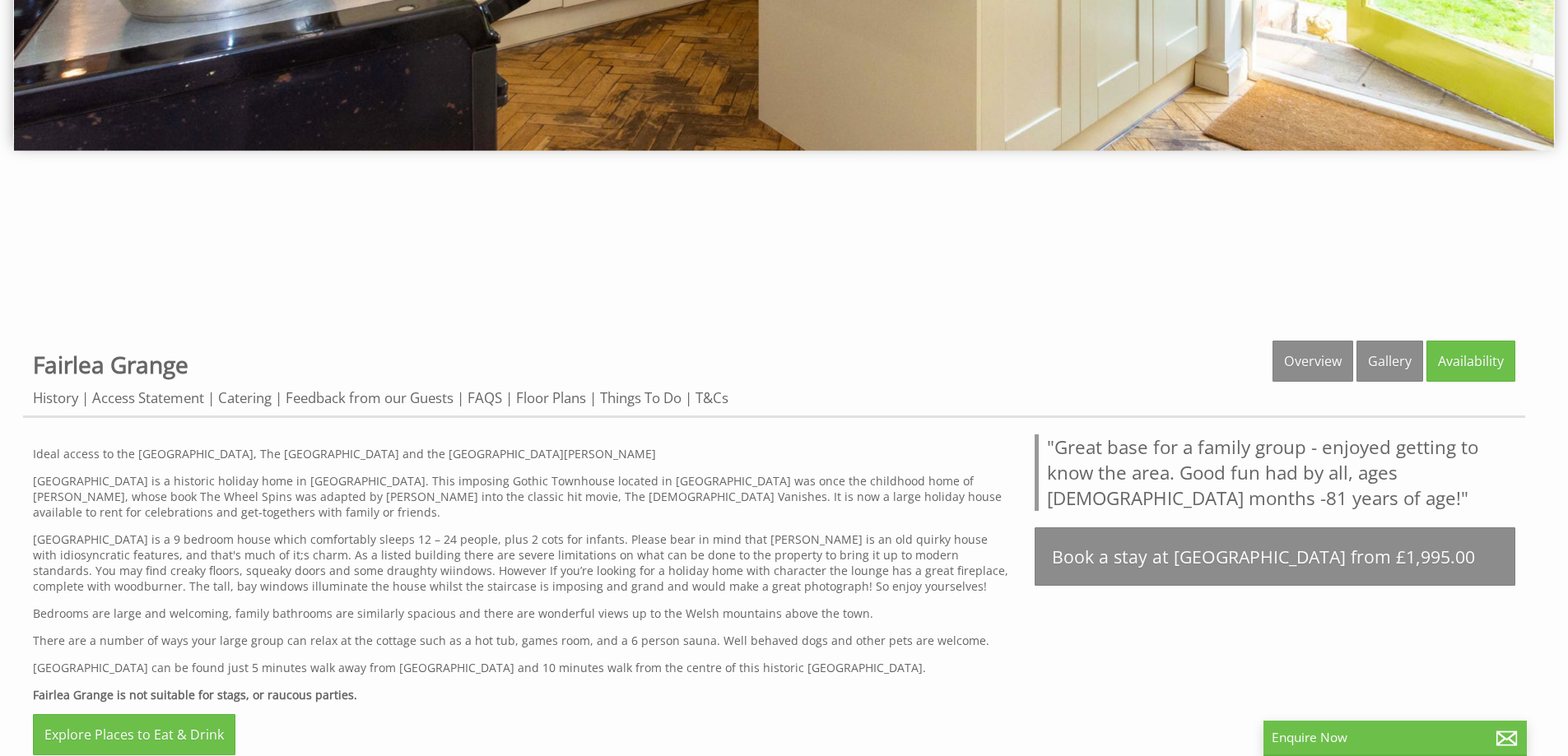
click at [149, 485] on p "Fairlea Grange is a historic holiday home in Wales. This imposing Gothic Townho…" at bounding box center [524, 496] width 982 height 47
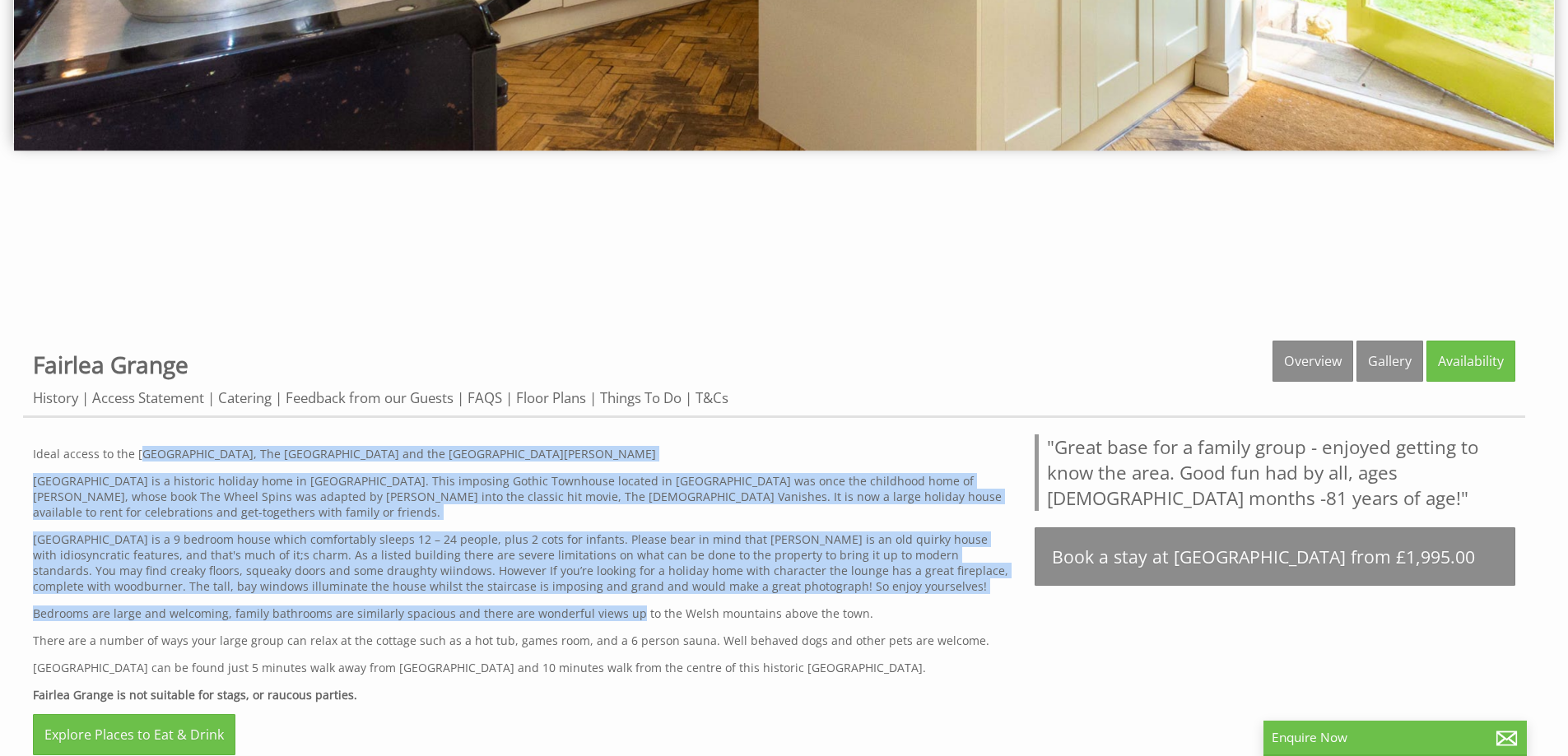
drag, startPoint x: 249, startPoint y: 502, endPoint x: 644, endPoint y: 600, distance: 407.0
click at [643, 600] on div "Ideal access to the Brecon Beacons, The Wye Valley and the Forest of Dean Fairl…" at bounding box center [524, 600] width 982 height 333
click at [644, 600] on div "Ideal access to the Brecon Beacons, The Wye Valley and the Forest of Dean Fairl…" at bounding box center [524, 600] width 982 height 333
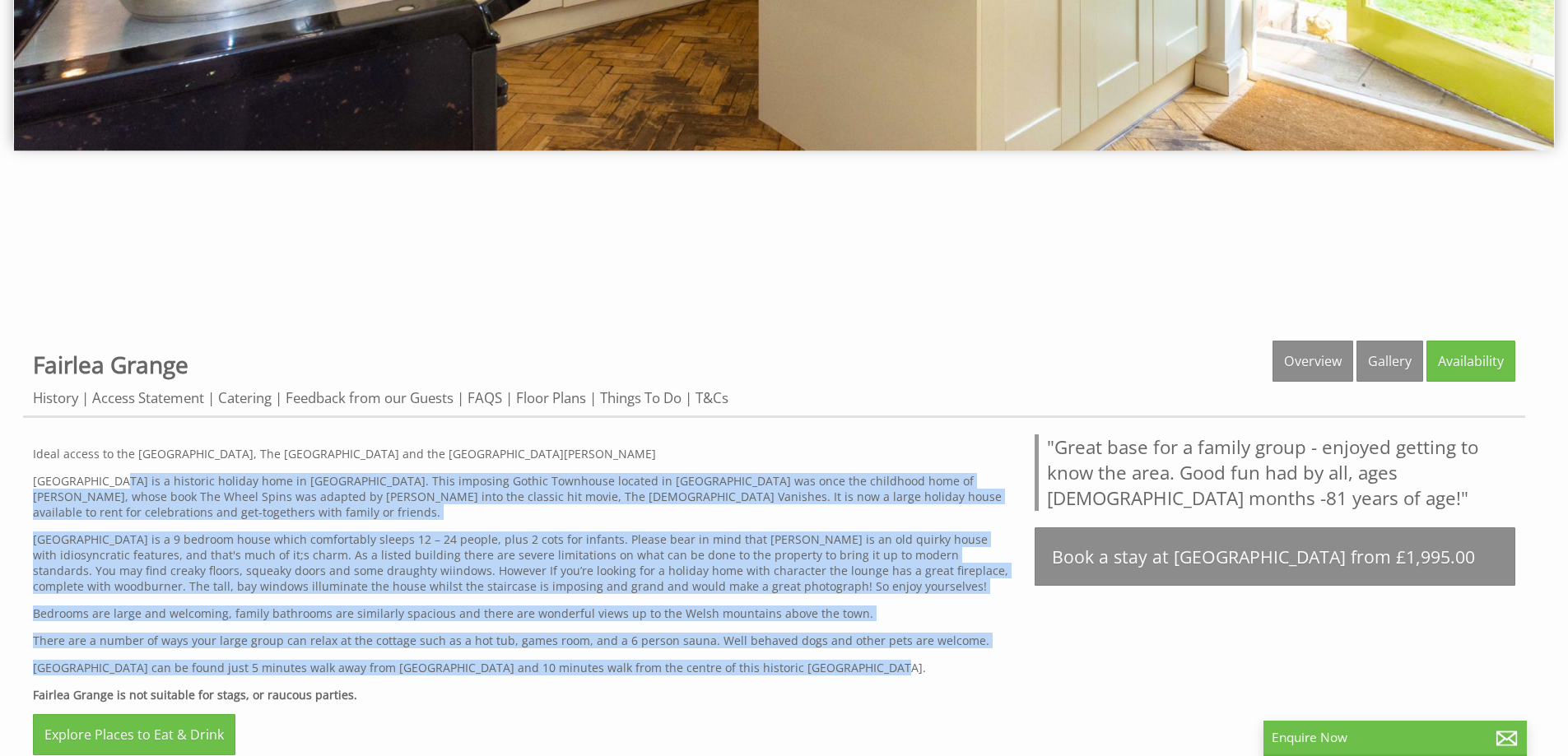
drag, startPoint x: 266, startPoint y: 510, endPoint x: 835, endPoint y: 651, distance: 586.2
click at [835, 651] on div "Ideal access to the Brecon Beacons, The Wye Valley and the Forest of Dean Fairl…" at bounding box center [524, 600] width 982 height 333
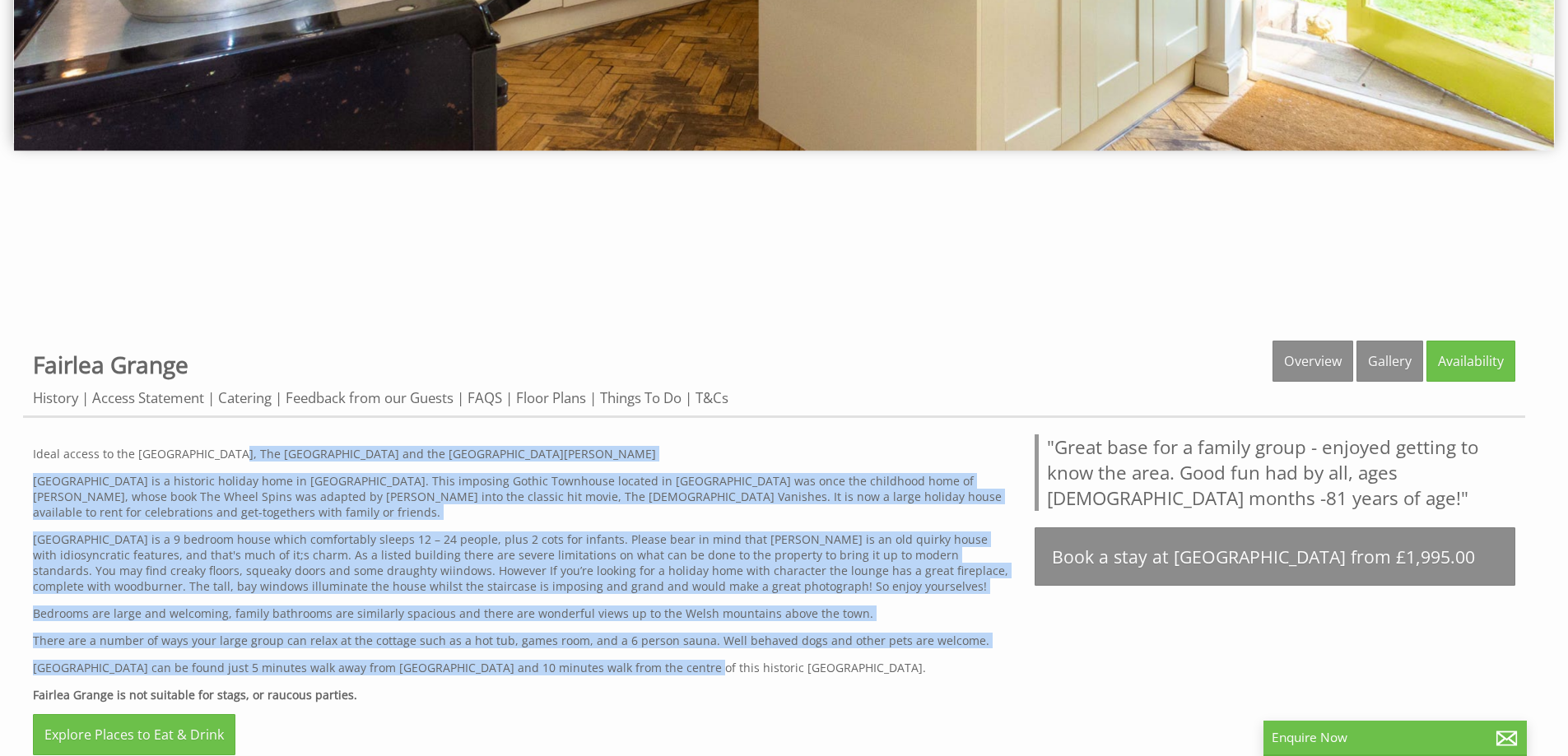
drag, startPoint x: 227, startPoint y: 461, endPoint x: 827, endPoint y: 681, distance: 639.1
click at [777, 674] on div "Ideal access to the Brecon Beacons, The Wye Valley and the Forest of Dean Fairl…" at bounding box center [524, 600] width 982 height 333
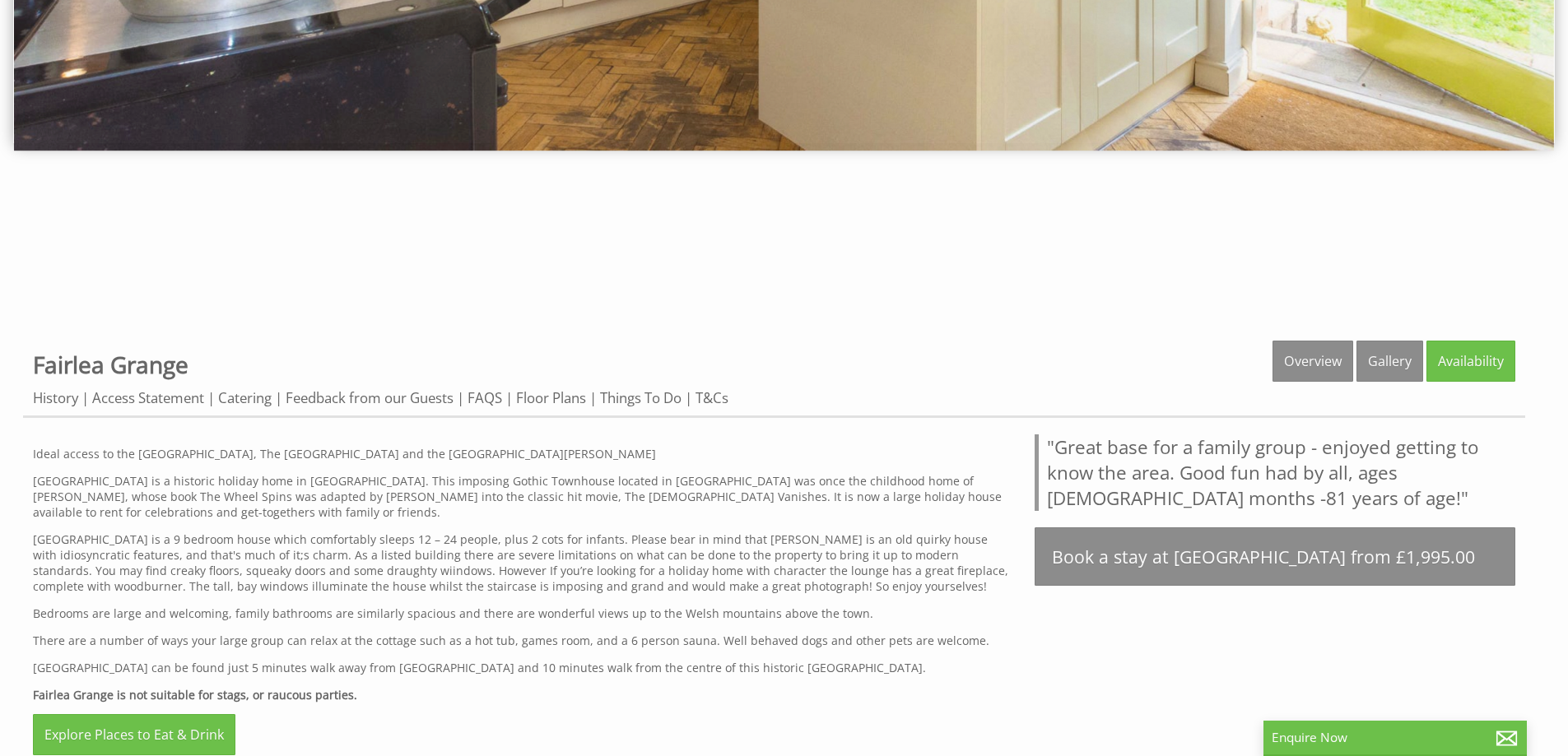
click at [827, 681] on div "Ideal access to the Brecon Beacons, The Wye Valley and the Forest of Dean Fairl…" at bounding box center [524, 600] width 982 height 333
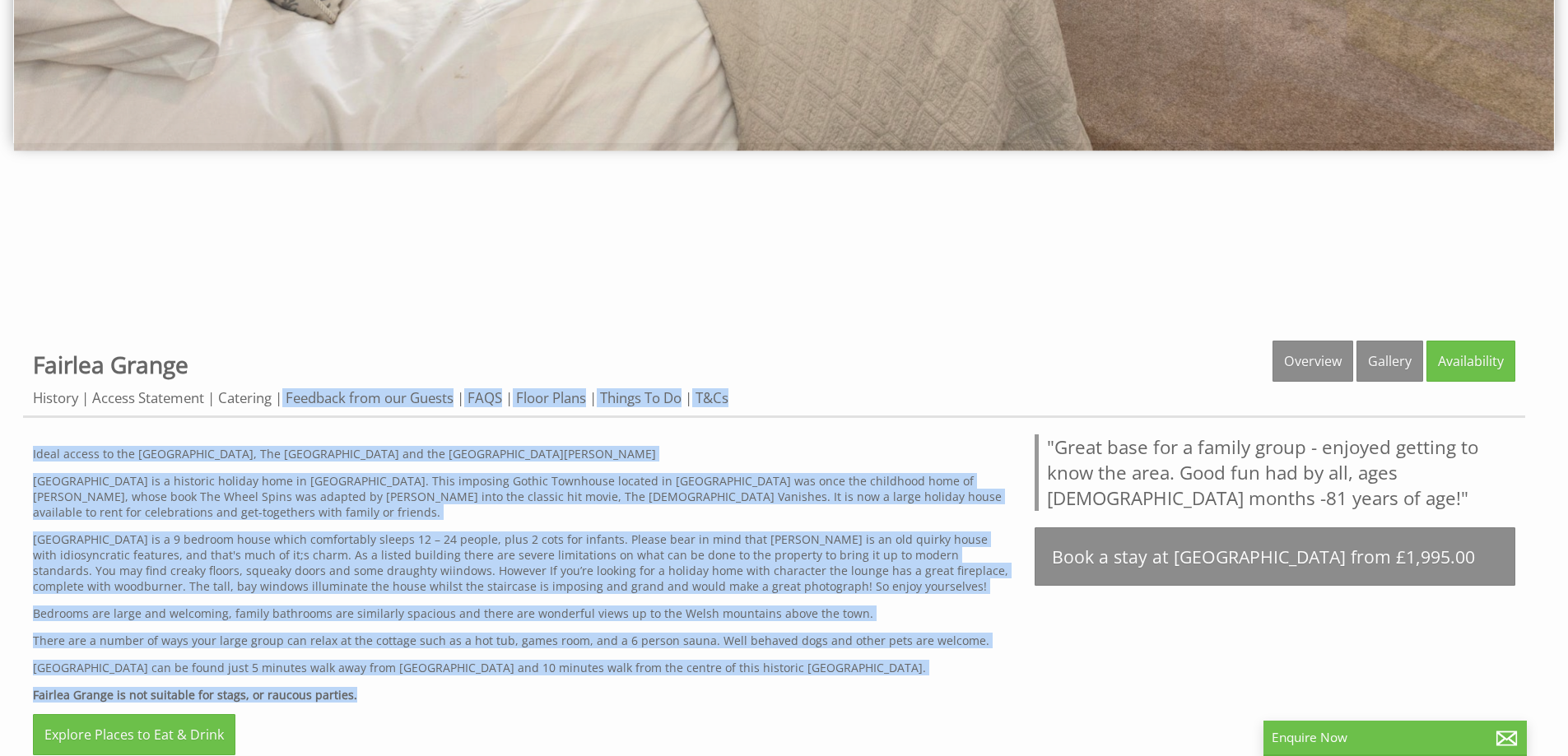
drag, startPoint x: 827, startPoint y: 689, endPoint x: 385, endPoint y: 558, distance: 461.0
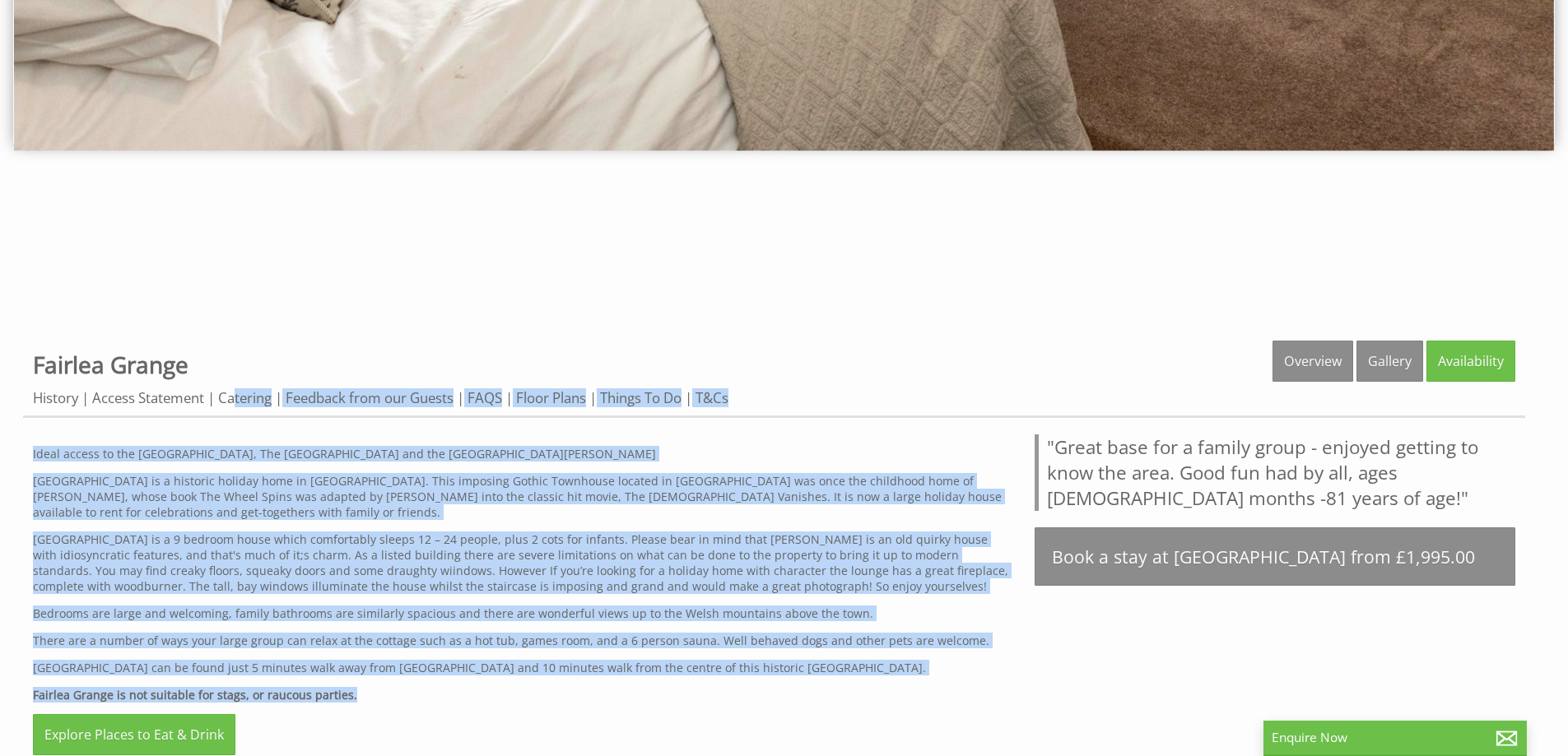
click at [385, 558] on p "Fairlea Grange is a 9 bedroom house which comfortably sleeps 12 – 24 people, pl…" at bounding box center [524, 563] width 982 height 63
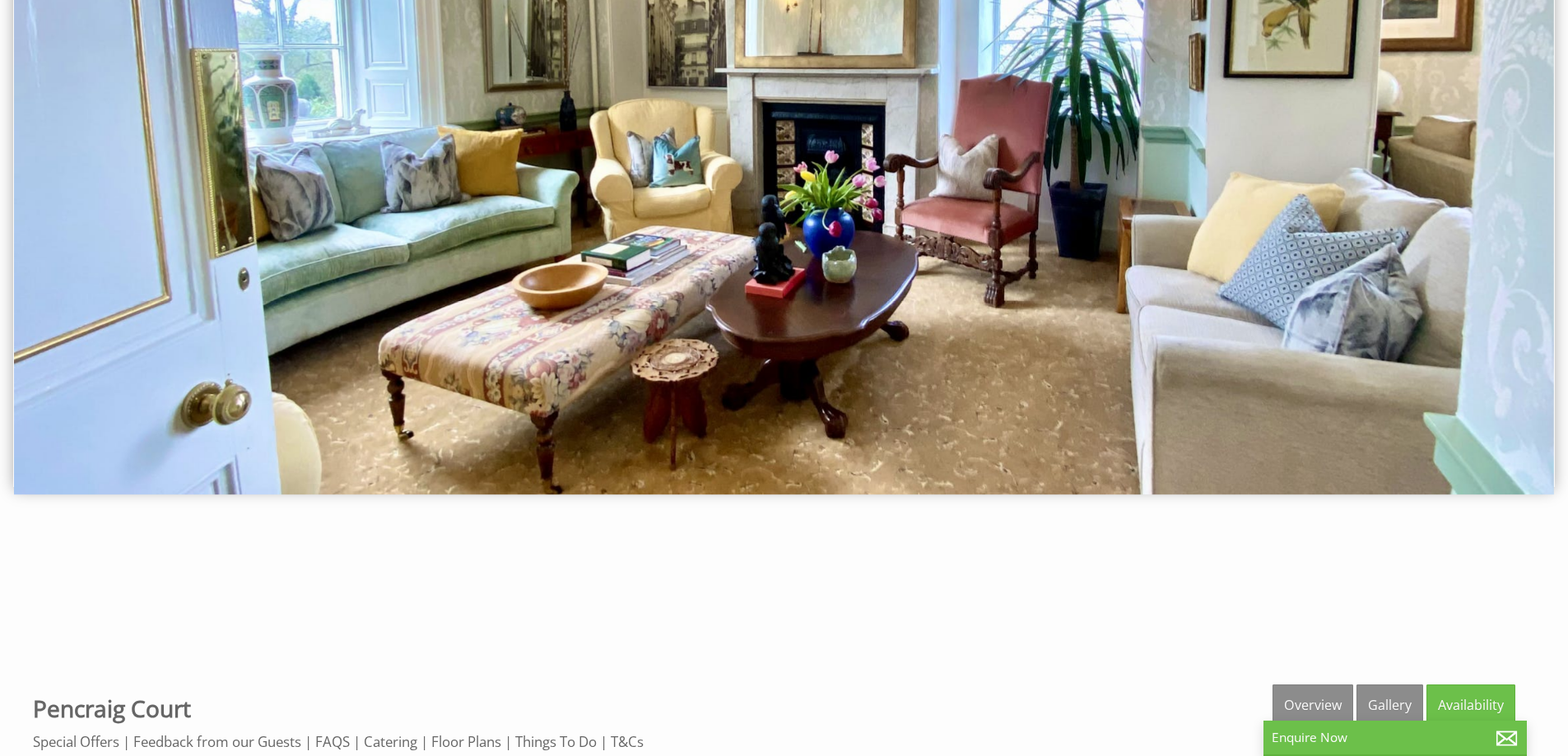
scroll to position [412, 0]
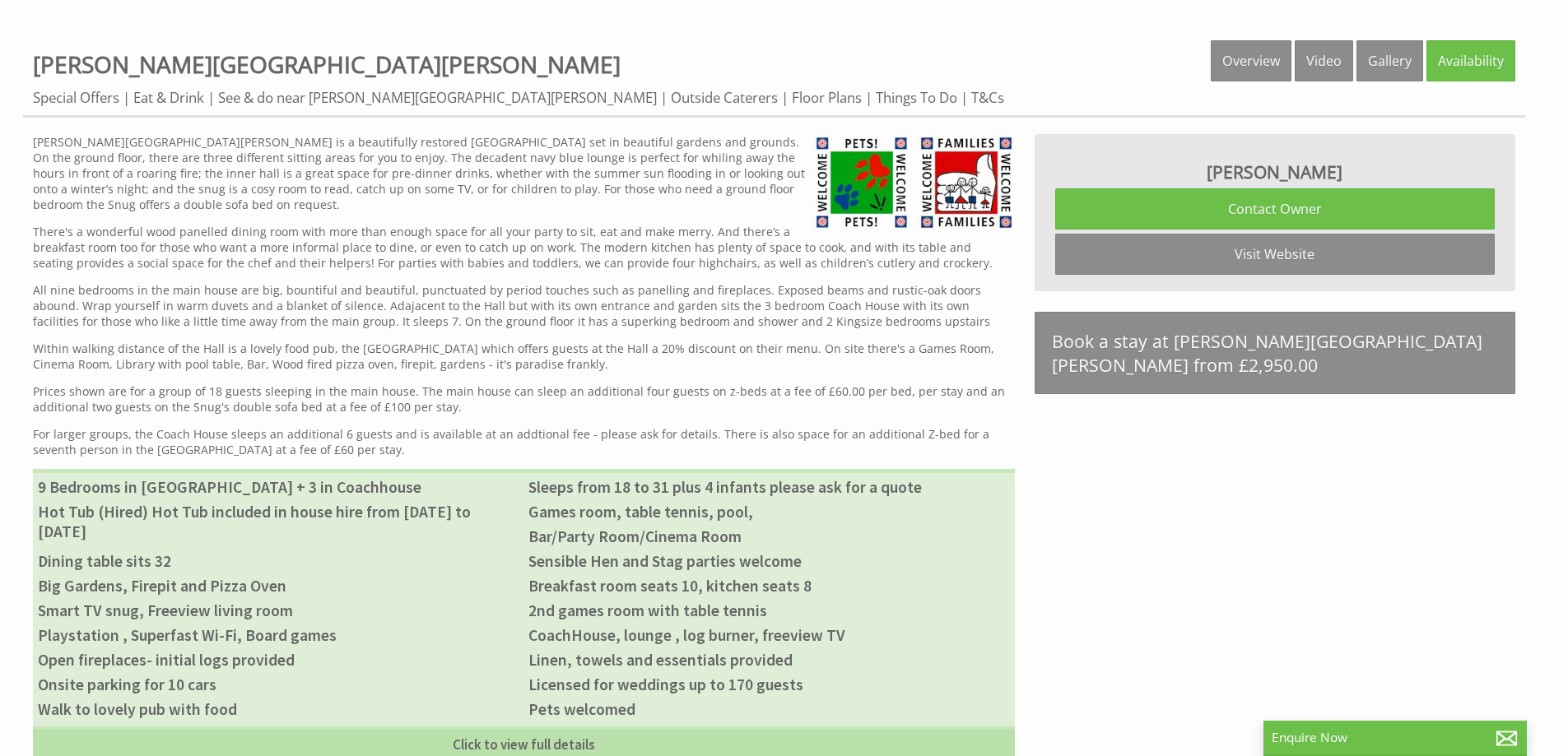
scroll to position [823, 0]
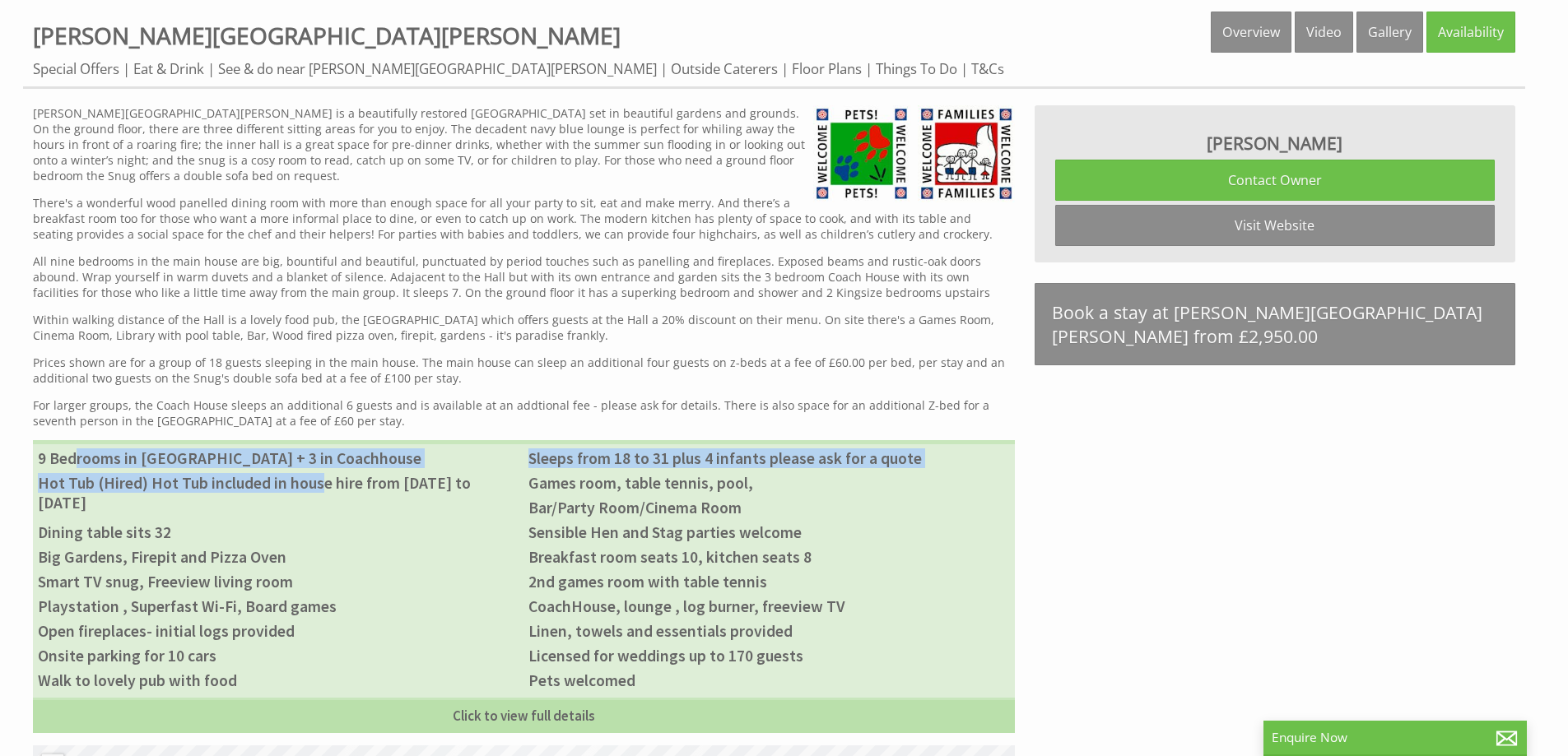
drag, startPoint x: 141, startPoint y: 451, endPoint x: 319, endPoint y: 470, distance: 179.0
click at [319, 470] on ul "9 Bedrooms in Hall + 3 in Coachhouse Sleeps from 18 to 31 plus 4 infants please…" at bounding box center [524, 587] width 982 height 293
click at [319, 470] on li "Hot Tub (Hired) Hot Tub included in house hire from [DATE] to [DATE]" at bounding box center [278, 492] width 491 height 44
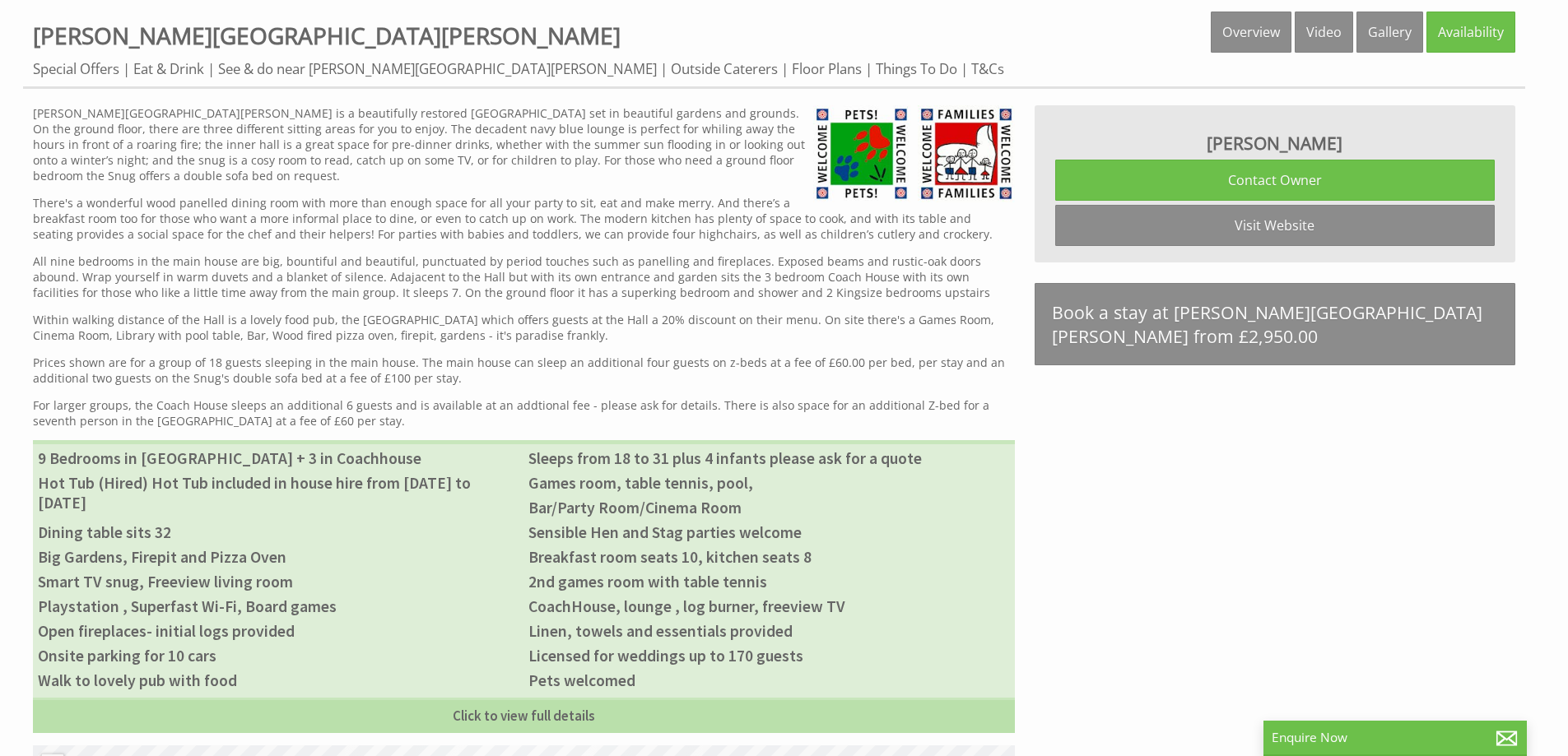
drag, startPoint x: 2, startPoint y: 458, endPoint x: 140, endPoint y: 507, distance: 146.4
click at [140, 507] on div "Properties [PERSON_NAME][GEOGRAPHIC_DATA][PERSON_NAME] Overview Video Gallery A…" at bounding box center [784, 419] width 1568 height 1104
click at [139, 507] on li "Hot Tub (Hired) Hot Tub included in house hire from [DATE] to [DATE]" at bounding box center [278, 492] width 491 height 44
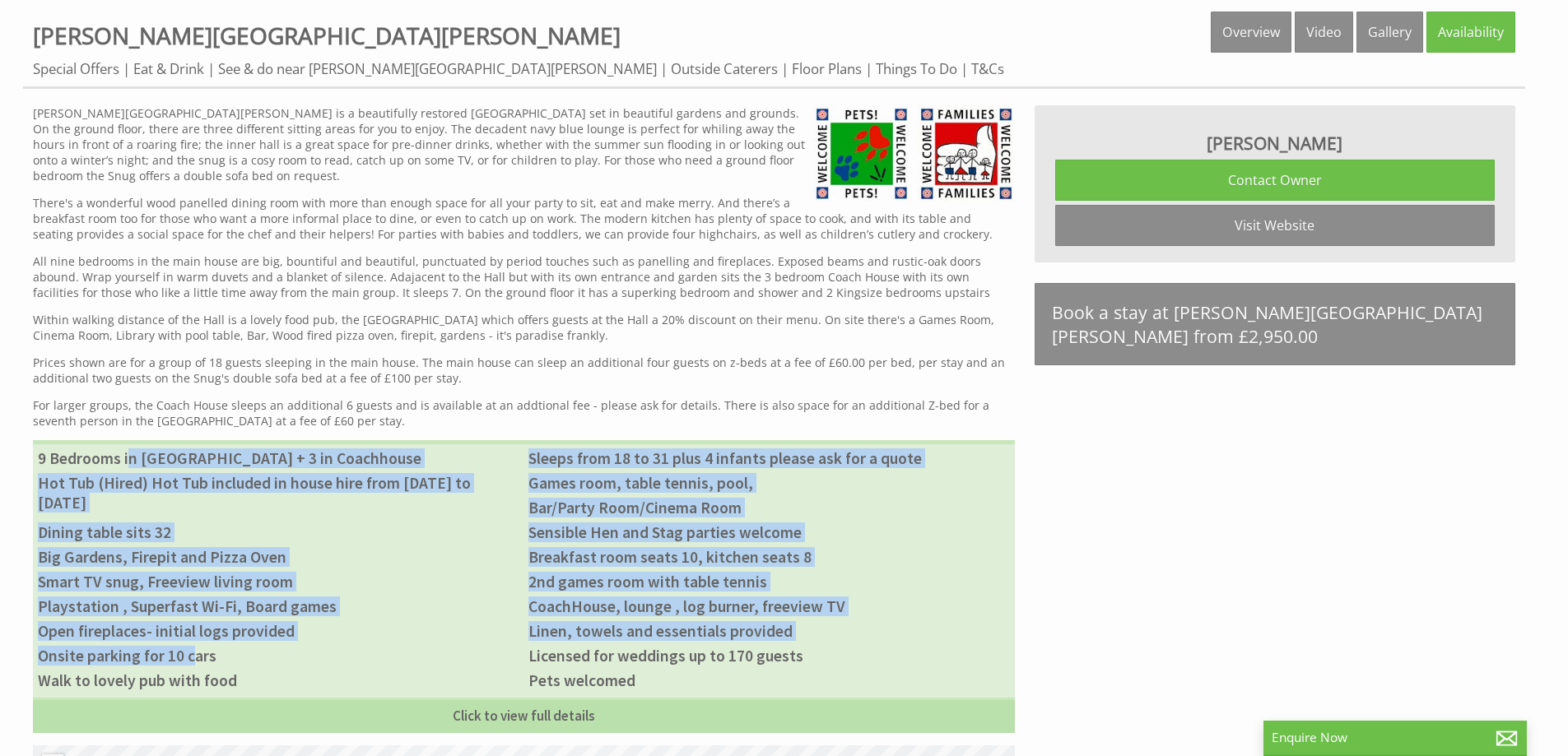
drag, startPoint x: 129, startPoint y: 449, endPoint x: 195, endPoint y: 675, distance: 235.4
click at [195, 675] on ul "9 Bedrooms in Hall + 3 in Coachhouse Sleeps from 18 to 31 plus 4 infants please…" at bounding box center [524, 587] width 982 height 293
click at [195, 675] on li "Walk to lovely pub with food" at bounding box center [278, 680] width 491 height 25
drag, startPoint x: 196, startPoint y: 685, endPoint x: 64, endPoint y: 465, distance: 256.6
click at [64, 465] on ul "9 Bedrooms in Hall + 3 in Coachhouse Sleeps from 18 to 31 plus 4 infants please…" at bounding box center [524, 587] width 982 height 293
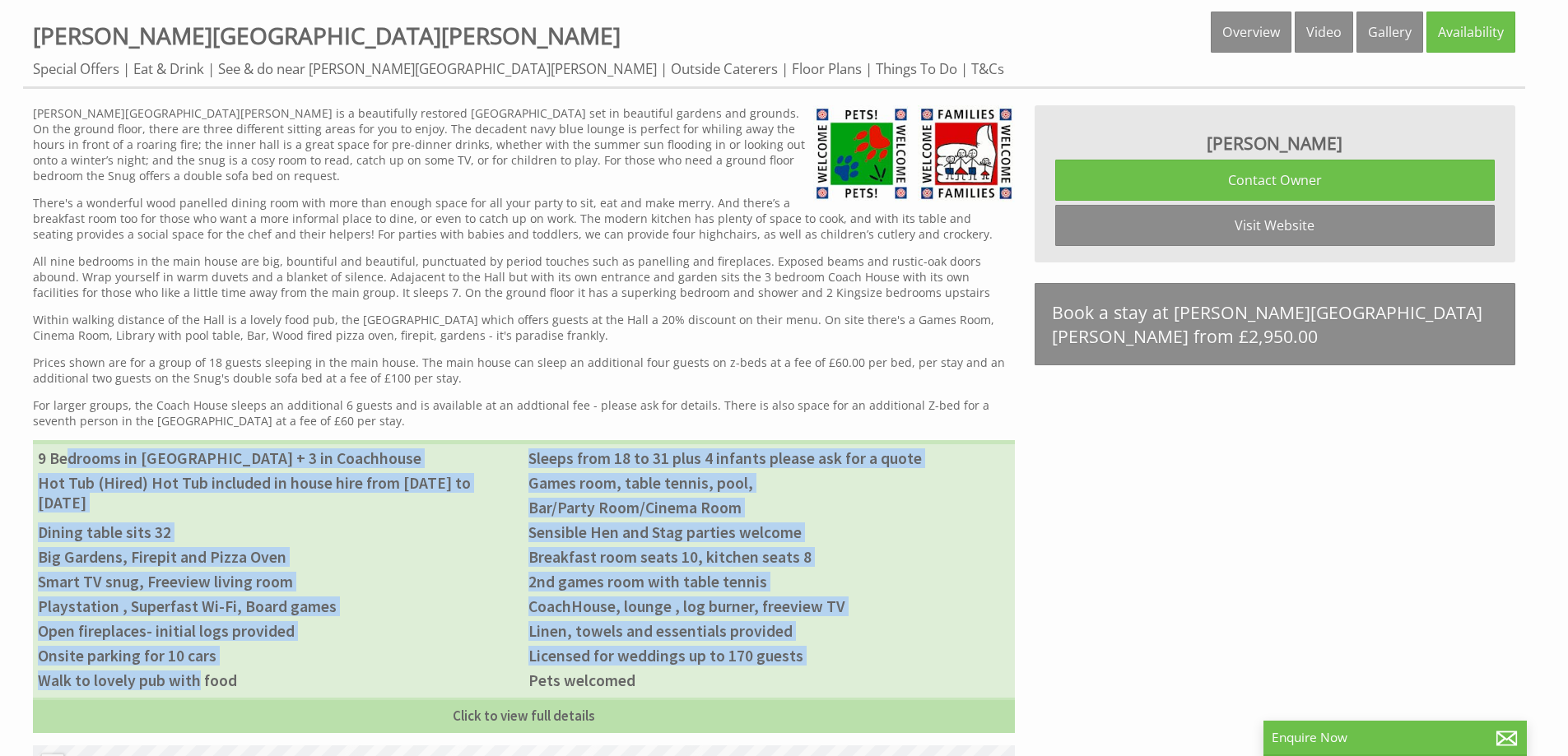
click at [64, 465] on li "9 Bedrooms in [GEOGRAPHIC_DATA] + 3 in Coachhouse" at bounding box center [278, 458] width 491 height 25
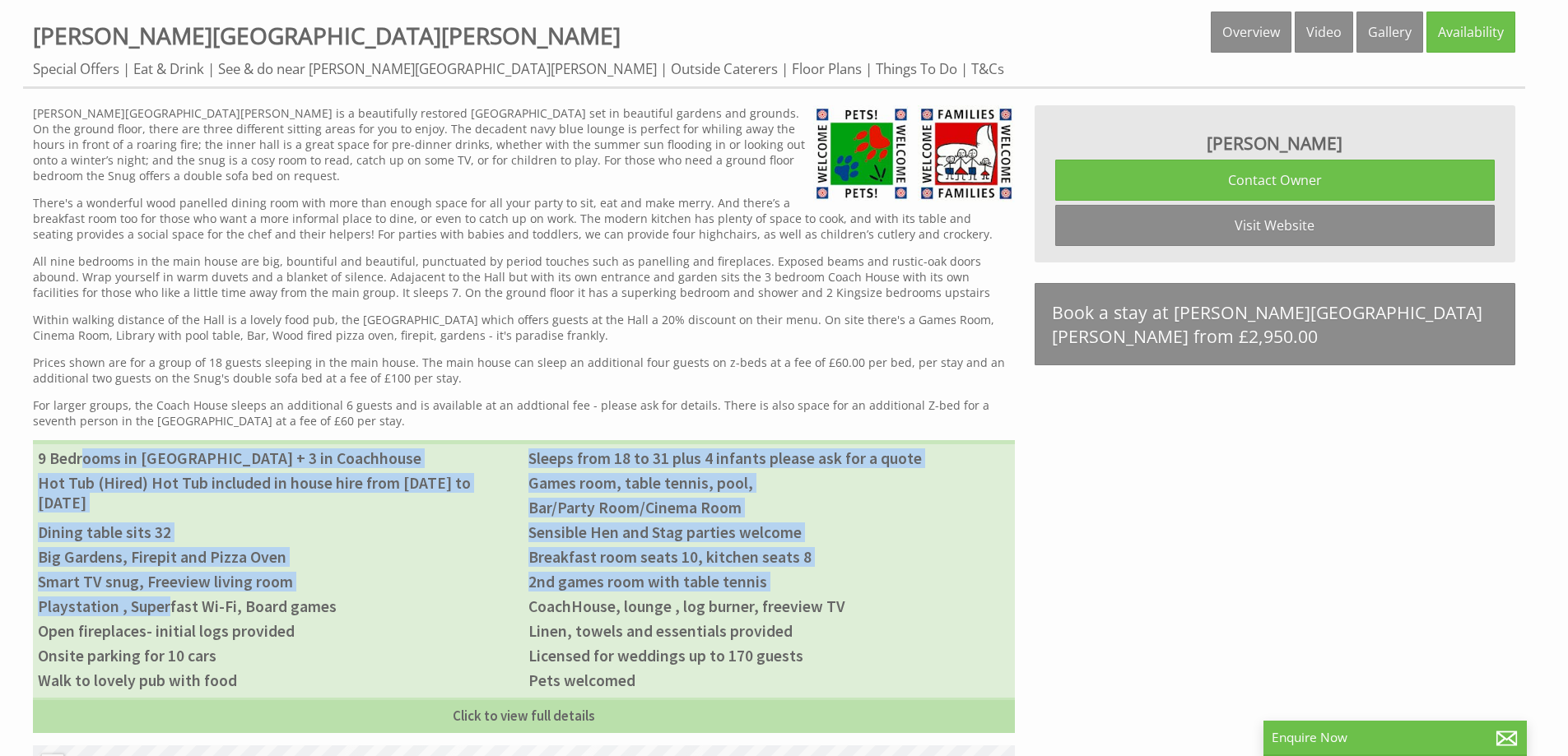
drag, startPoint x: 89, startPoint y: 459, endPoint x: 168, endPoint y: 617, distance: 176.6
click at [168, 617] on ul "9 Bedrooms in Hall + 3 in Coachhouse Sleeps from 18 to 31 plus 4 infants please…" at bounding box center [524, 587] width 982 height 293
click at [168, 617] on li "Playstation , Superfast Wi-Fi, Board games" at bounding box center [278, 606] width 491 height 25
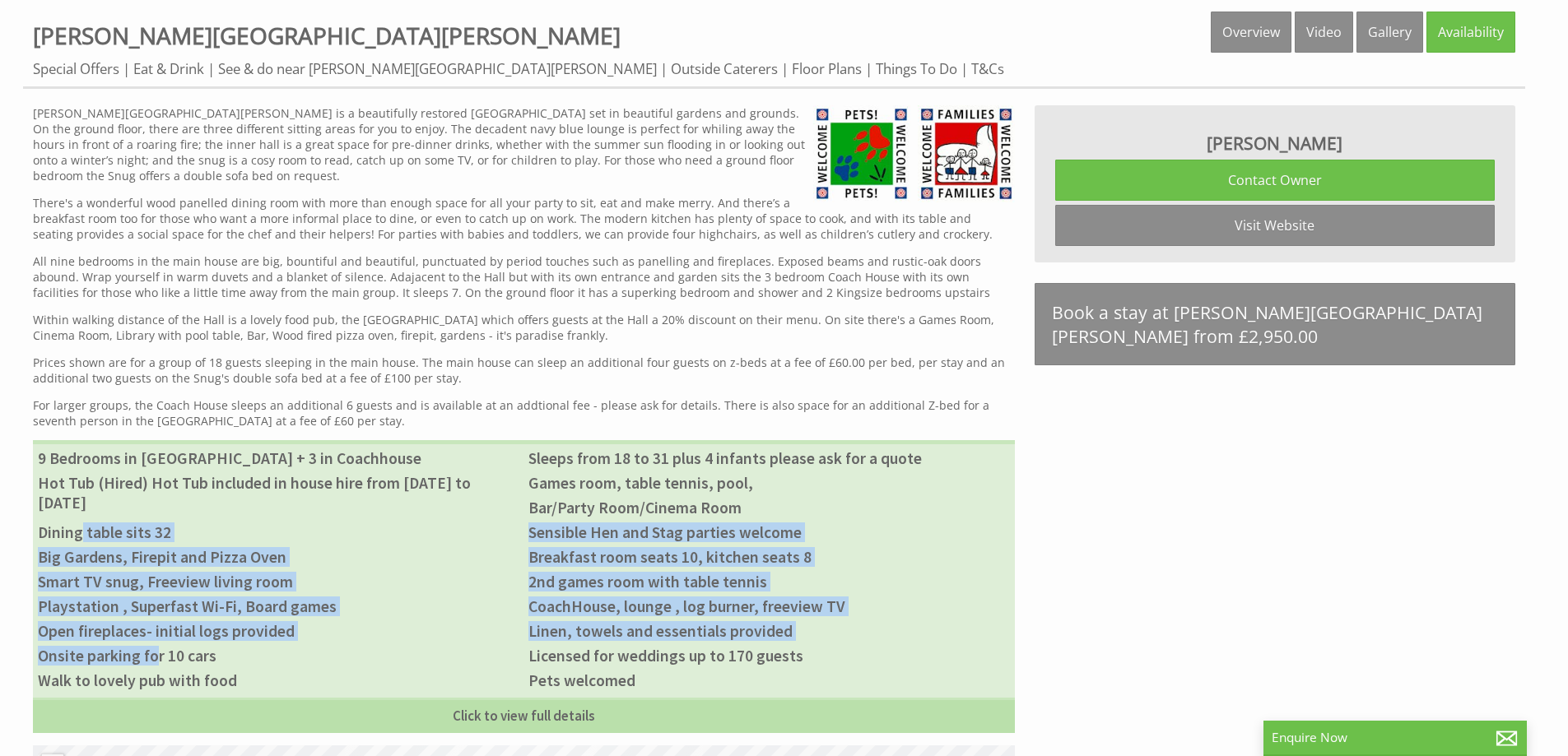
drag, startPoint x: 156, startPoint y: 662, endPoint x: 84, endPoint y: 527, distance: 153.0
click at [84, 527] on ul "9 Bedrooms in Hall + 3 in Coachhouse Sleeps from 18 to 31 plus 4 infants please…" at bounding box center [524, 587] width 982 height 293
click at [84, 527] on li "Dining table sits 32" at bounding box center [278, 532] width 491 height 25
drag, startPoint x: 72, startPoint y: 526, endPoint x: 157, endPoint y: 674, distance: 170.7
click at [156, 672] on ul "9 Bedrooms in Hall + 3 in Coachhouse Sleeps from 18 to 31 plus 4 infants please…" at bounding box center [524, 587] width 982 height 293
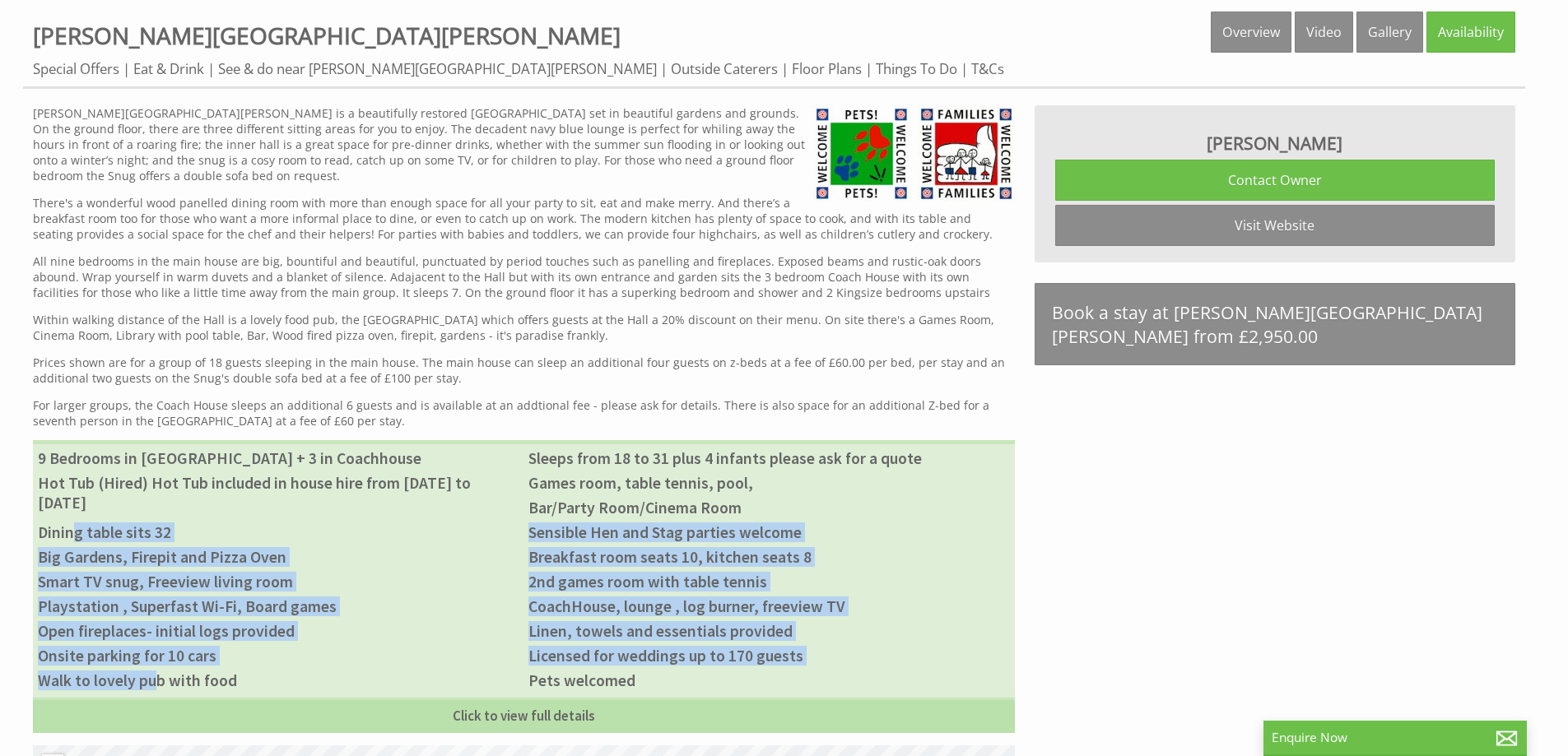
click at [158, 675] on li "Walk to lovely pub with food" at bounding box center [278, 680] width 491 height 25
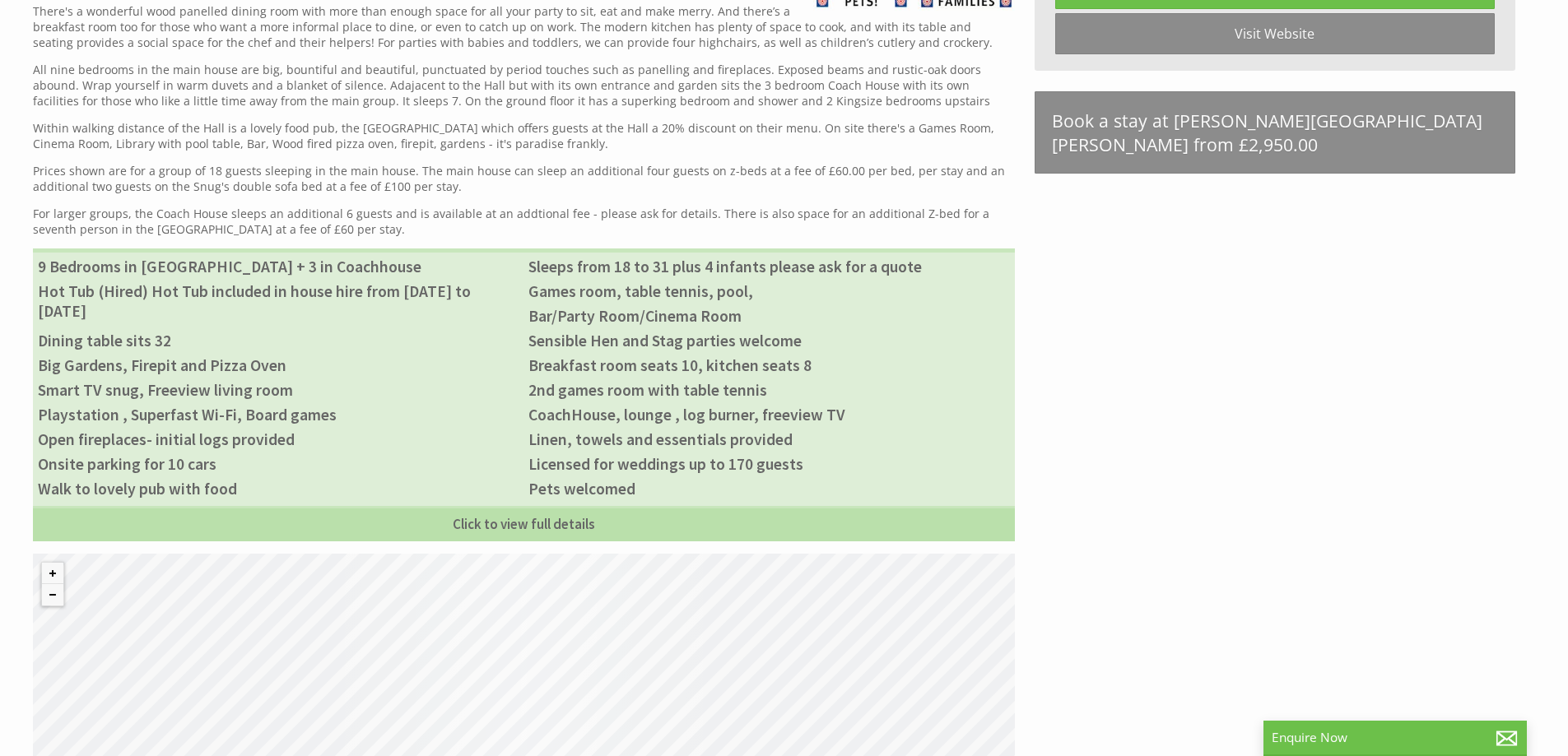
scroll to position [1234, 0]
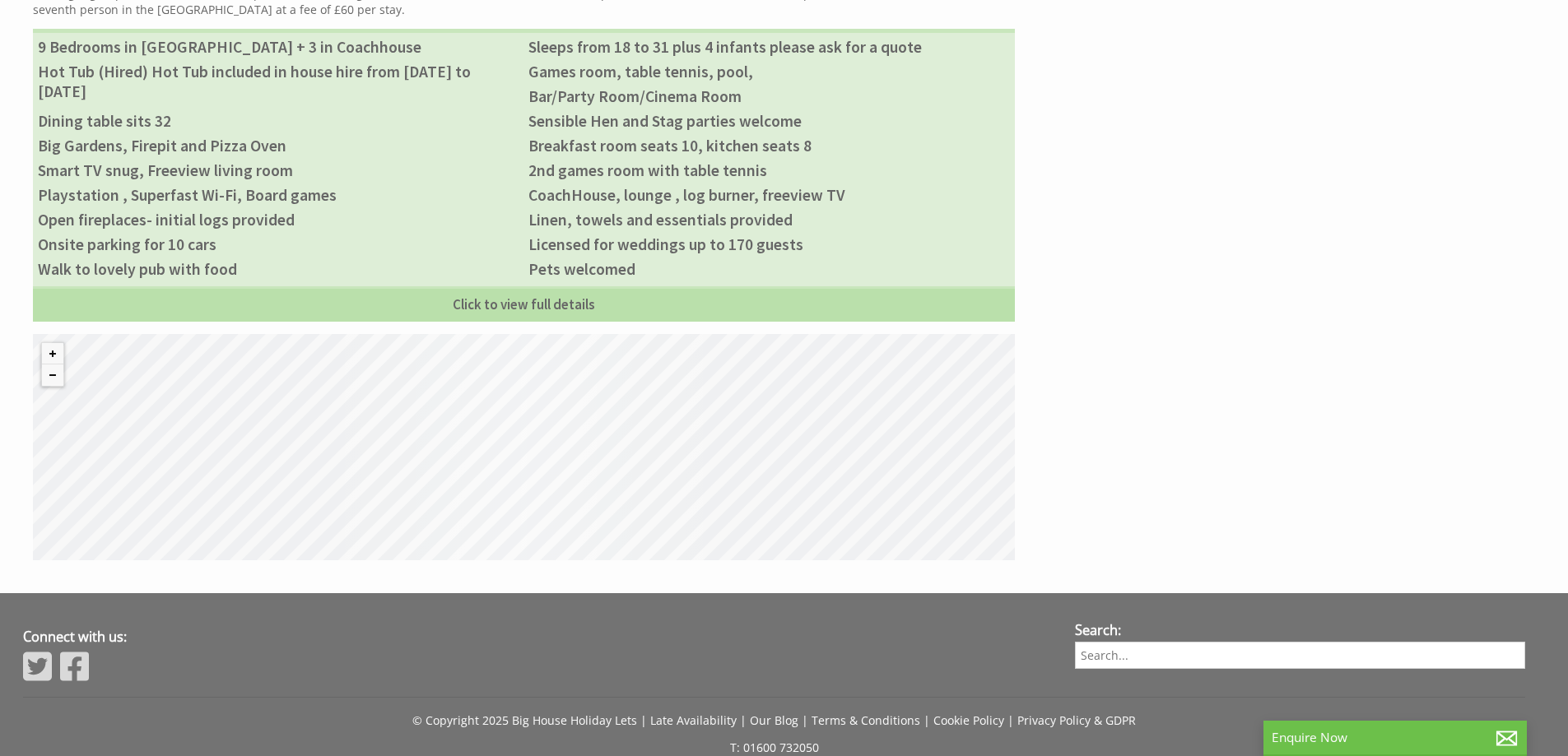
click at [601, 476] on div "© MapTiler © OpenStreetMap contributors" at bounding box center [524, 447] width 982 height 226
click at [571, 439] on div "© MapTiler © OpenStreetMap contributors" at bounding box center [524, 447] width 982 height 226
click at [43, 367] on button "Zoom out" at bounding box center [52, 375] width 21 height 21
click at [51, 372] on button "Zoom out" at bounding box center [52, 375] width 21 height 21
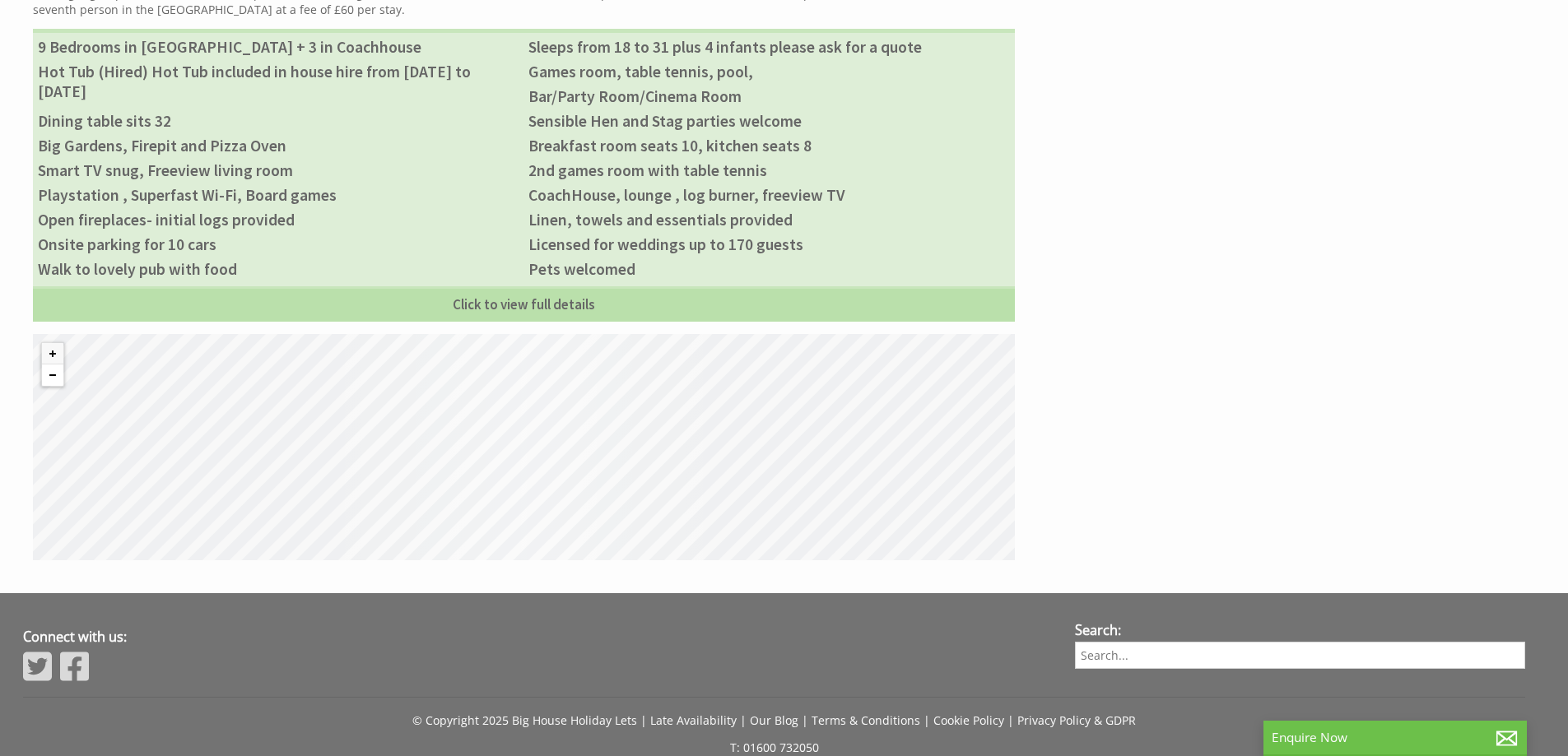
click at [54, 374] on button "Zoom out" at bounding box center [52, 375] width 21 height 21
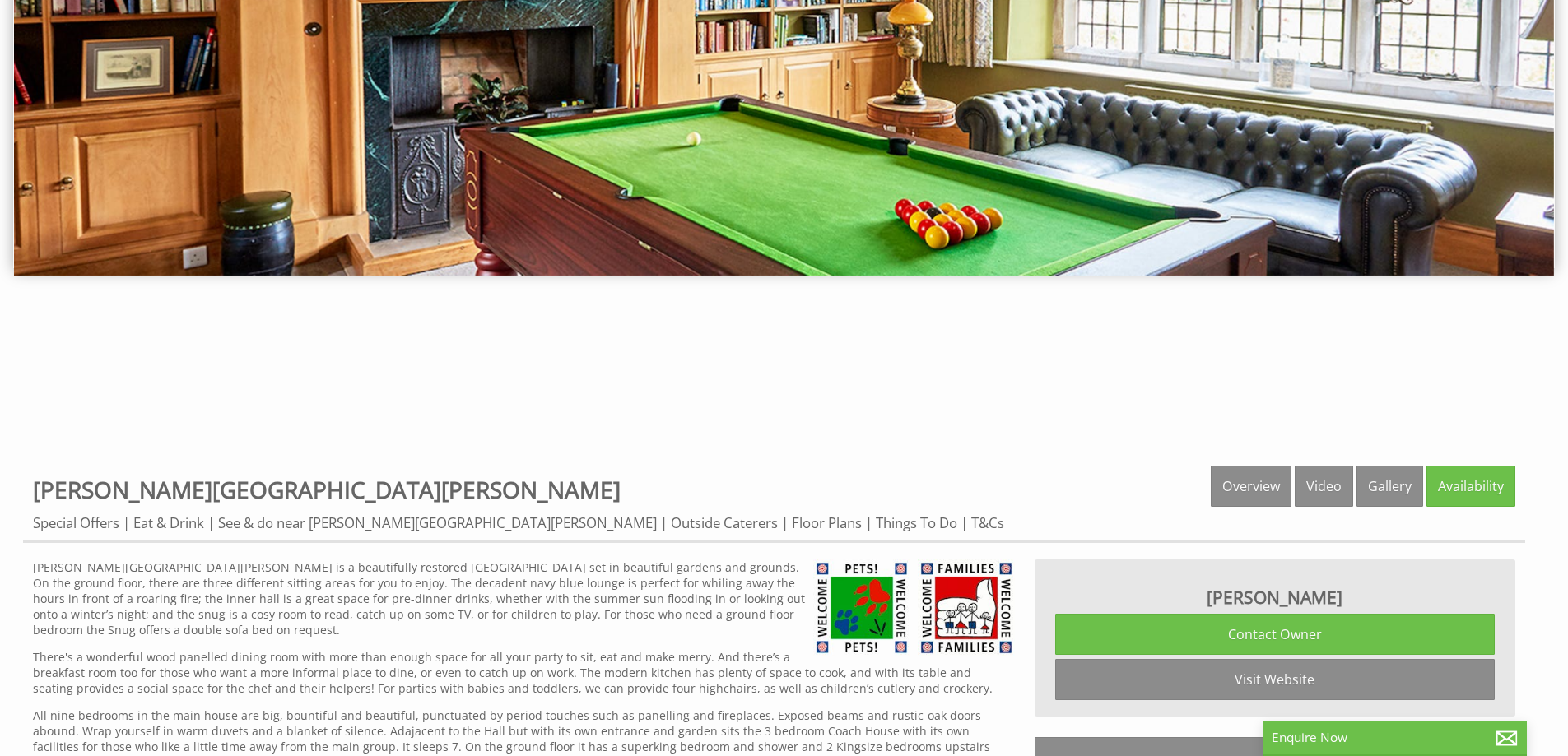
scroll to position [0, 0]
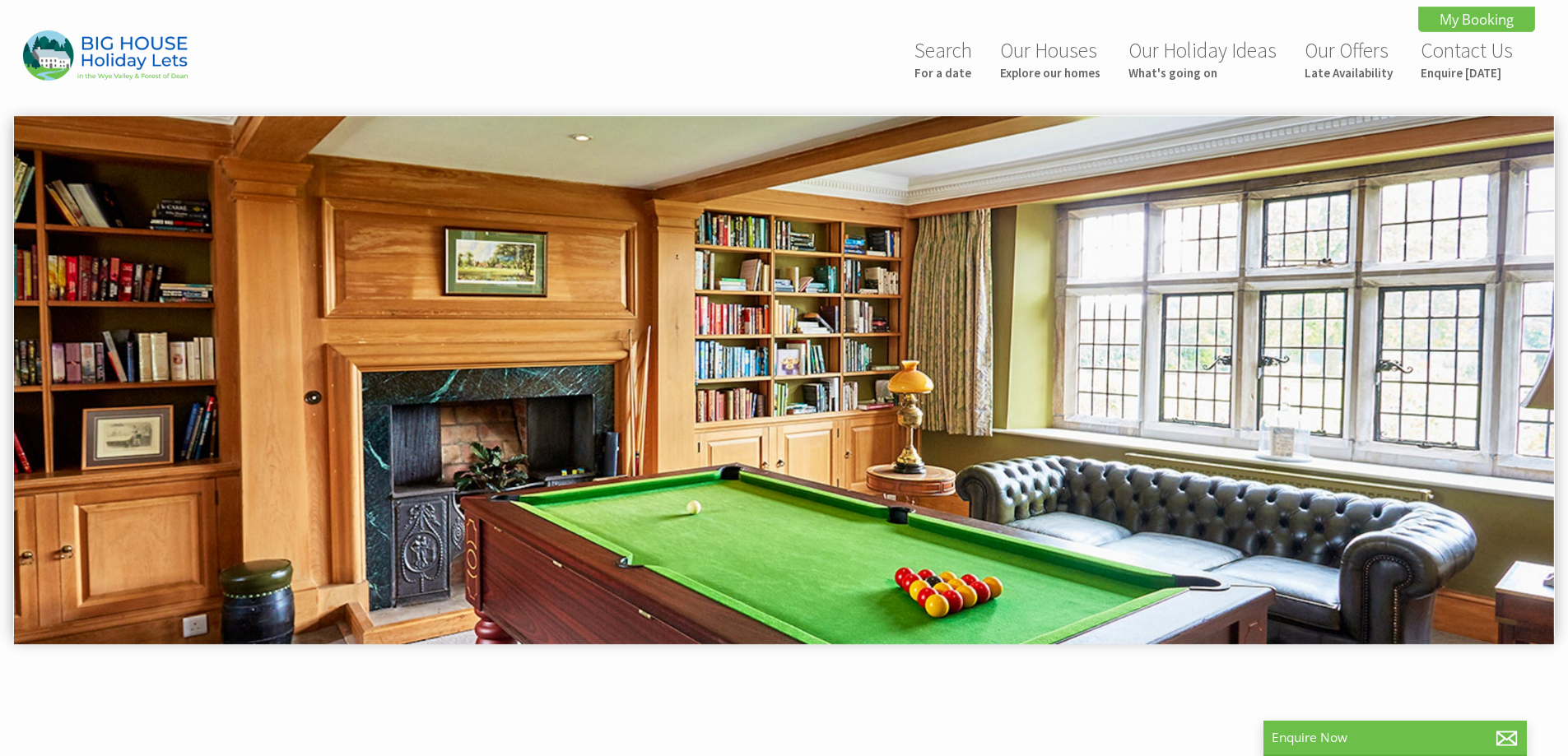
click at [783, 308] on img at bounding box center [784, 379] width 1540 height 528
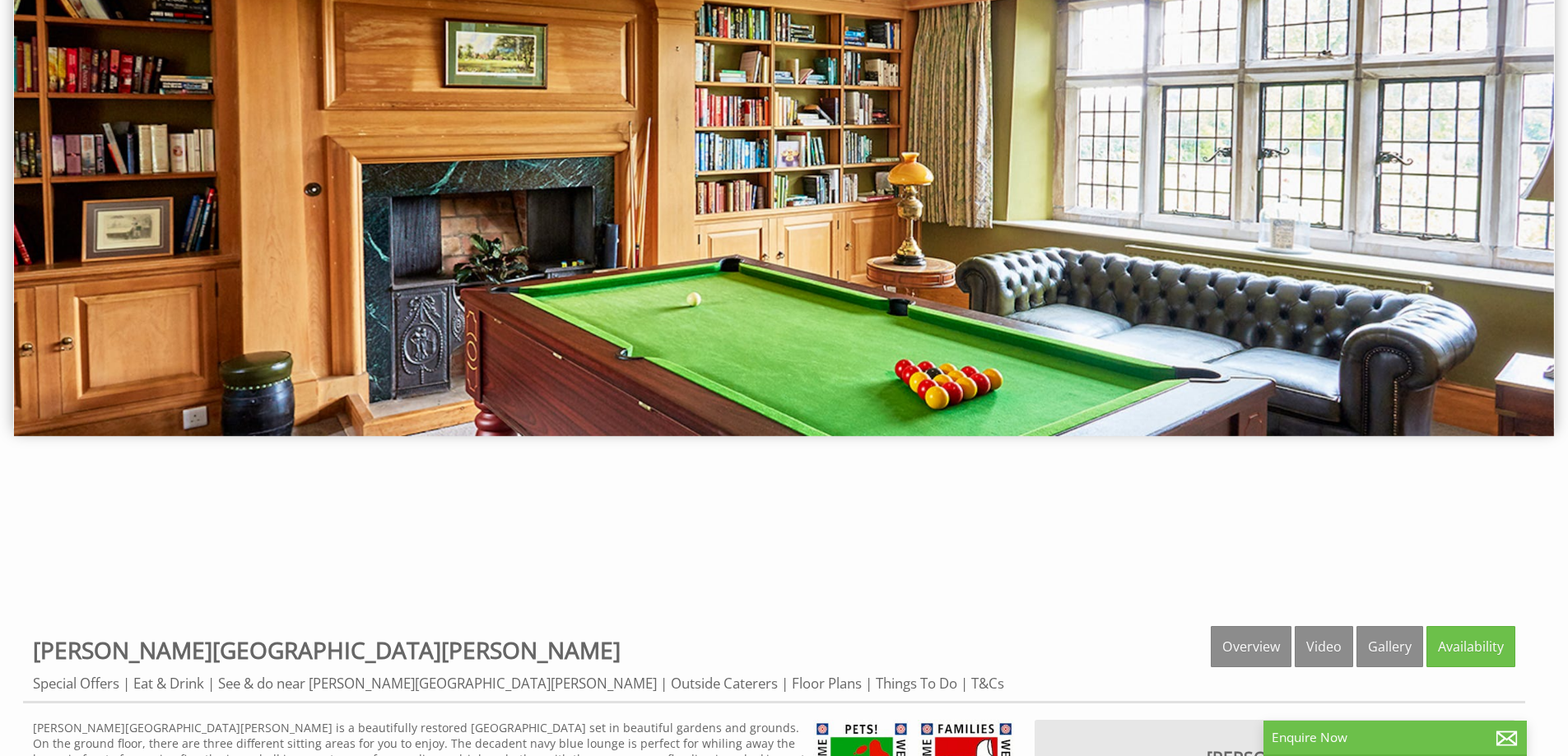
scroll to position [329, 0]
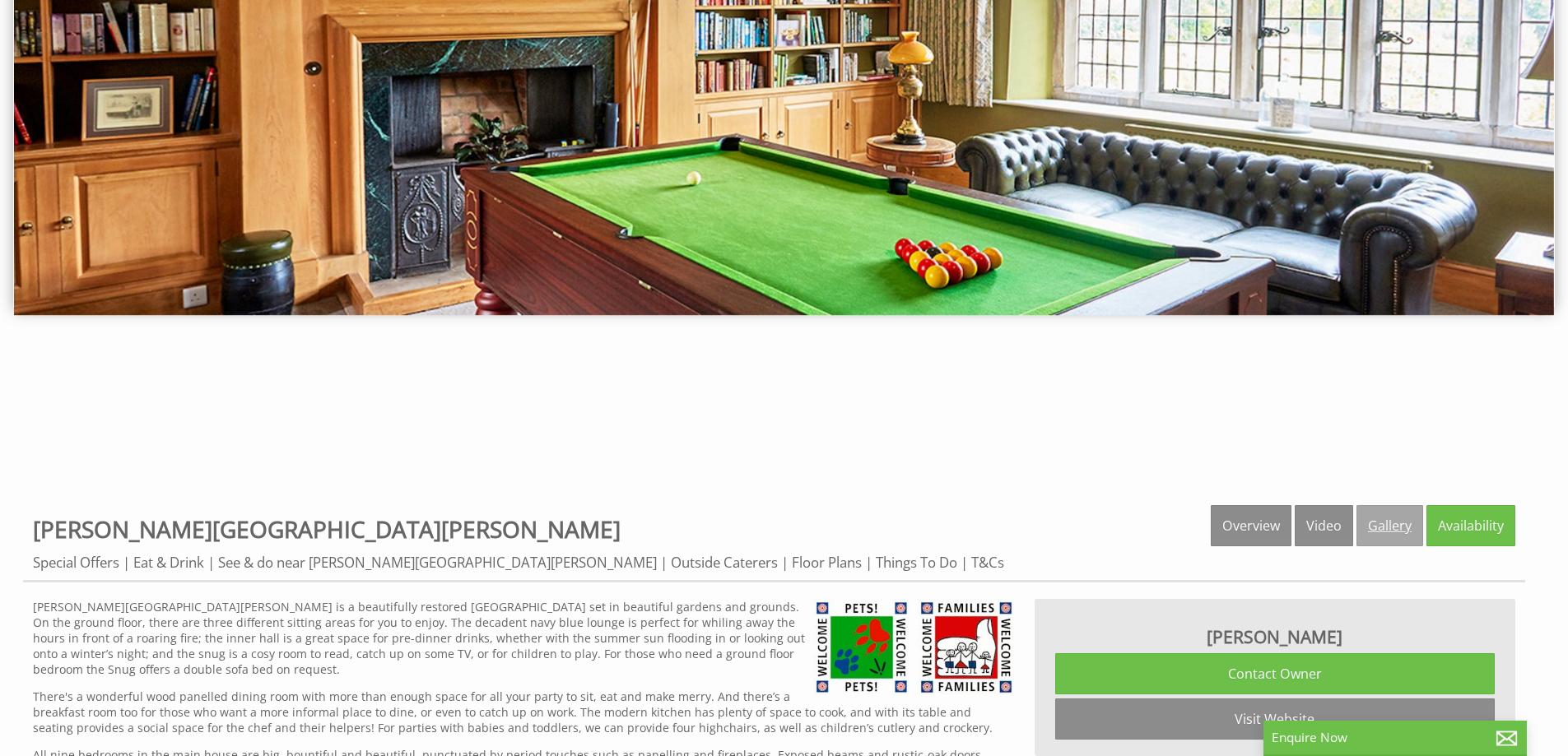
click at [1377, 533] on link "Gallery" at bounding box center [1390, 526] width 66 height 41
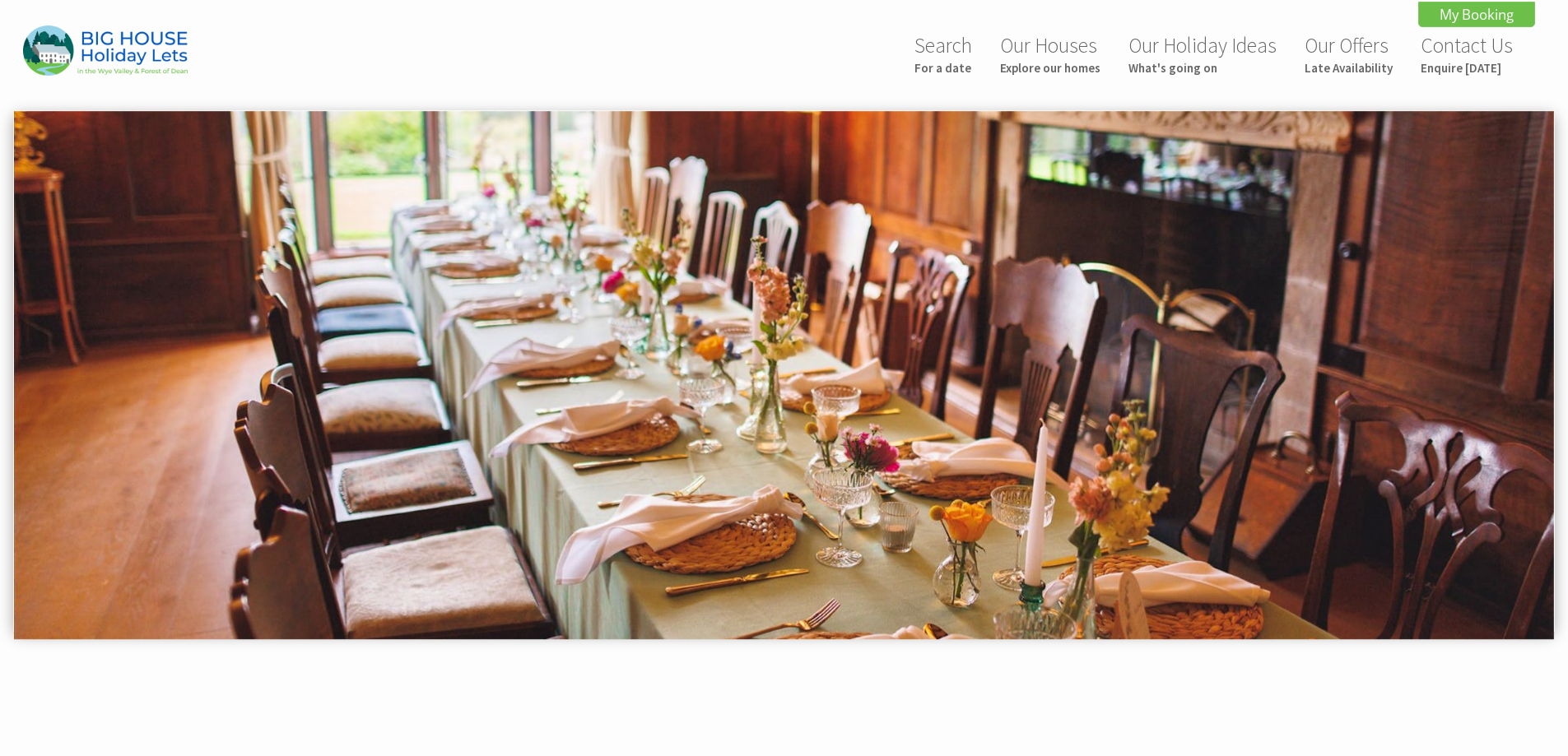
scroll to position [494, 0]
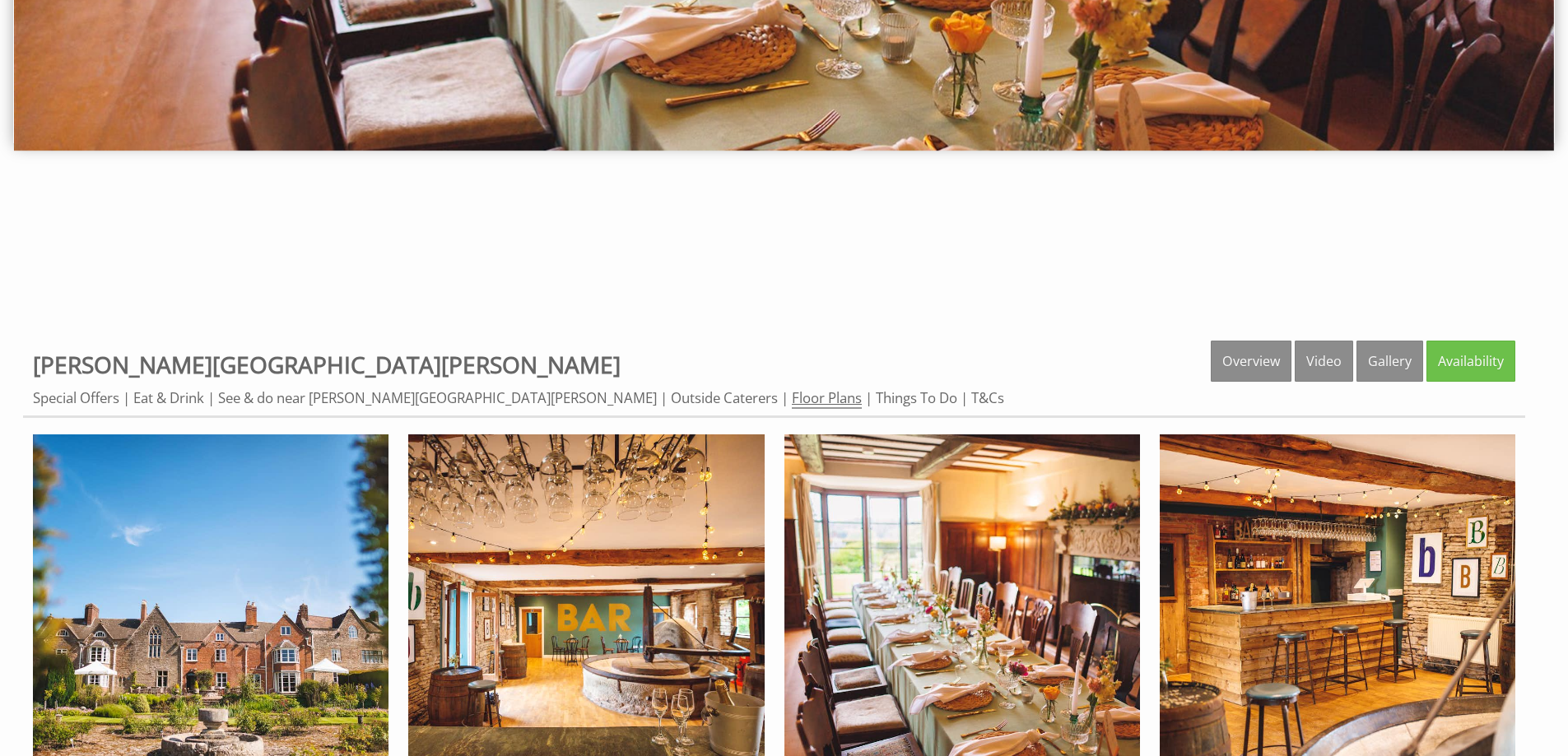
click at [792, 399] on link "Floor Plans" at bounding box center [827, 399] width 70 height 20
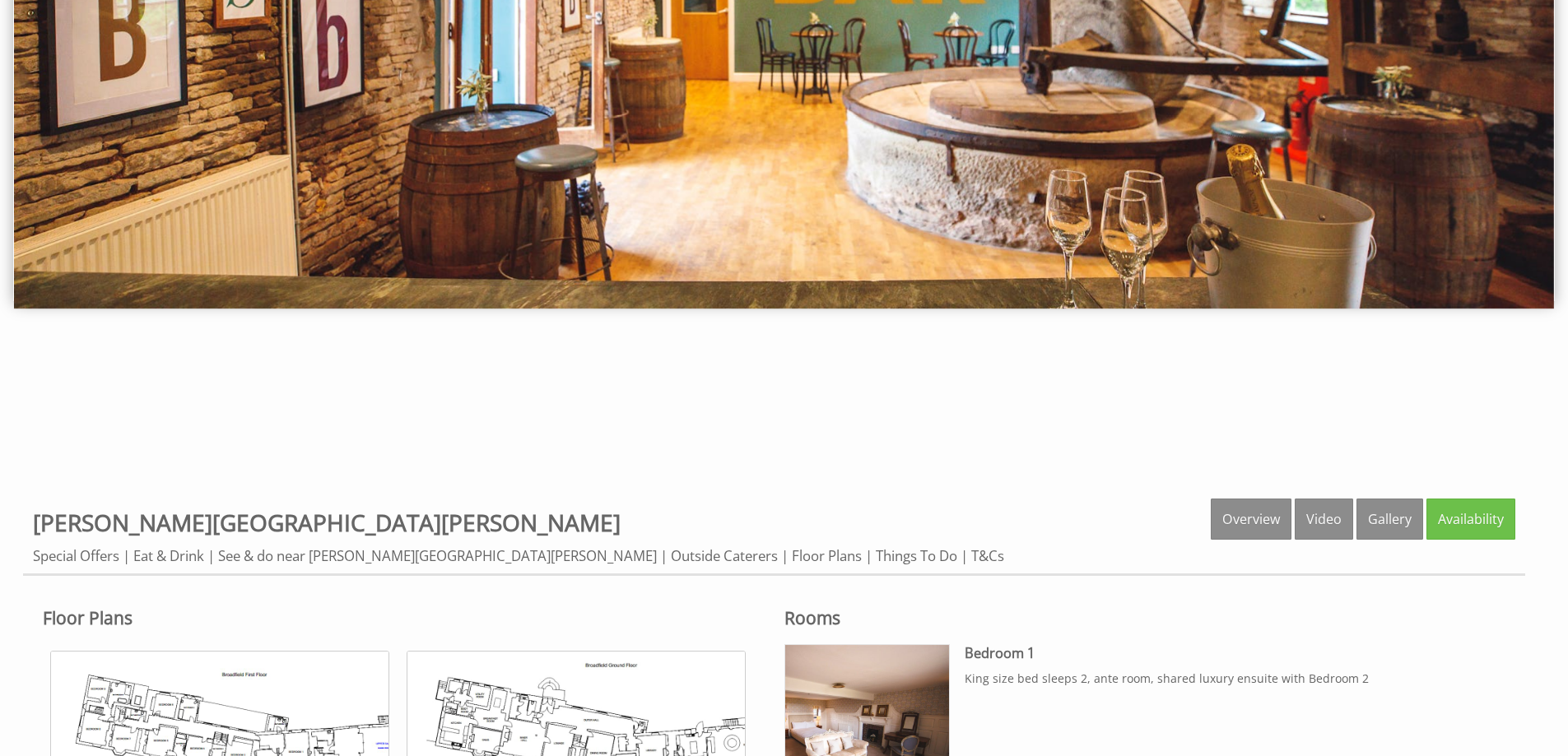
scroll to position [741, 0]
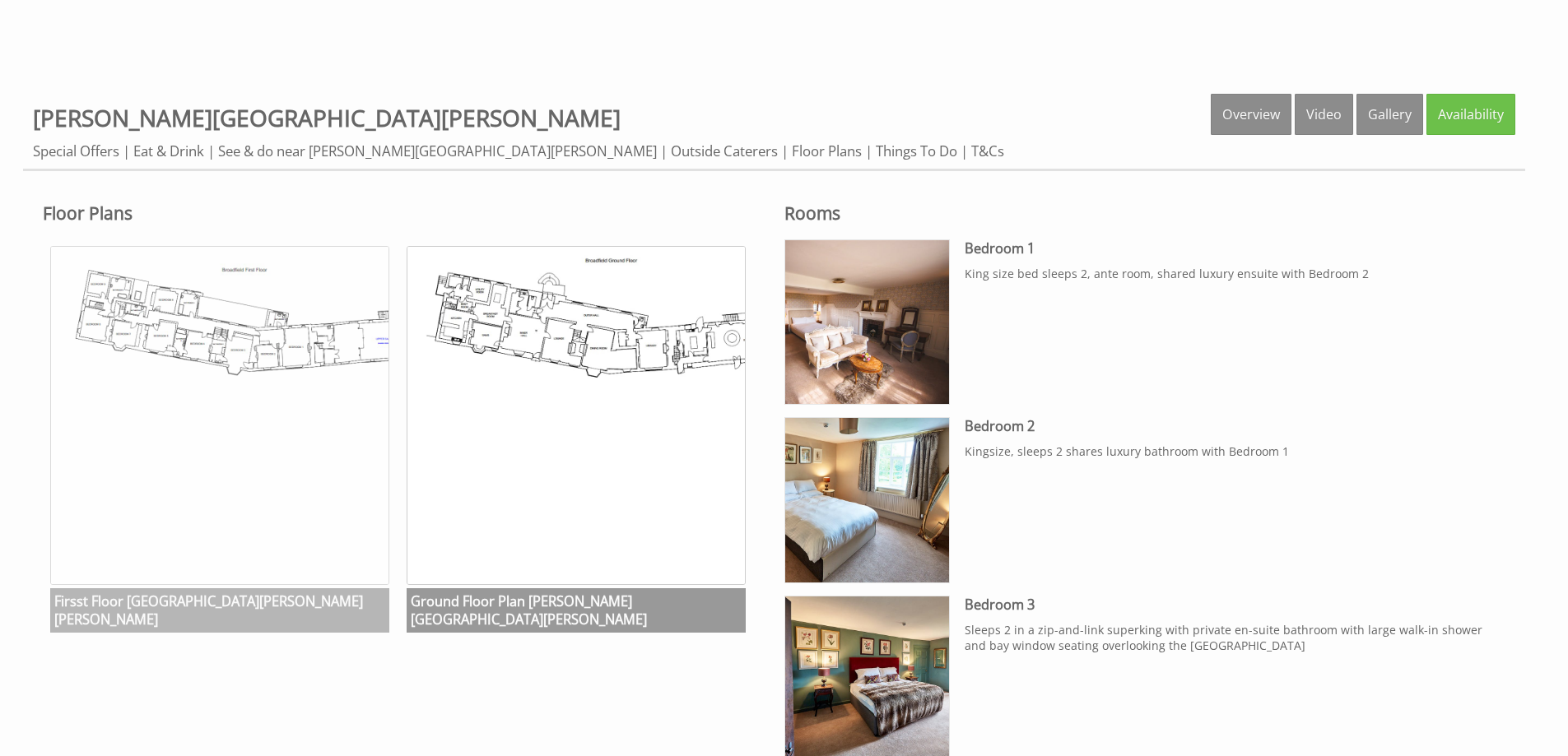
click at [265, 348] on img at bounding box center [220, 415] width 339 height 339
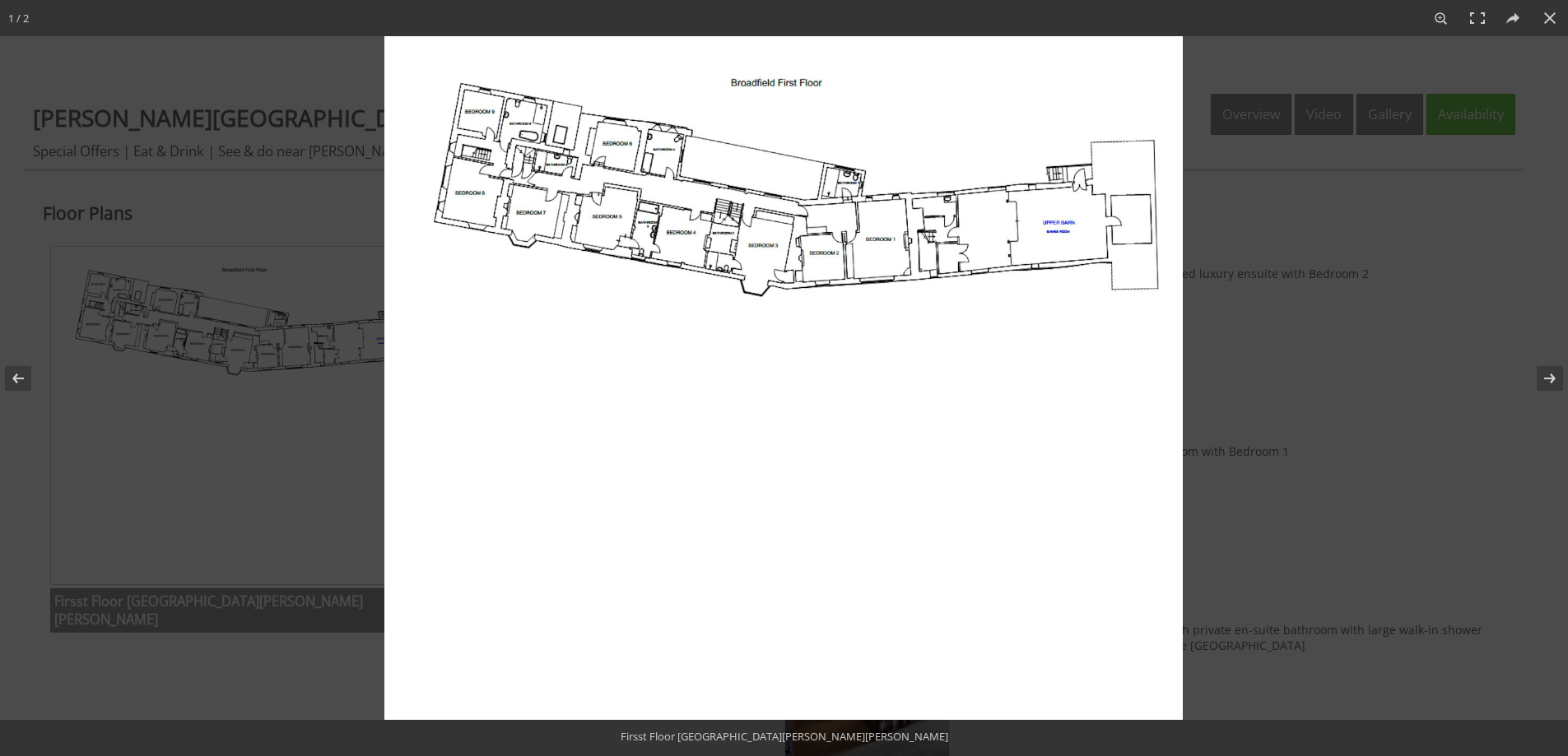
click at [808, 257] on img at bounding box center [784, 378] width 799 height 684
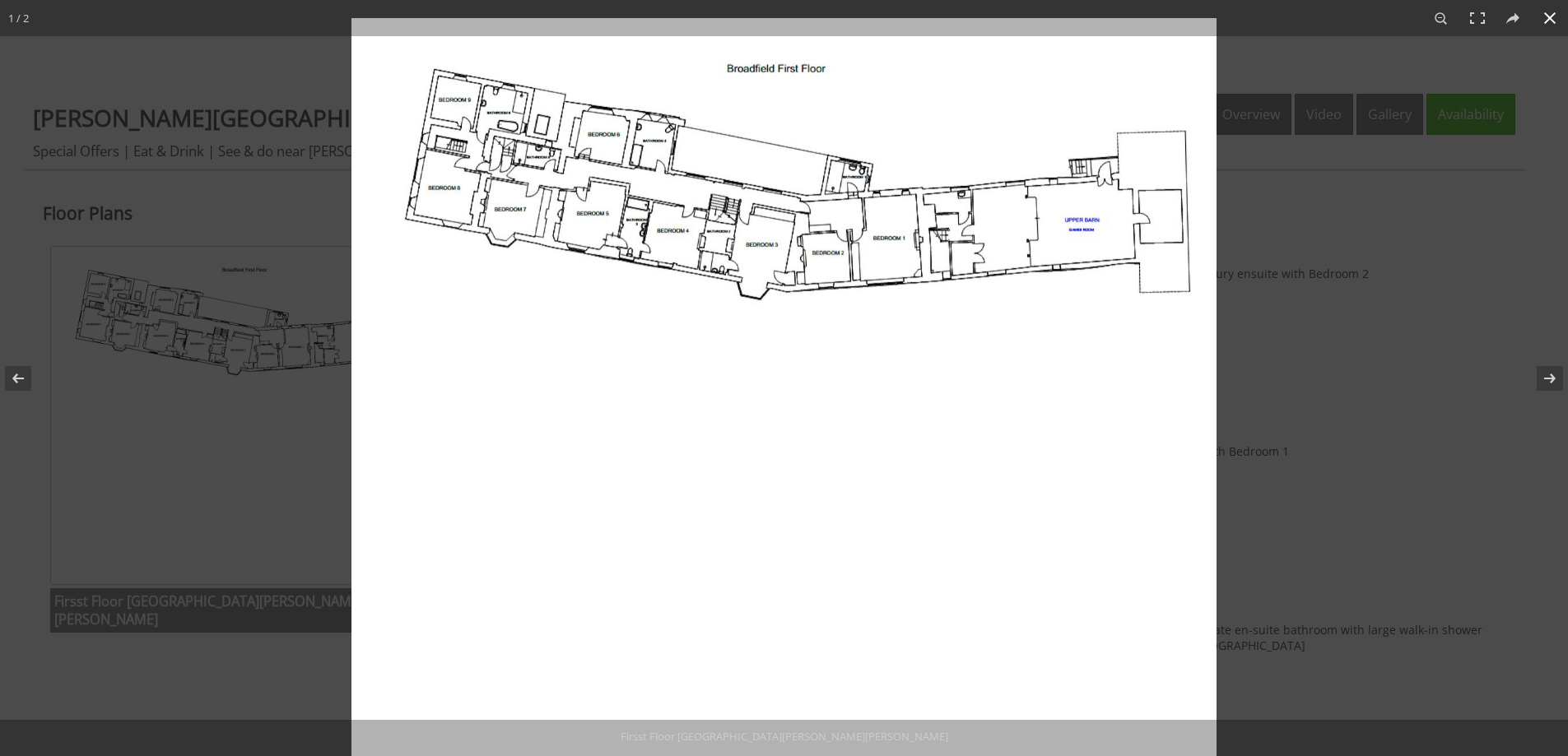
click at [222, 219] on div at bounding box center [784, 378] width 1568 height 756
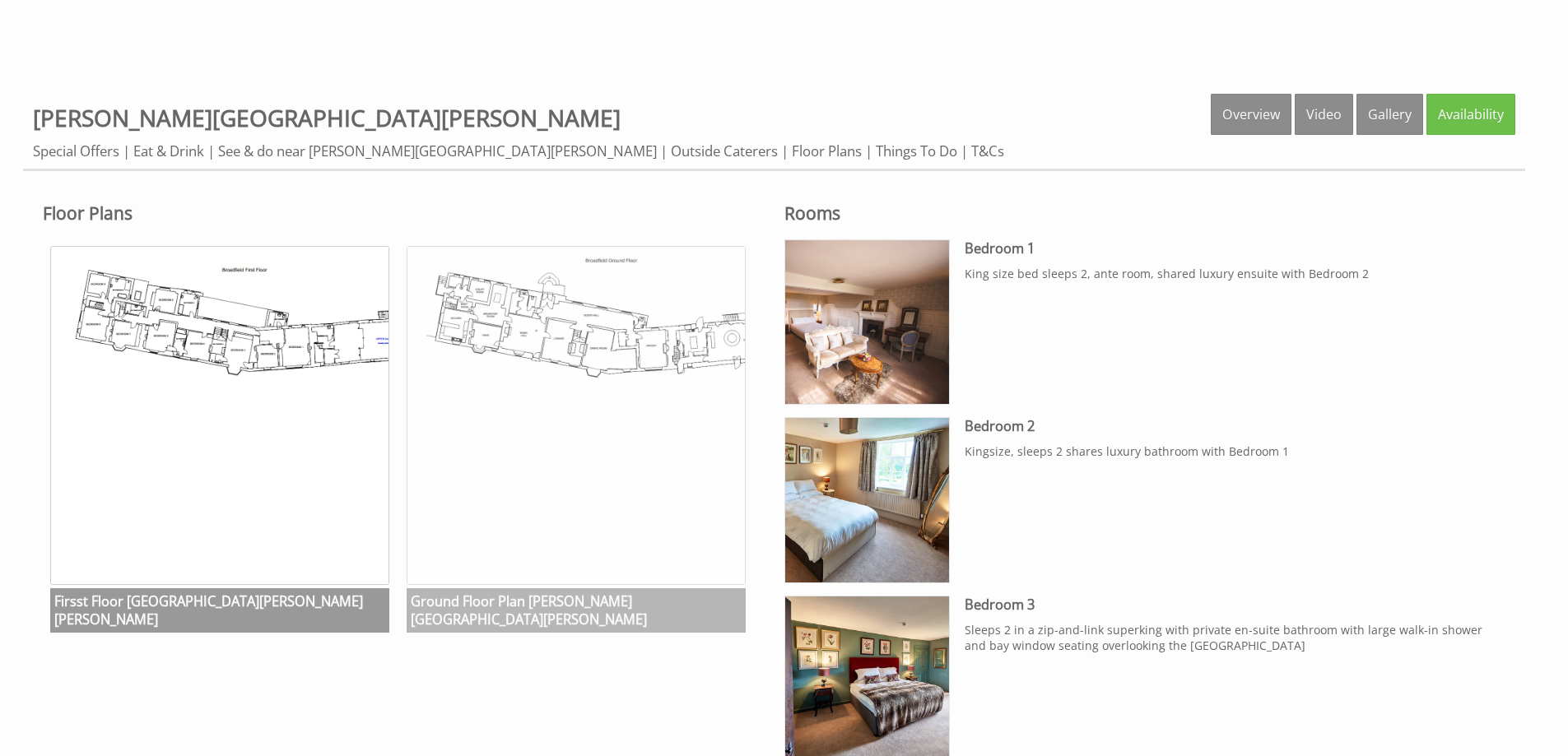
click at [574, 346] on img at bounding box center [576, 415] width 339 height 339
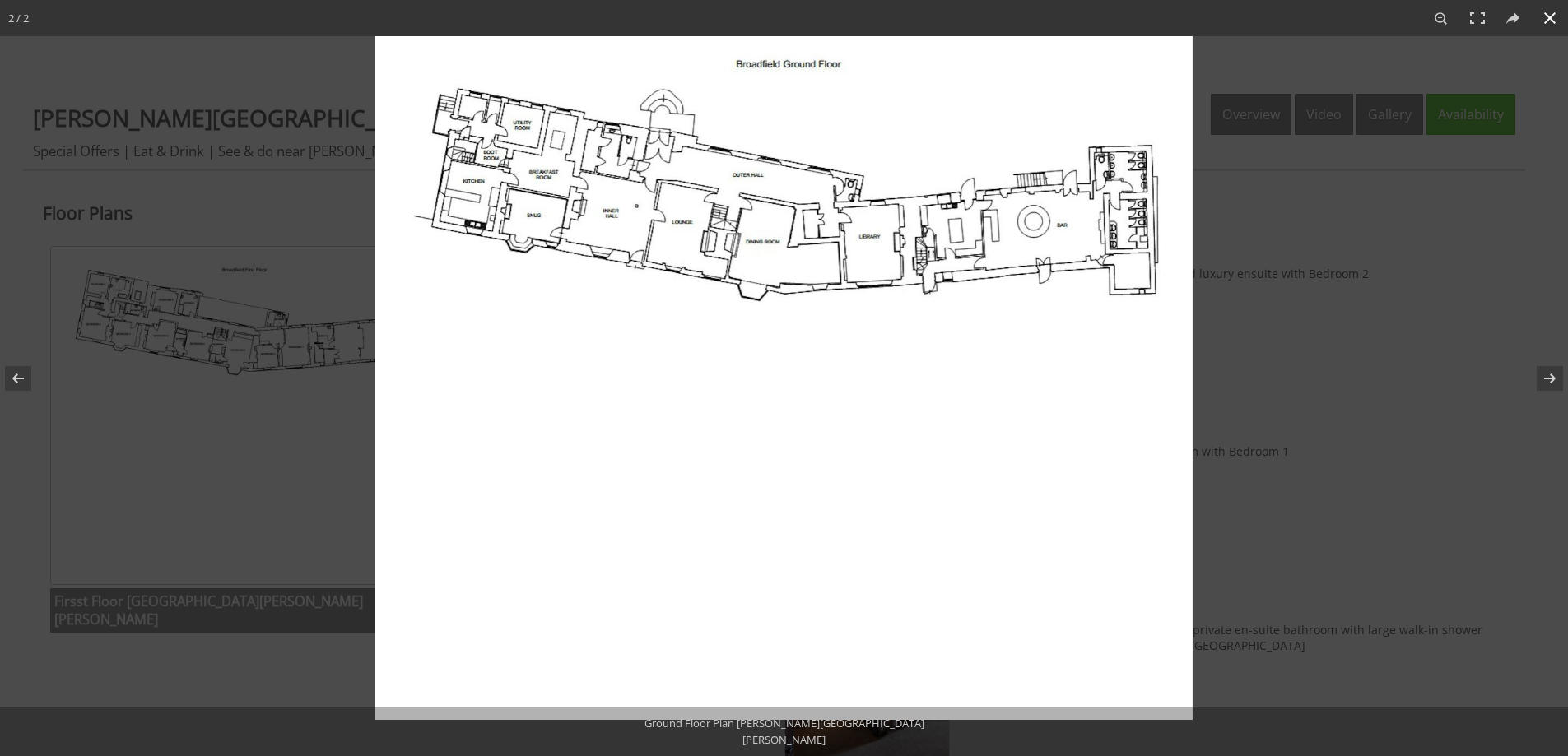
click at [1274, 220] on div at bounding box center [1159, 414] width 1568 height 756
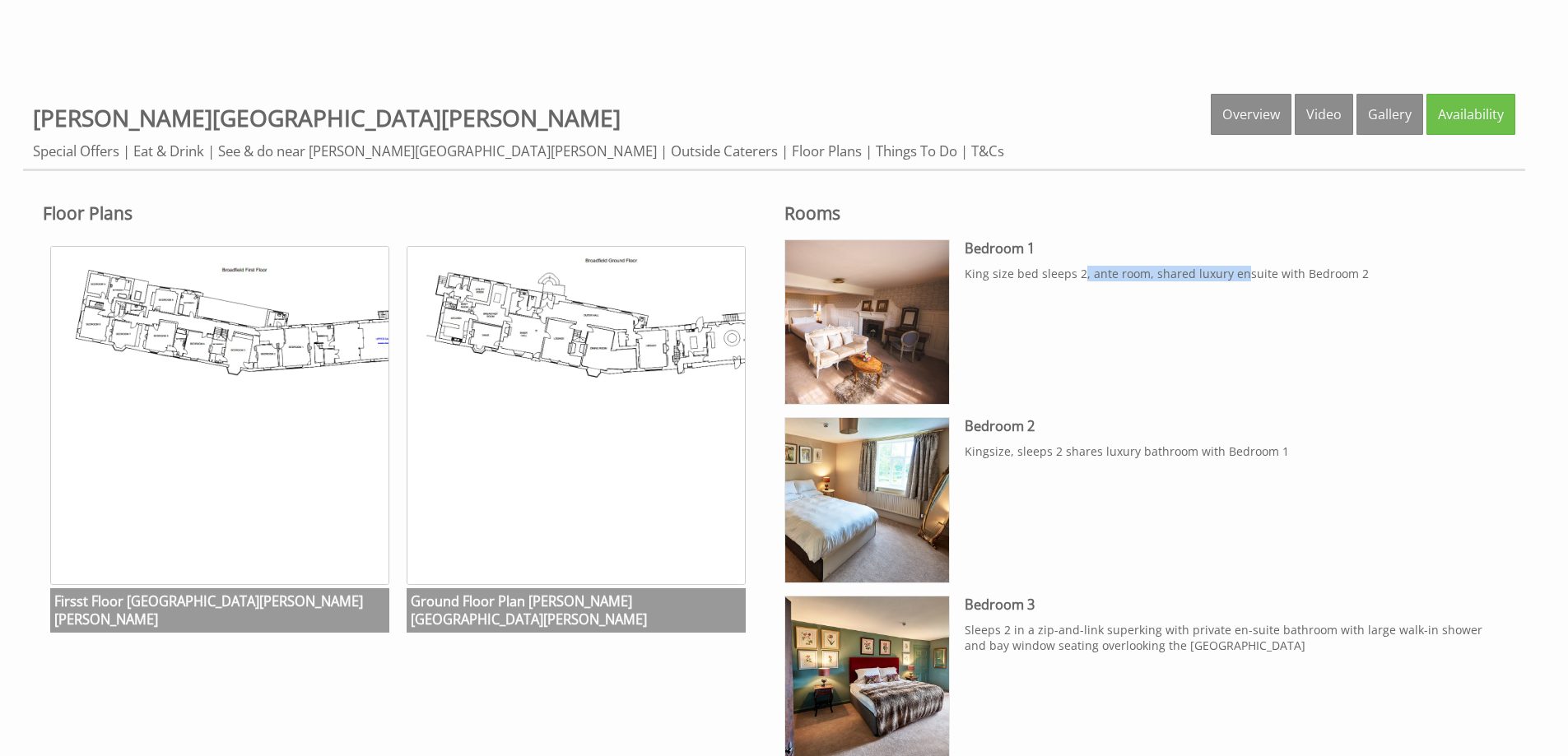
drag, startPoint x: 1133, startPoint y: 276, endPoint x: 1269, endPoint y: 288, distance: 136.5
click at [1266, 288] on div "Bedroom 1 King size bed sleeps 2, ante room, shared luxury ensuite with Bedroom…" at bounding box center [1235, 266] width 541 height 54
click at [1269, 288] on div "Bedroom 1 King size bed sleeps 2, ante room, shared luxury ensuite with Bedroom…" at bounding box center [1235, 266] width 541 height 54
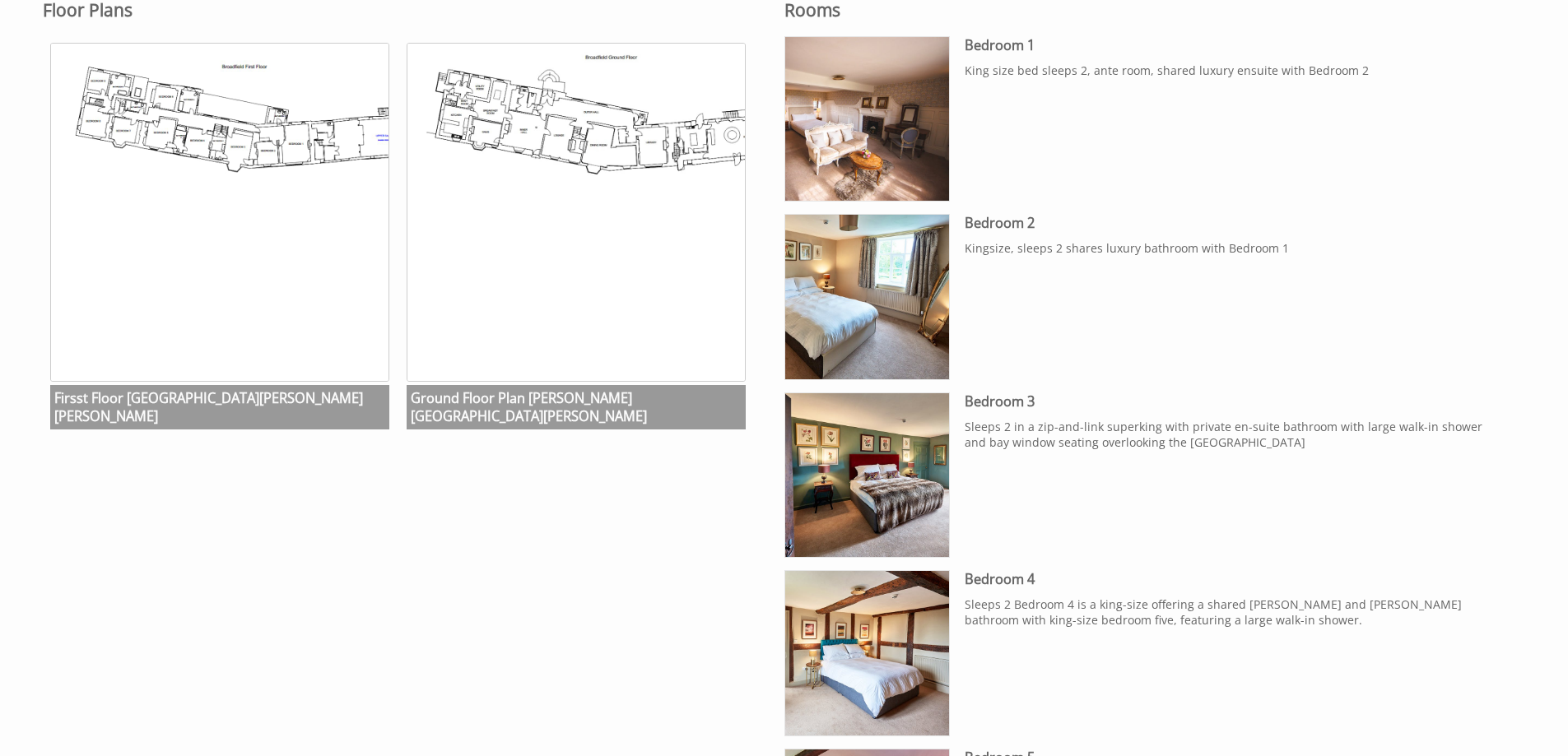
scroll to position [987, 0]
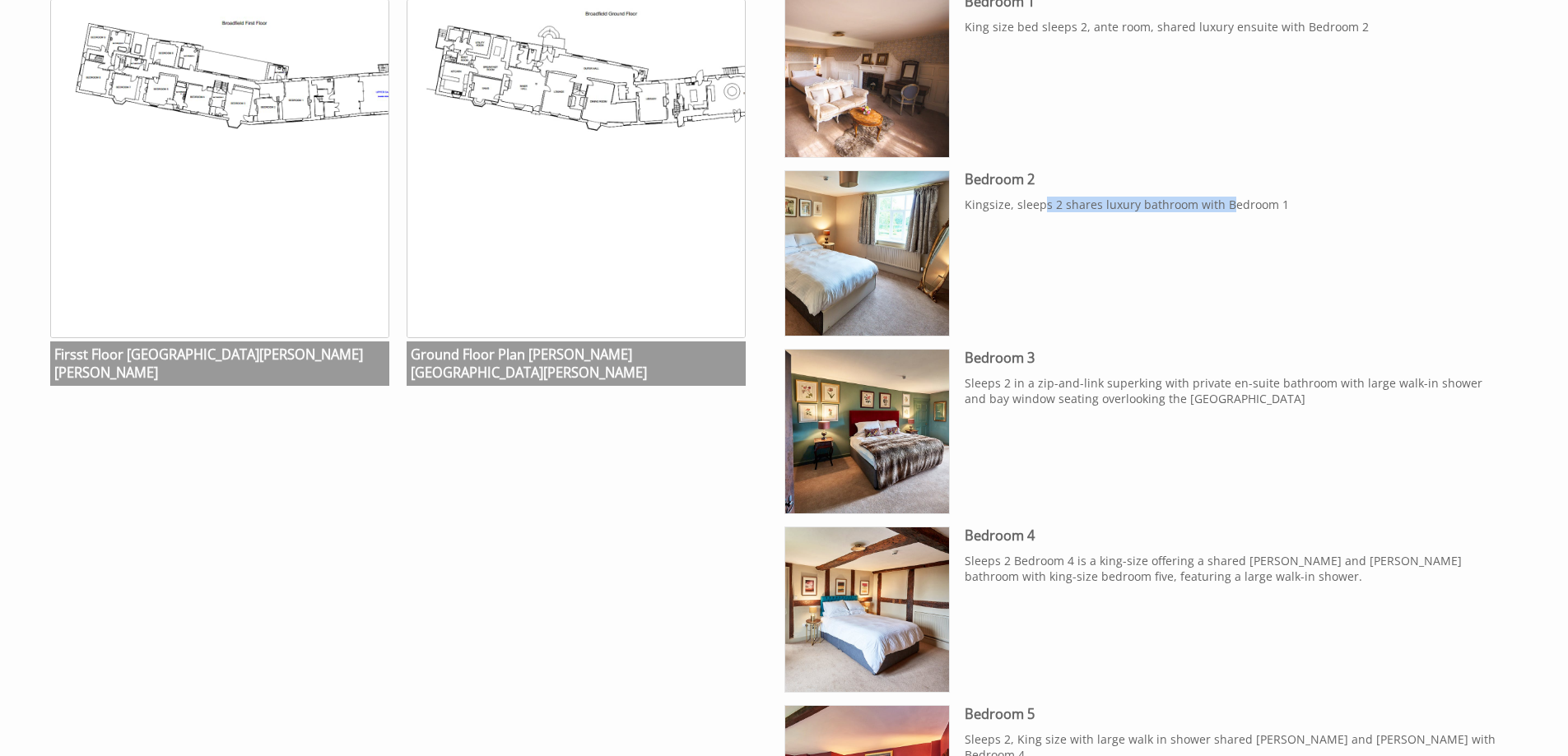
drag, startPoint x: 1059, startPoint y: 205, endPoint x: 1234, endPoint y: 207, distance: 175.0
click at [1234, 207] on p "Kingsize, sleeps 2 shares luxury bathroom with Bedroom 1" at bounding box center [1235, 204] width 541 height 15
click at [1236, 207] on p "Kingsize, sleeps 2 shares luxury bathroom with Bedroom 1" at bounding box center [1235, 204] width 541 height 15
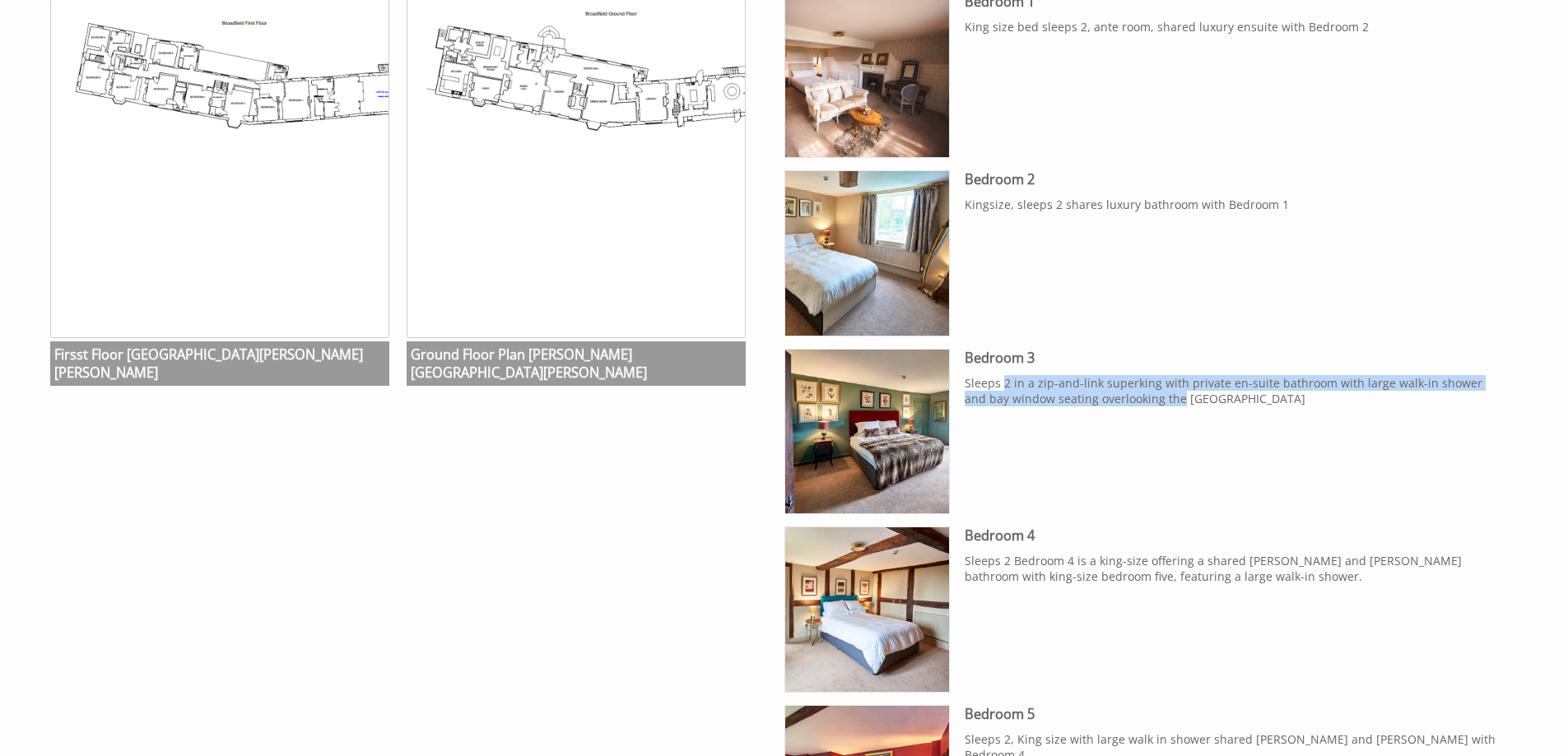
drag, startPoint x: 1004, startPoint y: 380, endPoint x: 1158, endPoint y: 396, distance: 154.8
click at [1157, 396] on p "Sleeps 2 in a zip-and-link superking with private en-suite bathroom with large …" at bounding box center [1235, 390] width 541 height 31
click at [1158, 396] on p "Sleeps 2 in a zip-and-link superking with private en-suite bathroom with large …" at bounding box center [1235, 390] width 541 height 31
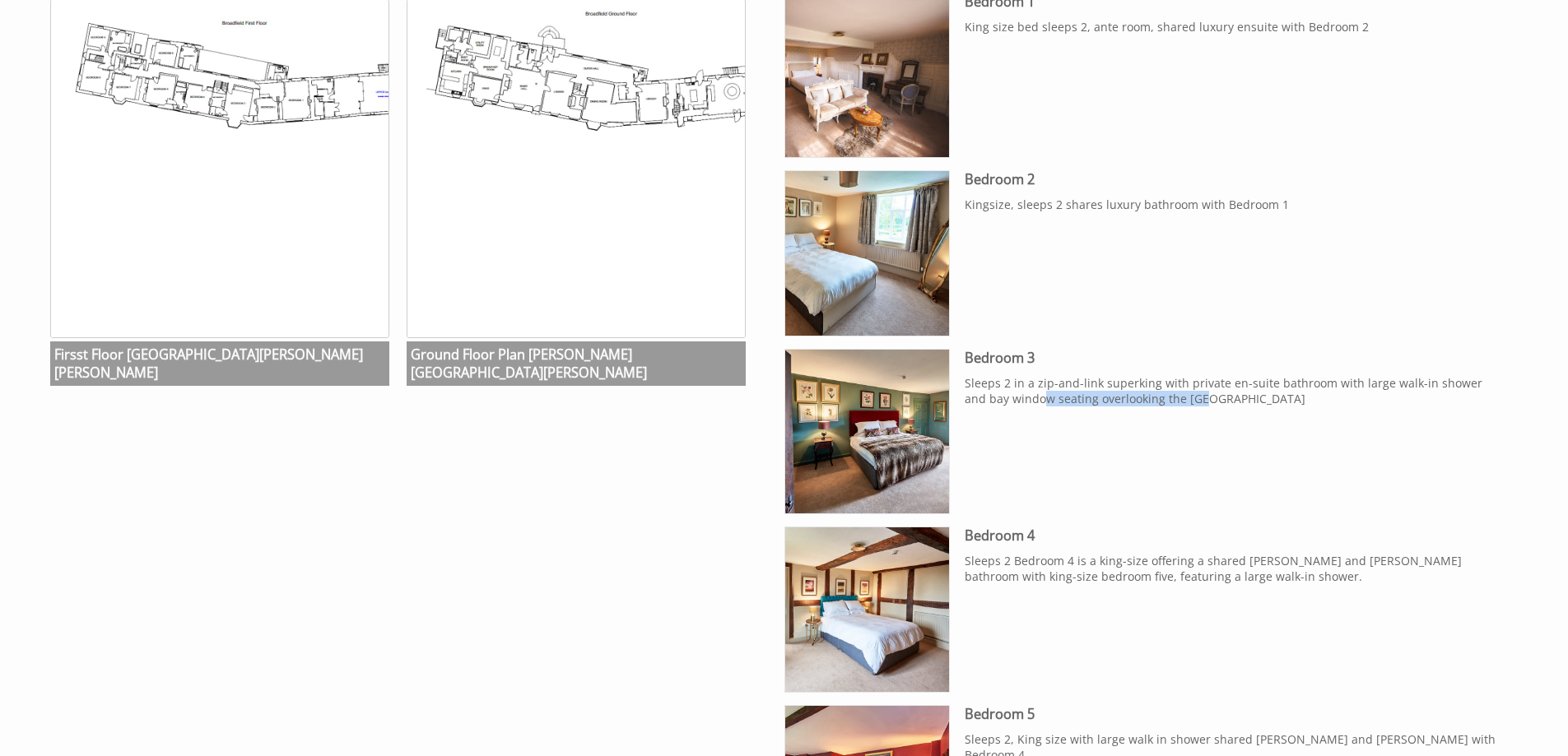
drag, startPoint x: 1062, startPoint y: 394, endPoint x: 1178, endPoint y: 396, distance: 116.0
click at [1178, 396] on p "Sleeps 2 in a zip-and-link superking with private en-suite bathroom with large …" at bounding box center [1235, 390] width 541 height 31
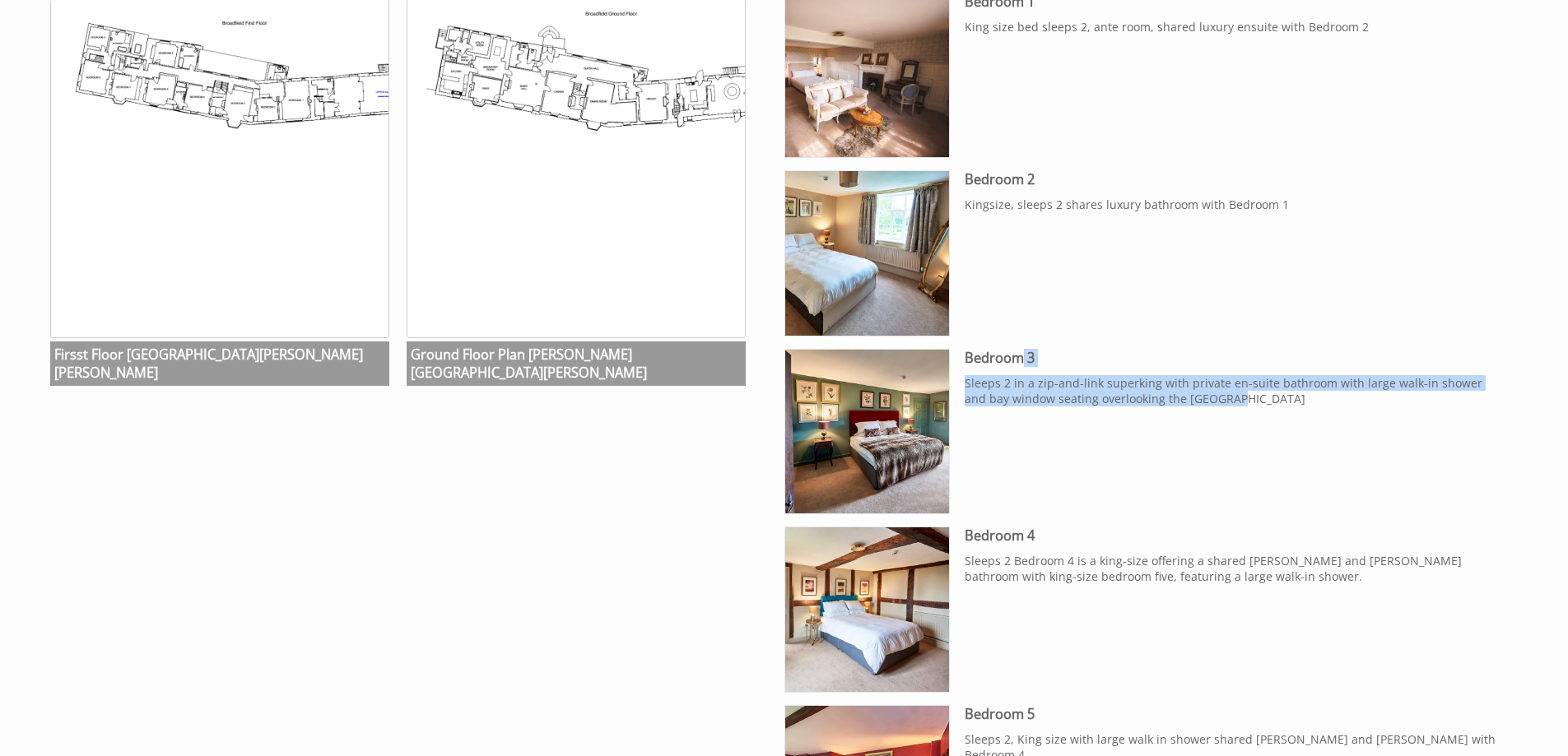
drag, startPoint x: 1206, startPoint y: 397, endPoint x: 1006, endPoint y: 357, distance: 204.0
click at [1006, 357] on div "Bedroom 3 Sleeps 2 in a zip-and-link superking with private en-suite bathroom w…" at bounding box center [1235, 383] width 541 height 69
click at [1006, 357] on h3 "Bedroom 3" at bounding box center [1235, 357] width 541 height 18
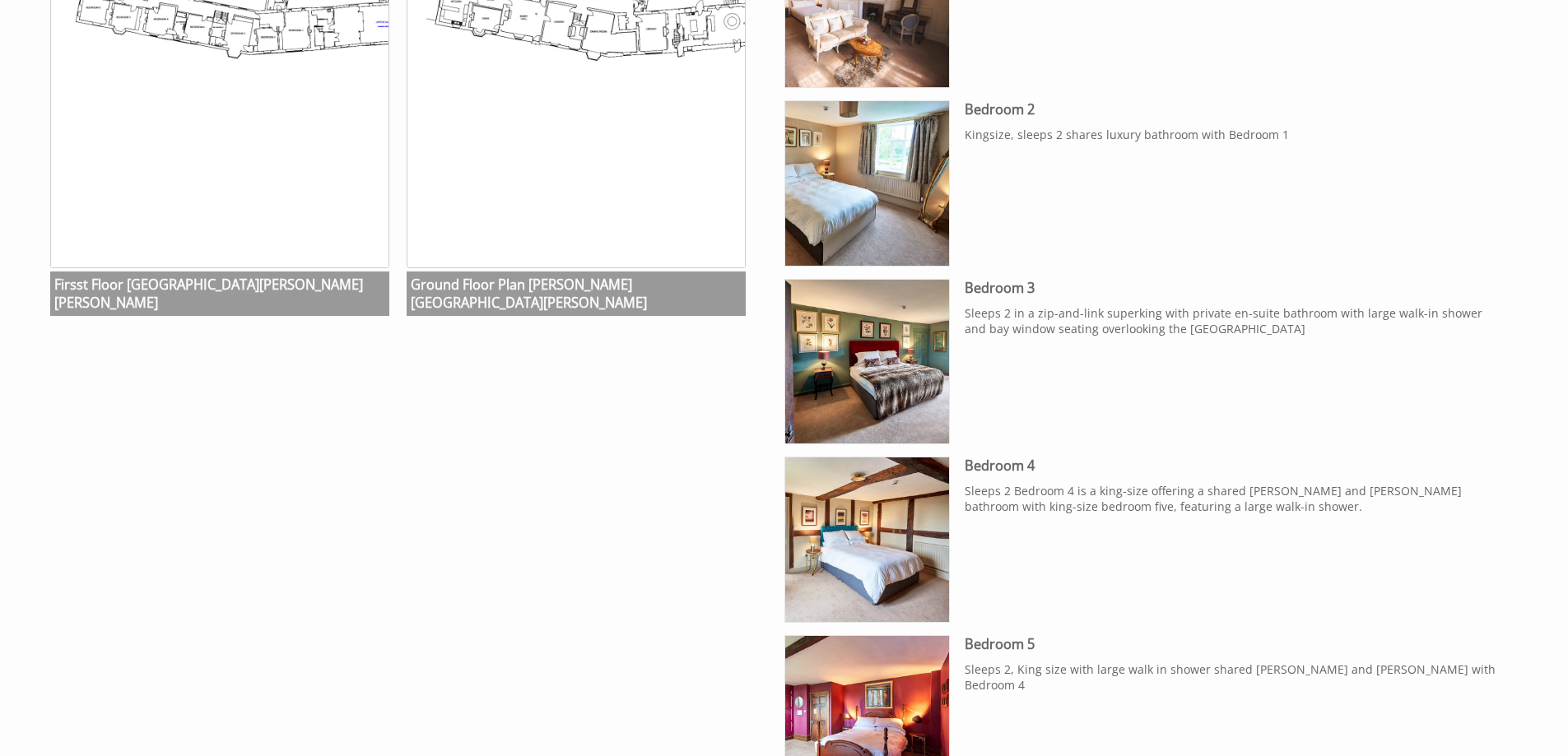
scroll to position [1152, 0]
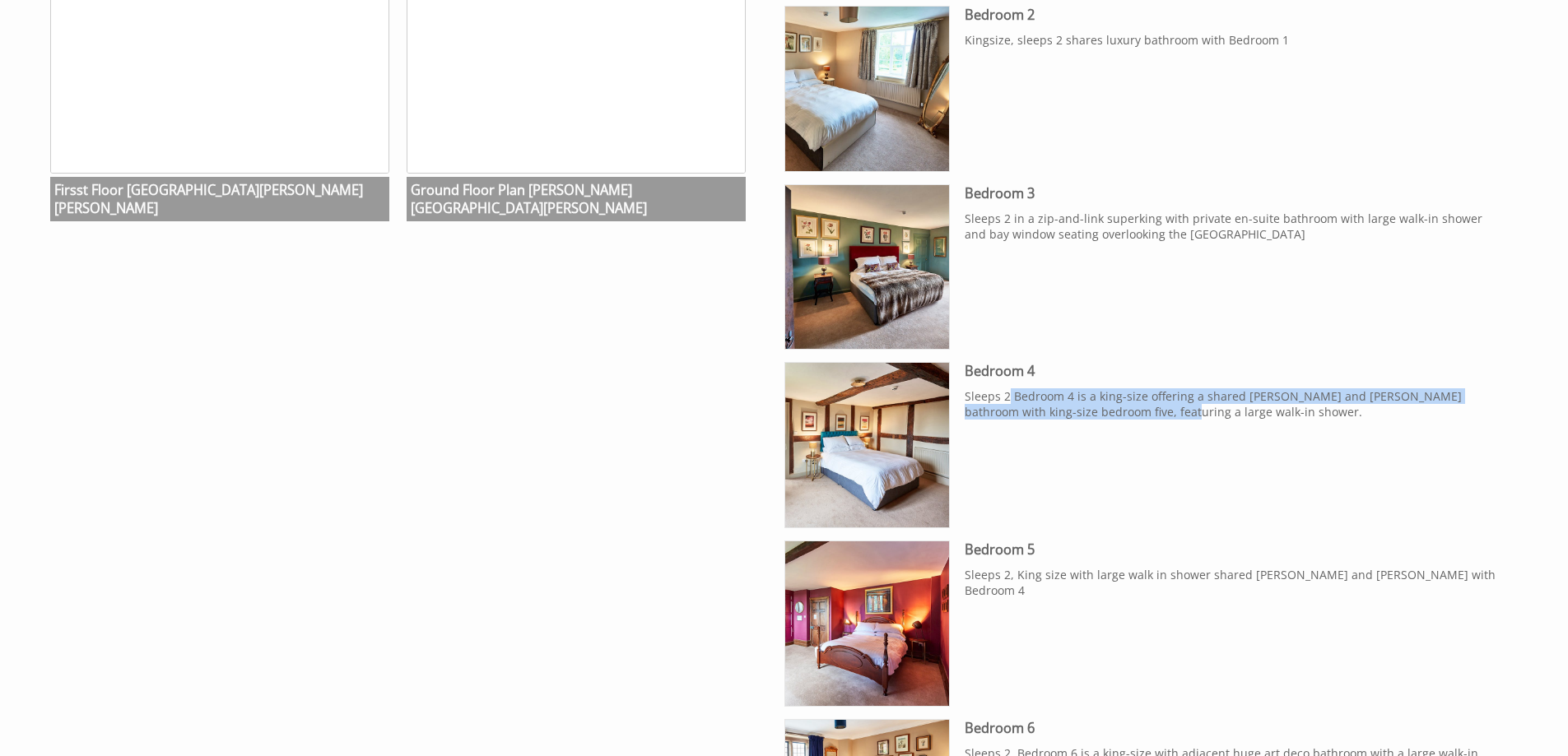
drag, startPoint x: 1010, startPoint y: 403, endPoint x: 1104, endPoint y: 412, distance: 94.4
click at [1104, 412] on p "Sleeps 2 Bedroom 4 is a king-size offering a shared Jack and Jill bathroom with…" at bounding box center [1235, 404] width 541 height 31
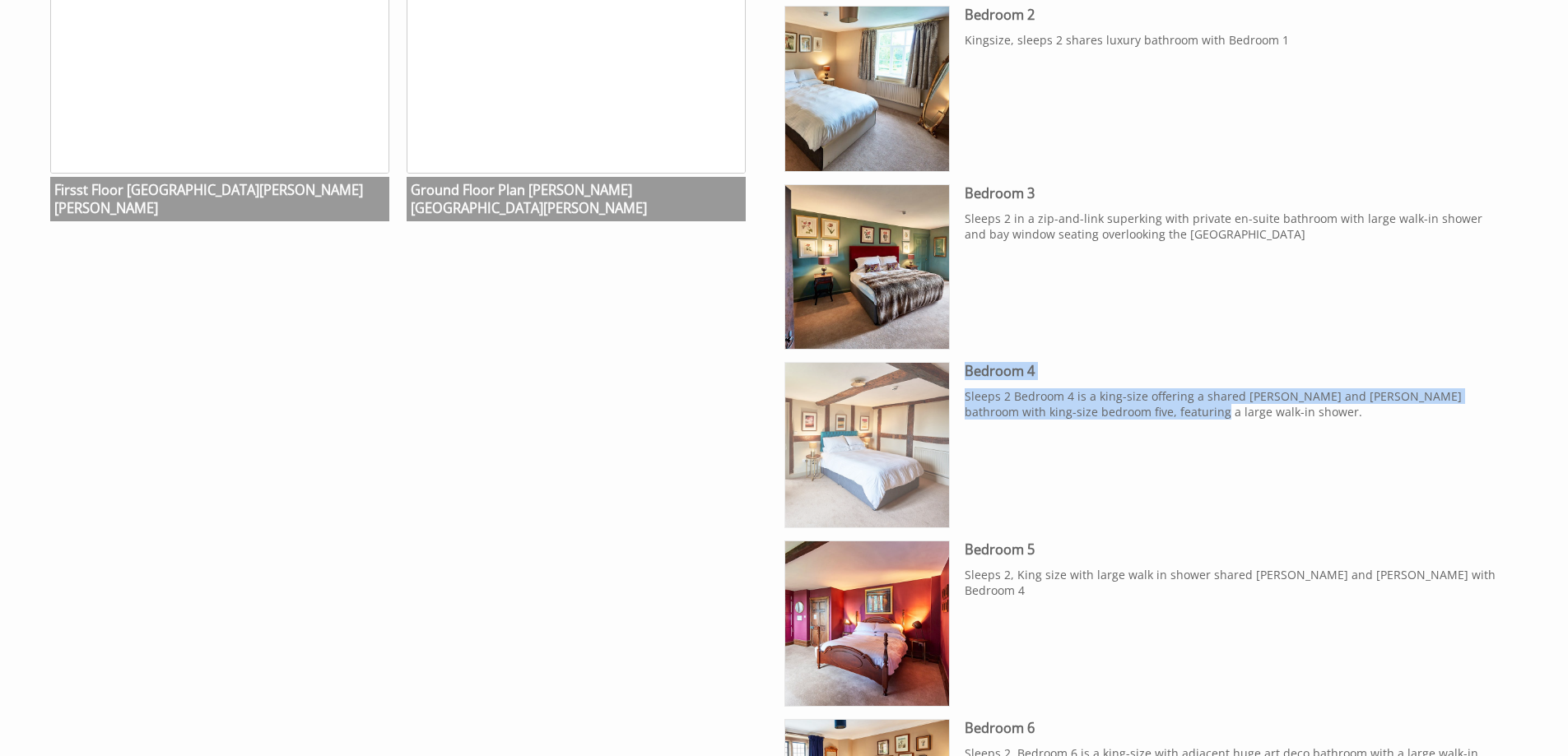
drag, startPoint x: 925, startPoint y: 410, endPoint x: 887, endPoint y: 402, distance: 38.8
click at [887, 402] on li "Bedroom 4 Bowley Hall Bedroom 4 Sleeps 2 Bedroom 4 is a king-size offering a sh…" at bounding box center [1145, 445] width 722 height 166
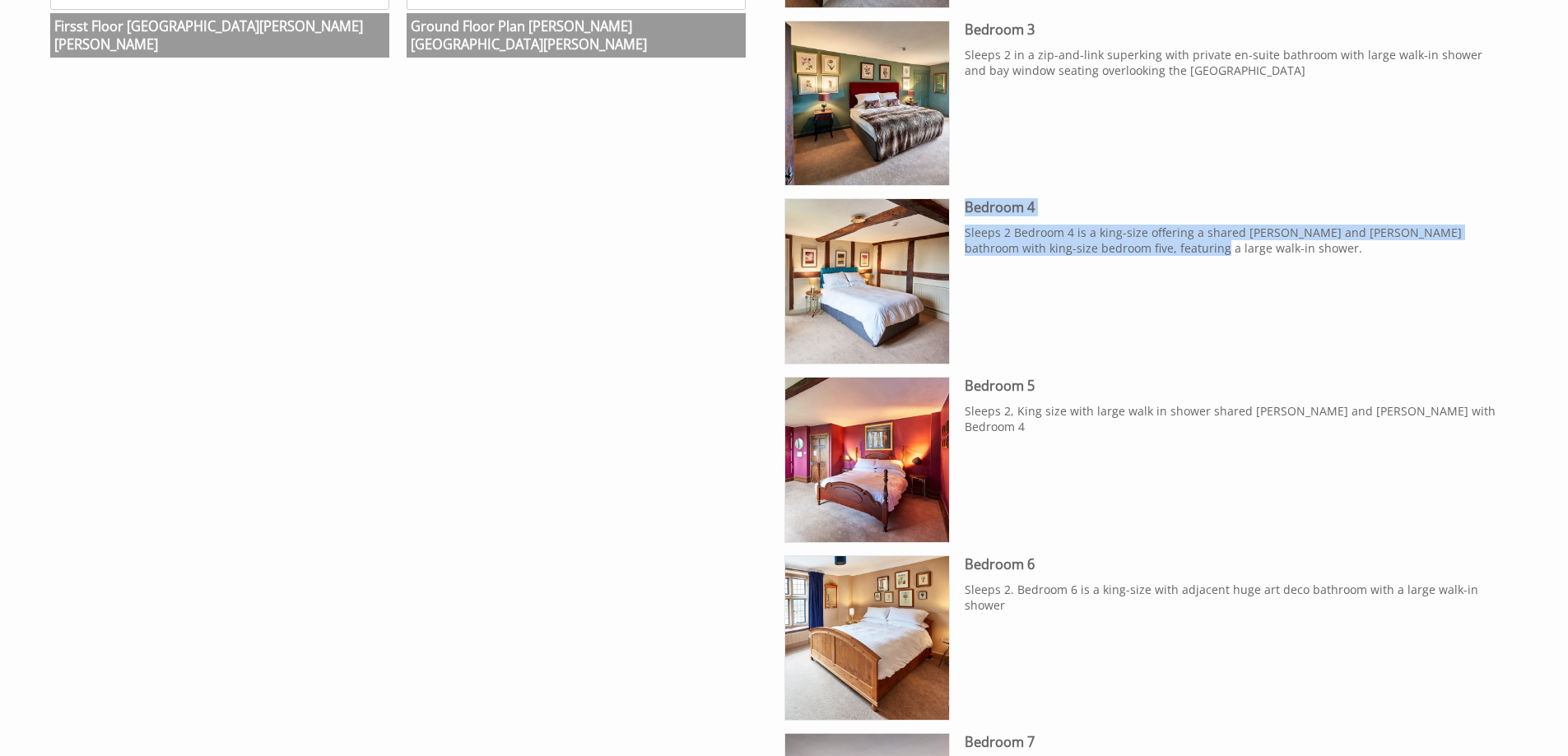
scroll to position [1316, 0]
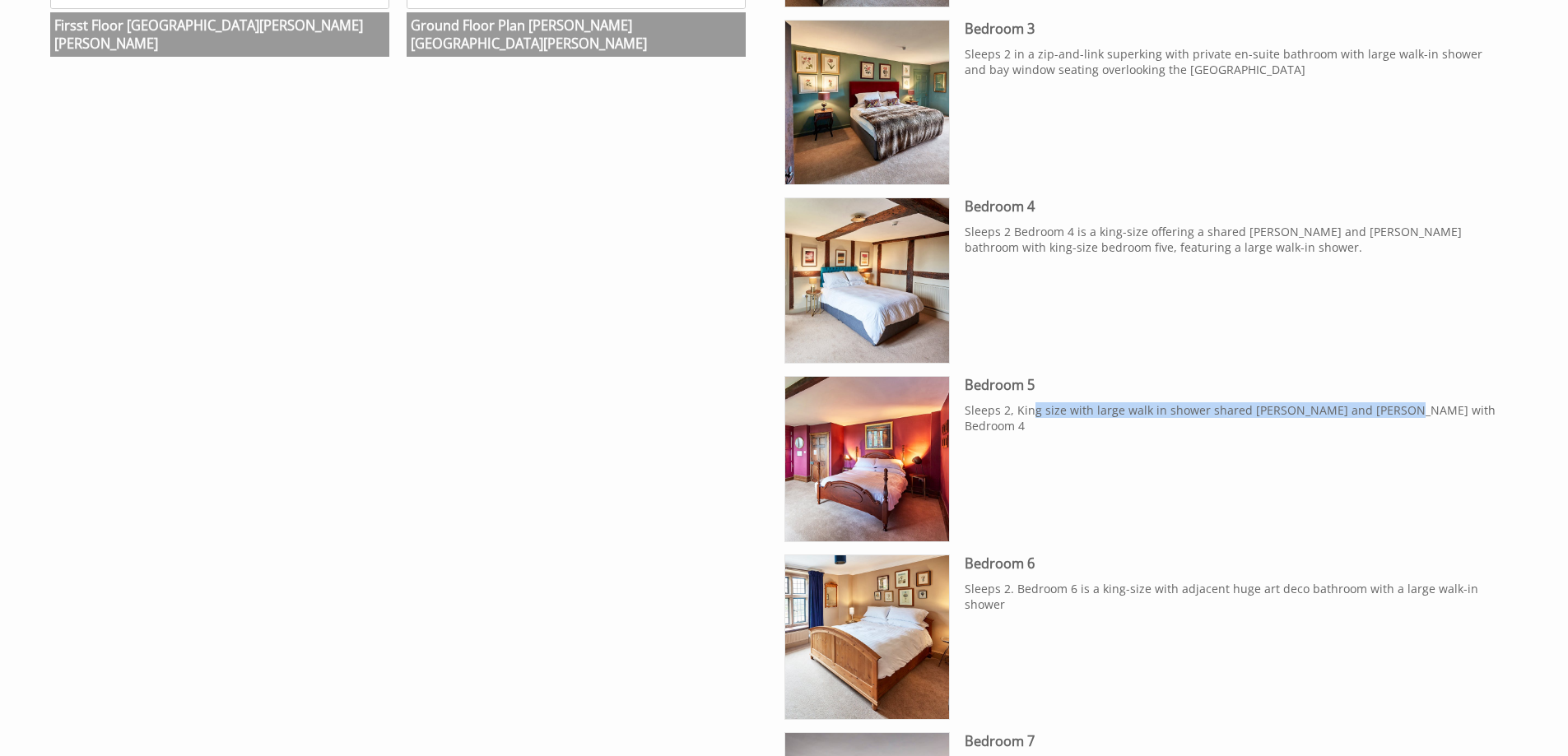
drag, startPoint x: 1043, startPoint y: 406, endPoint x: 1371, endPoint y: 406, distance: 328.0
click at [1371, 406] on p "Sleeps 2, King size with large walk in shower shared Jack and Jill with Bedroom…" at bounding box center [1235, 418] width 541 height 31
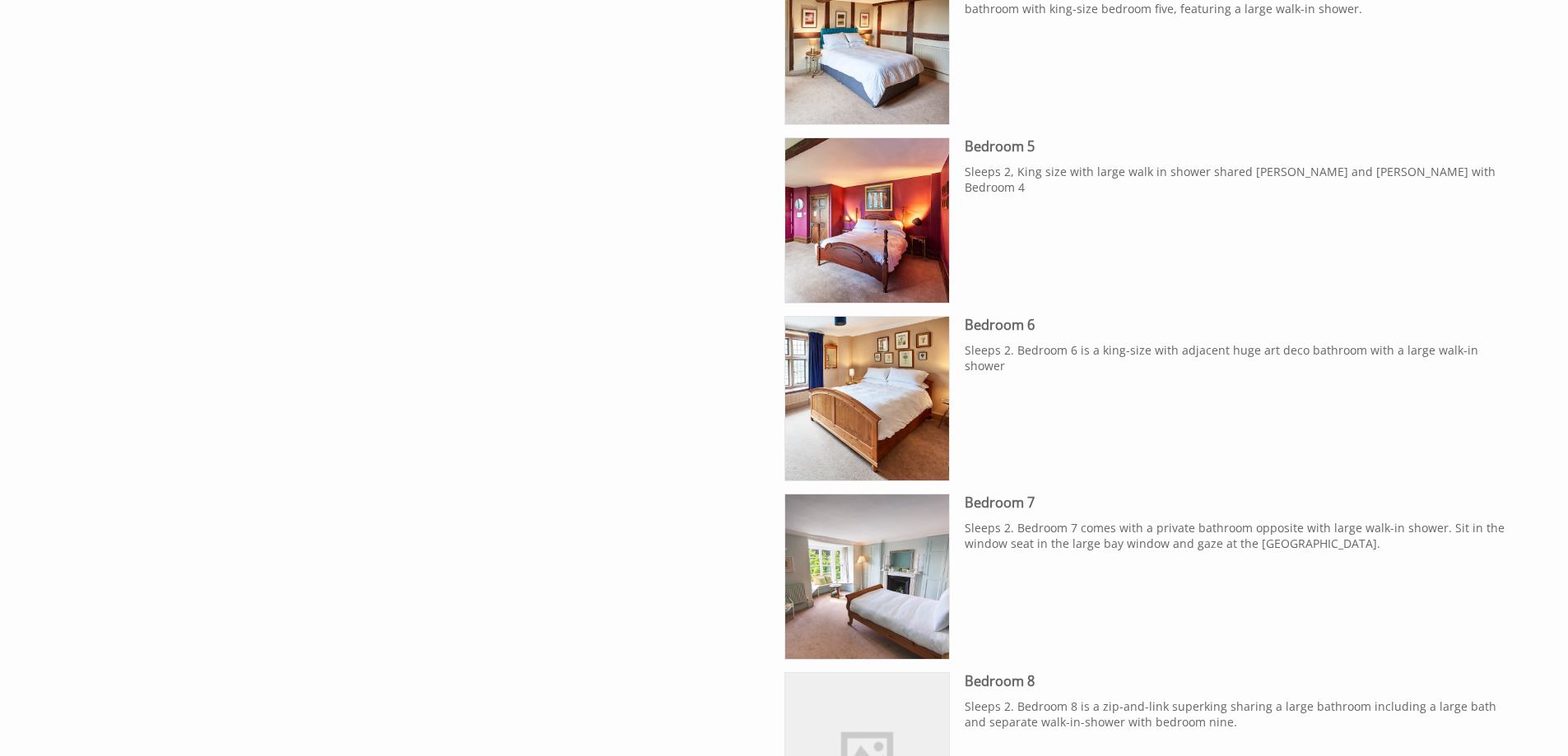
scroll to position [1564, 0]
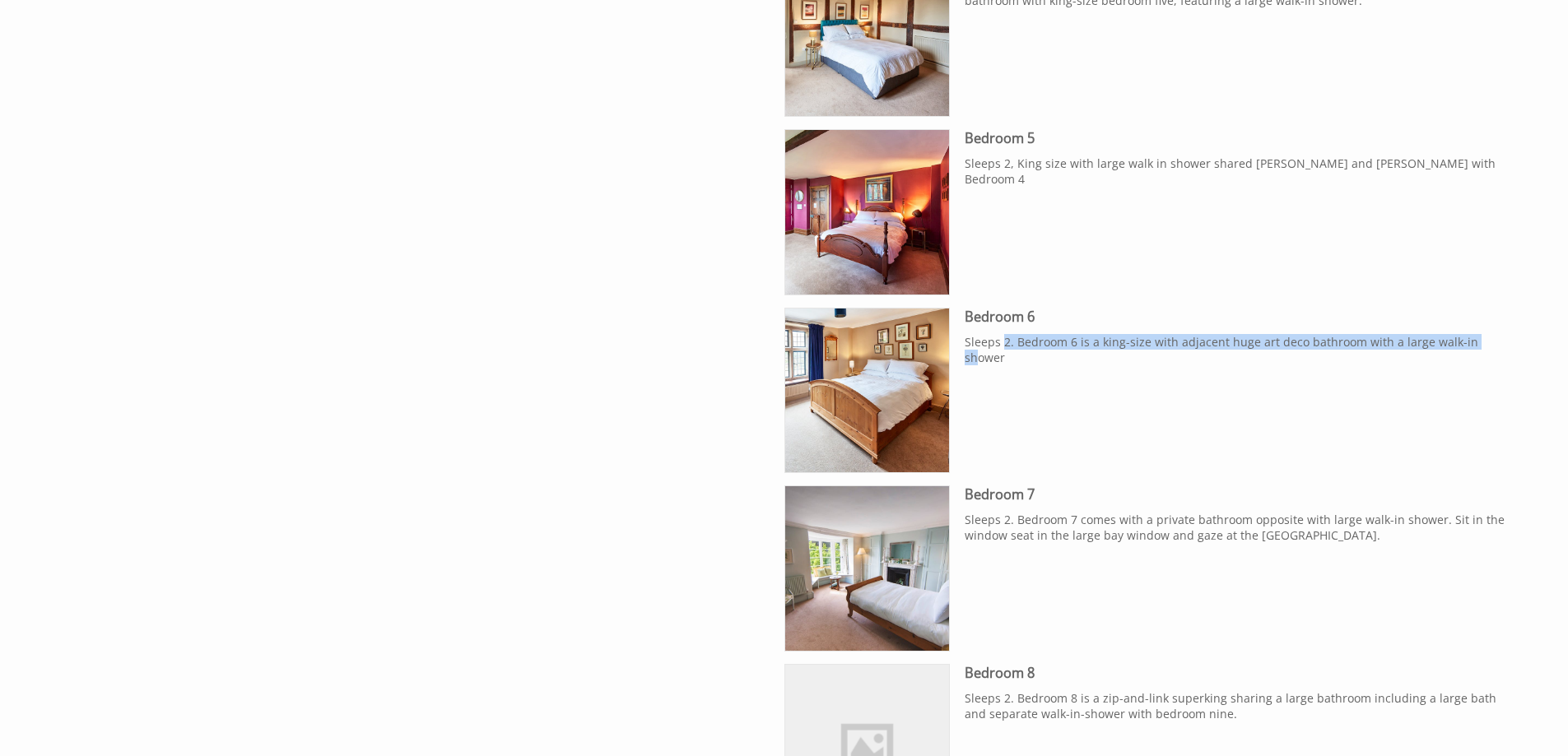
drag, startPoint x: 1138, startPoint y: 355, endPoint x: 1474, endPoint y: 352, distance: 336.0
click at [1474, 352] on div "Bedroom 6 Sleeps 2. Bedroom 6 is a king-size with adjacent huge art deco bathro…" at bounding box center [1235, 342] width 541 height 69
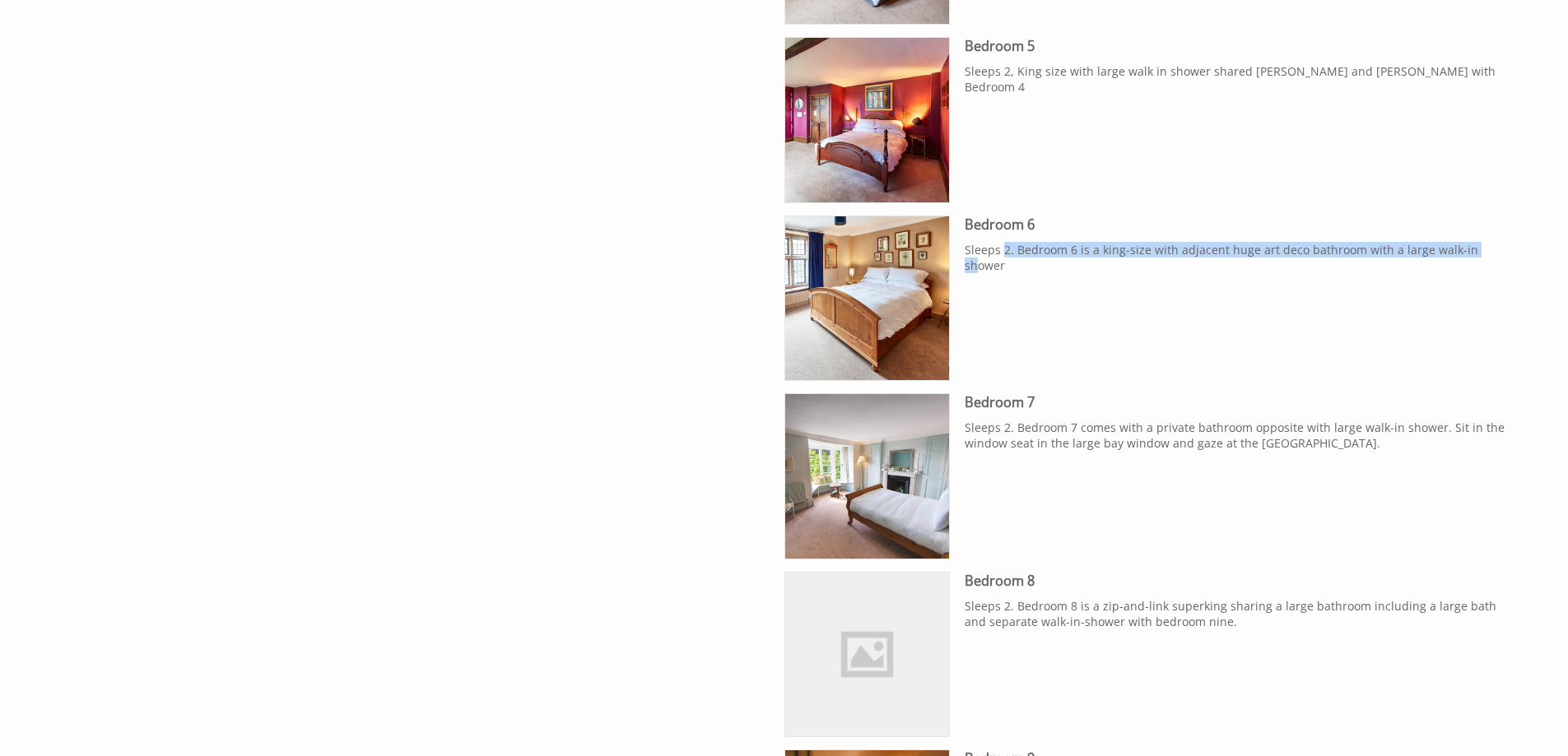
scroll to position [1728, 0]
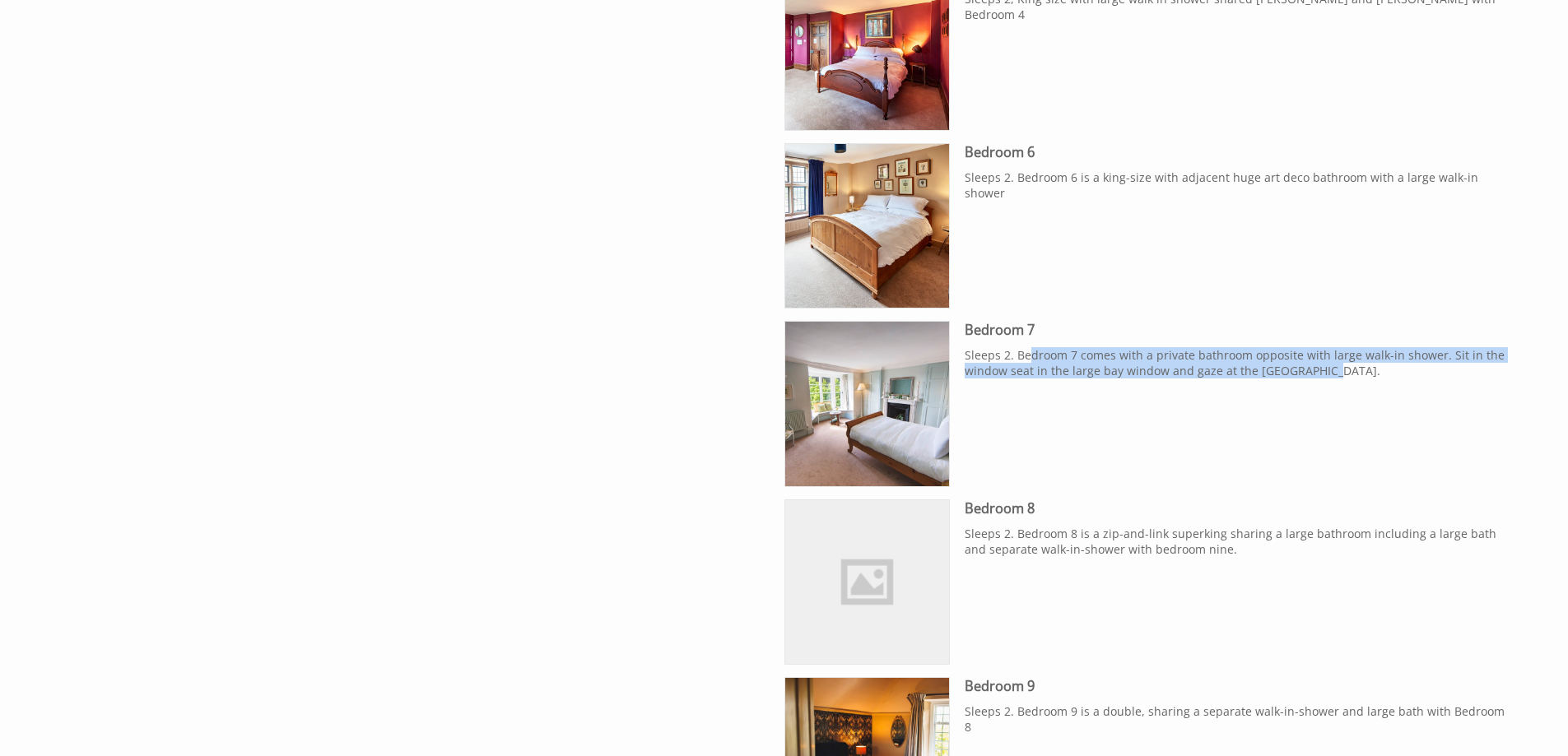
drag, startPoint x: 1151, startPoint y: 359, endPoint x: 1319, endPoint y: 378, distance: 169.1
click at [1319, 378] on p "Sleeps 2. Bedroom 7 comes with a private bathroom opposite with large walk-in s…" at bounding box center [1235, 362] width 541 height 31
click at [1092, 358] on p "Sleeps 2. Bedroom 7 comes with a private bathroom opposite with large walk-in s…" at bounding box center [1235, 362] width 541 height 31
drag, startPoint x: 1046, startPoint y: 355, endPoint x: 1302, endPoint y: 388, distance: 258.1
click at [1302, 388] on div "Bedroom 7 Sleeps 2. Bedroom 7 comes with a private bathroom opposite with large…" at bounding box center [1235, 355] width 541 height 69
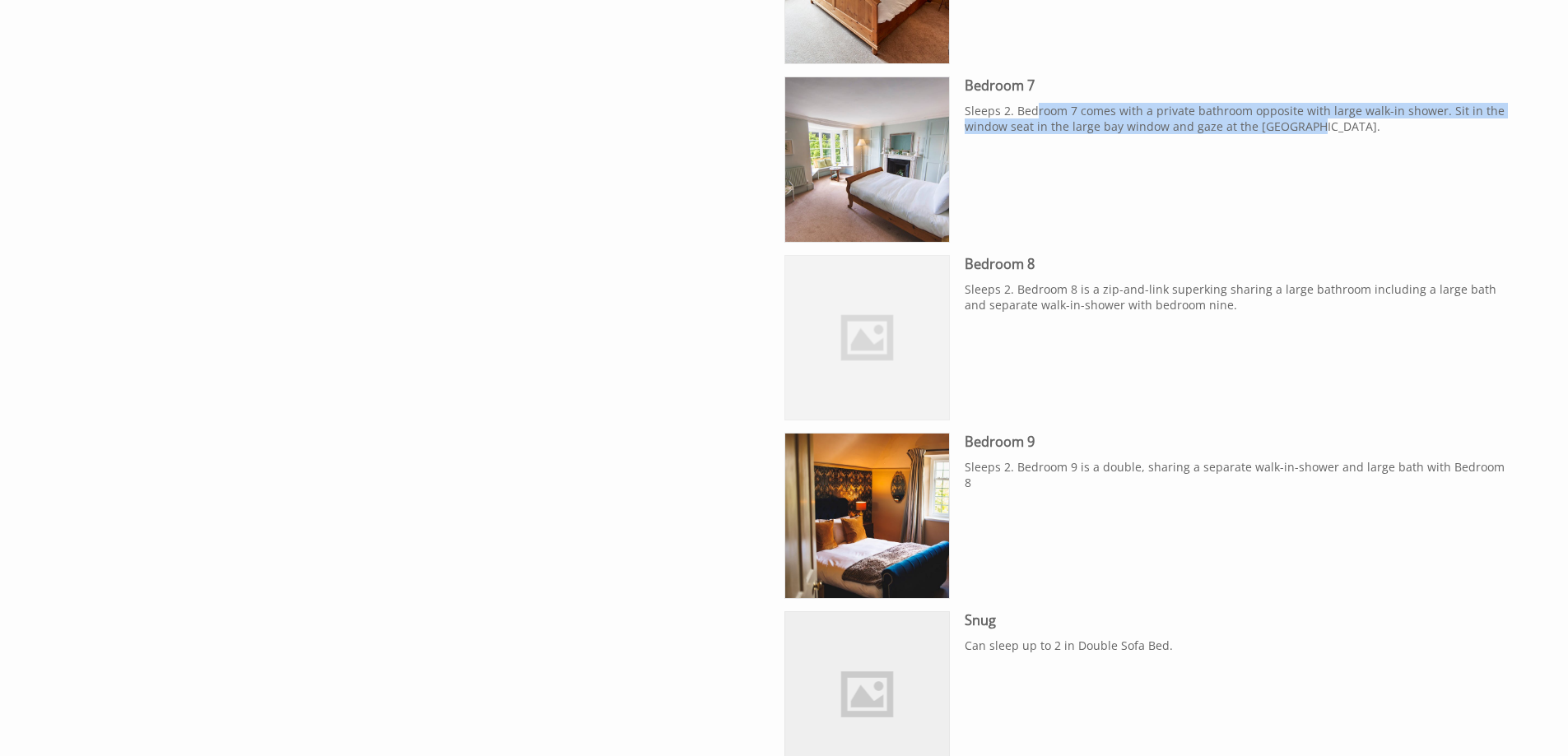
scroll to position [1975, 0]
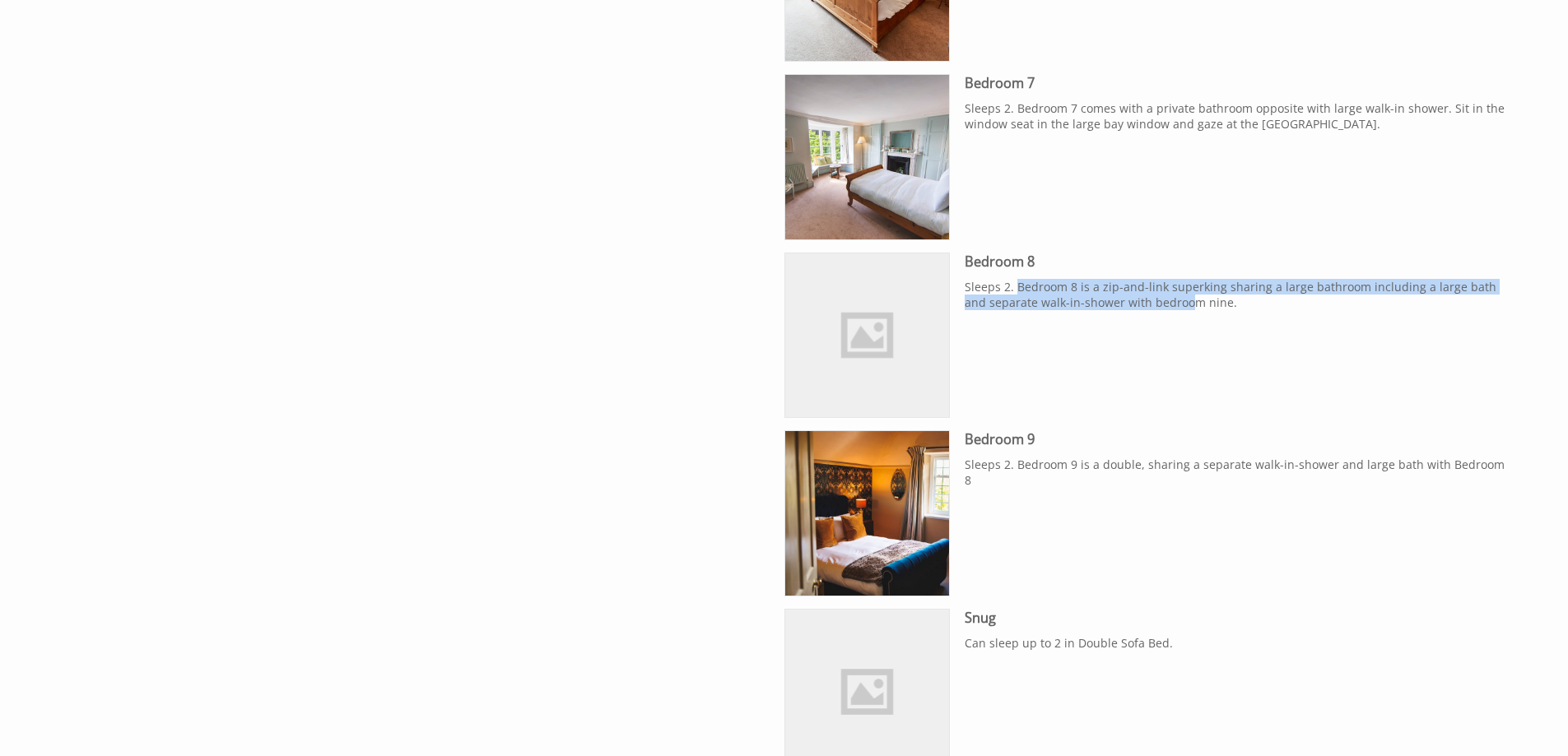
drag, startPoint x: 1070, startPoint y: 293, endPoint x: 1166, endPoint y: 316, distance: 98.7
click at [1166, 316] on div "Bedroom 8 Sleeps 2. Bedroom 8 is a zip-and-link superking sharing a large bathr…" at bounding box center [1235, 287] width 541 height 69
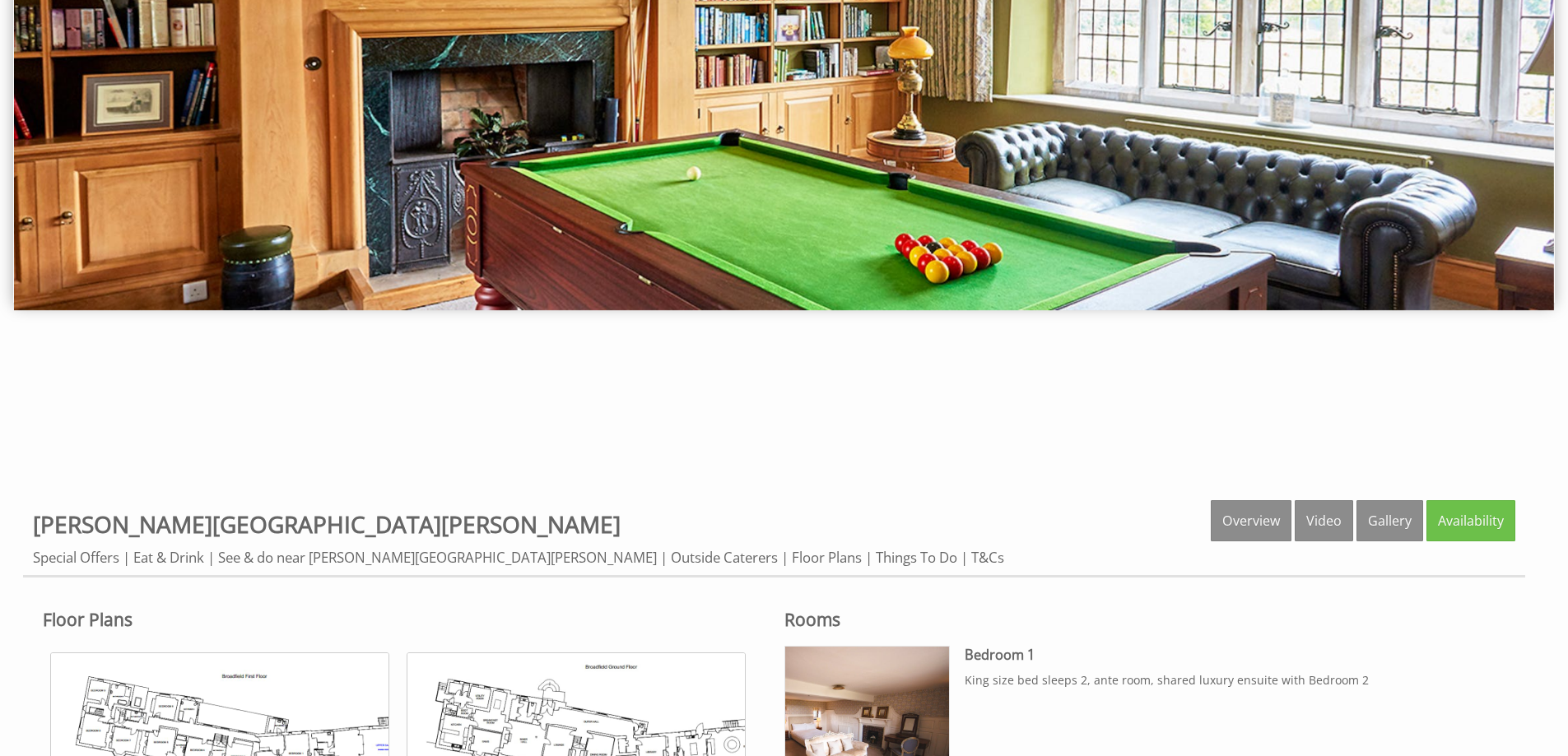
scroll to position [741, 0]
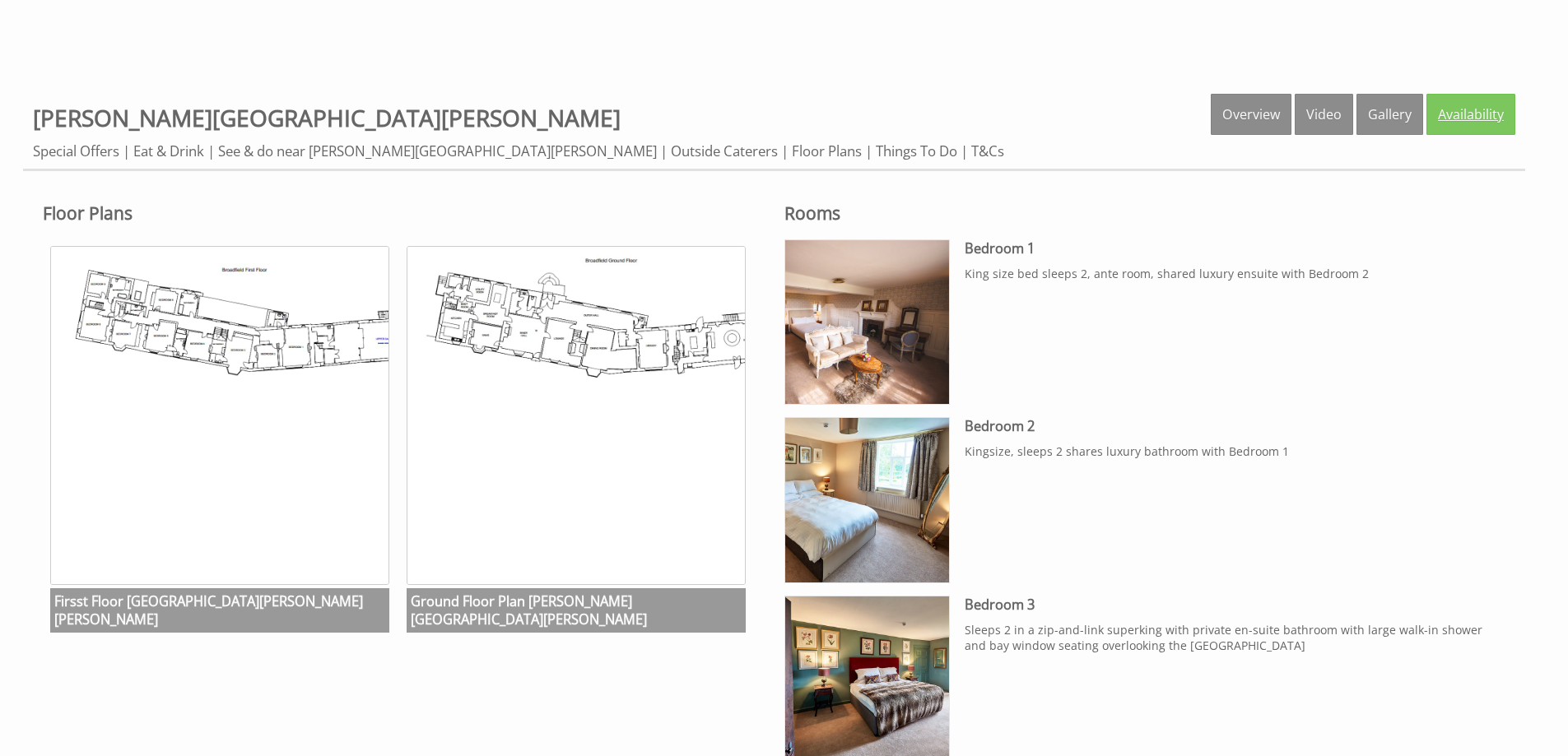
click at [1461, 120] on link "Availability" at bounding box center [1471, 114] width 89 height 41
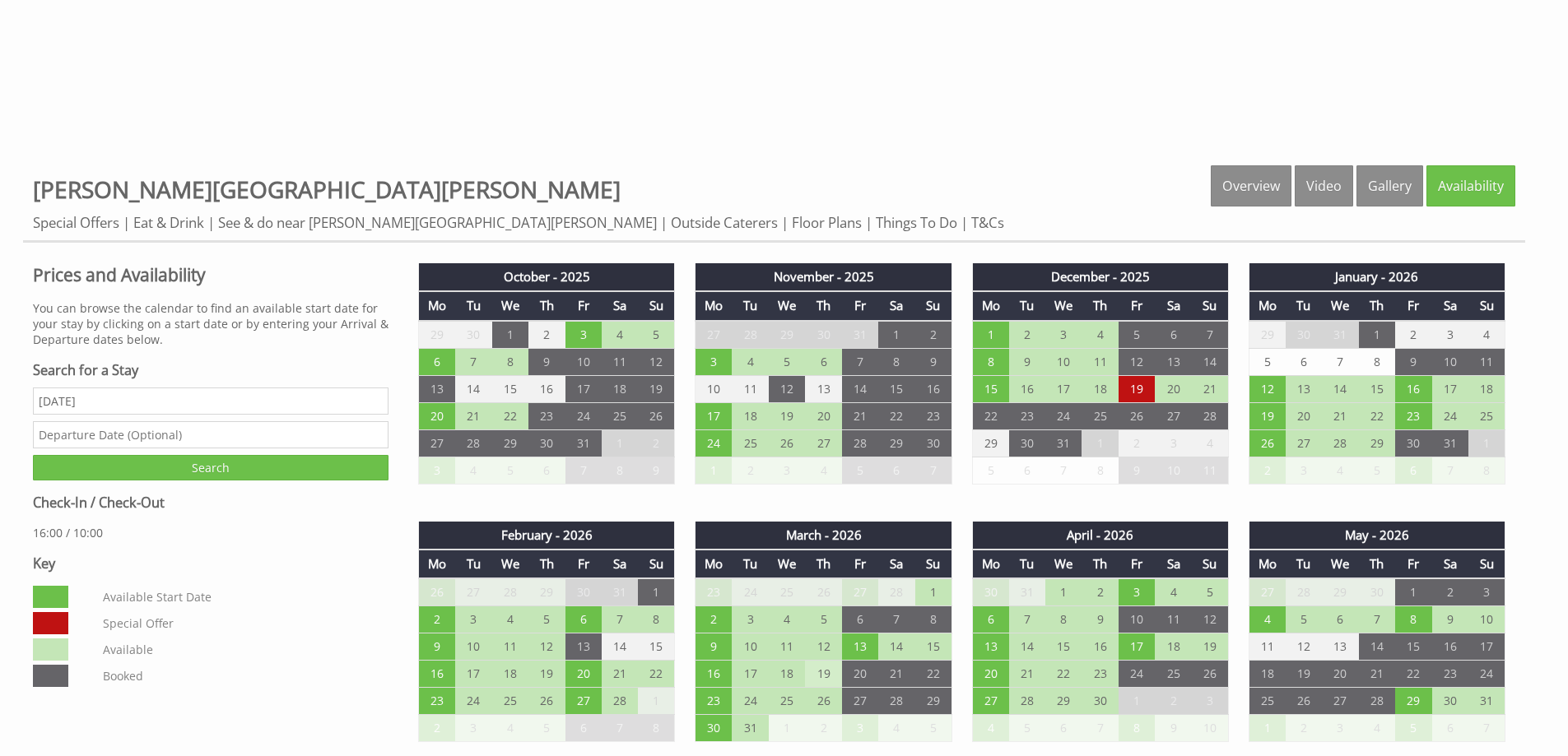
scroll to position [987, 0]
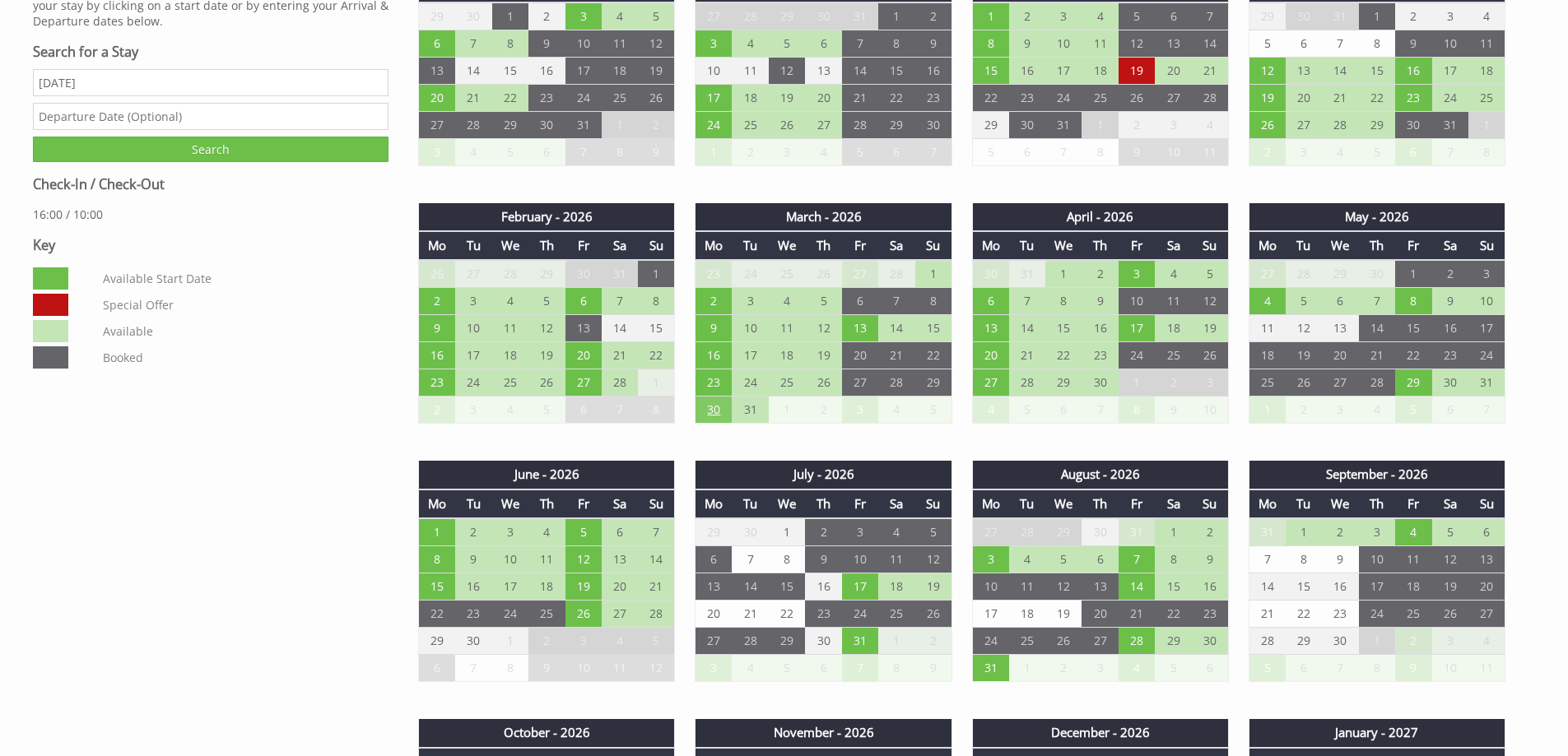
click at [699, 412] on td "30" at bounding box center [714, 410] width 37 height 27
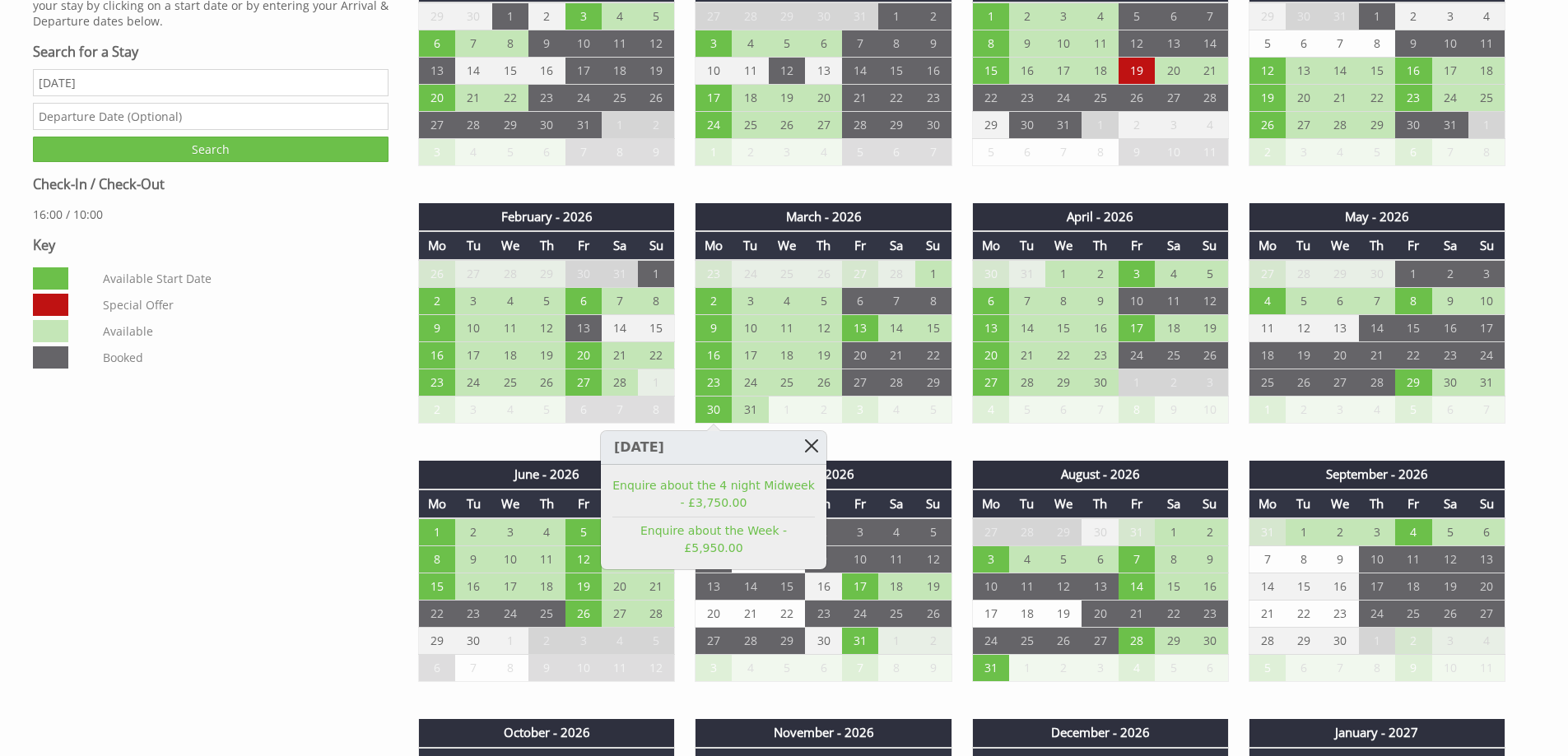
click at [814, 444] on link at bounding box center [813, 446] width 29 height 29
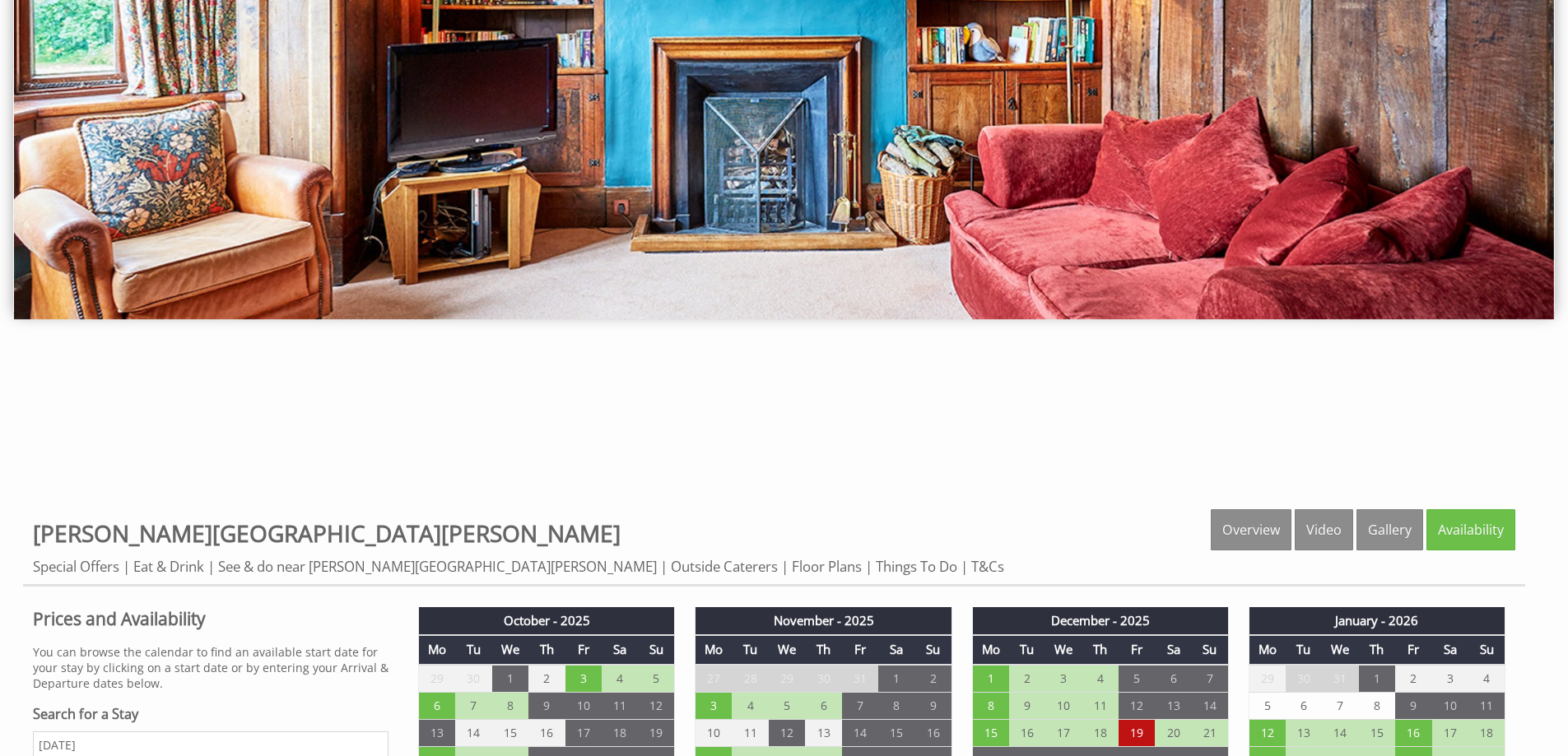
scroll to position [494, 0]
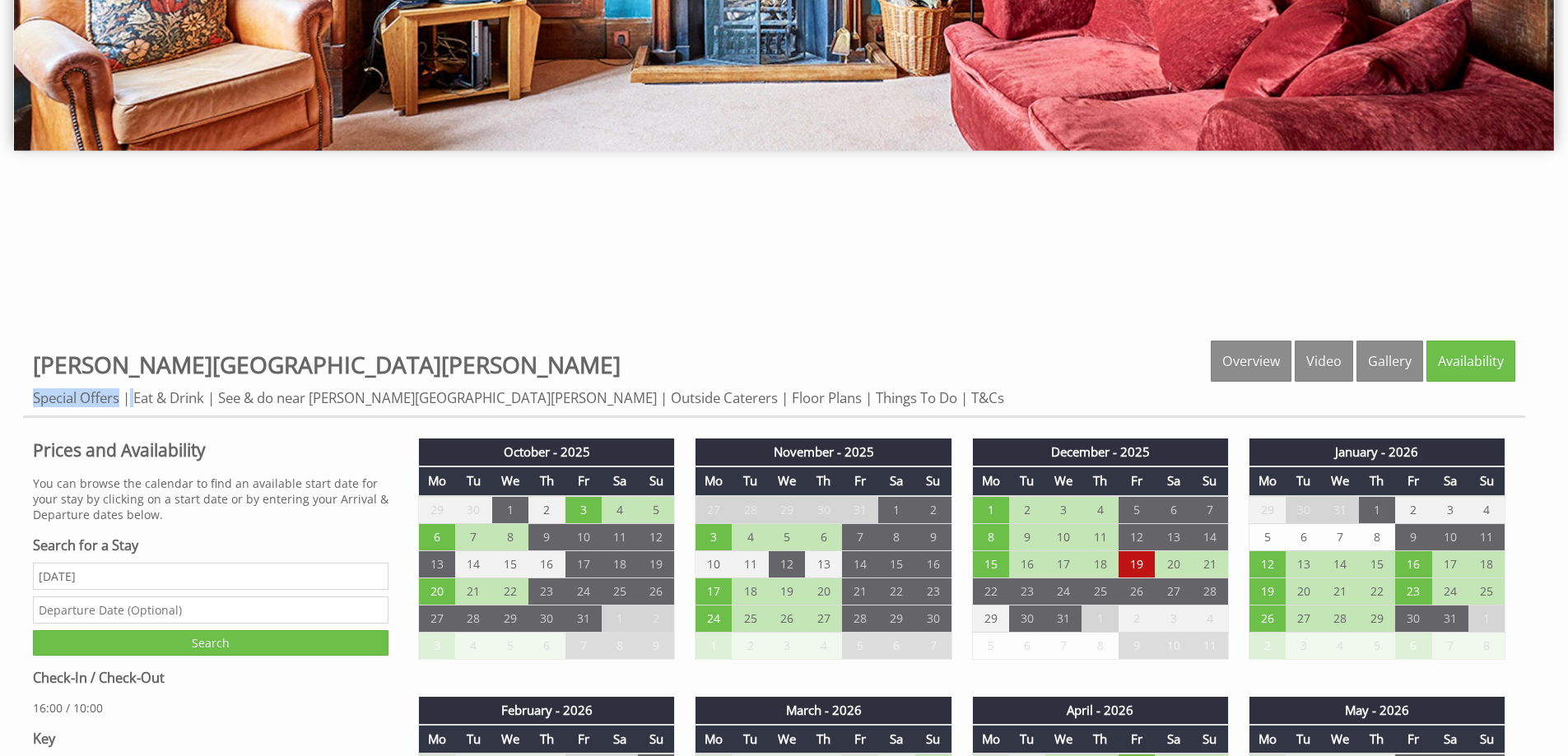
drag, startPoint x: 191, startPoint y: 355, endPoint x: 38, endPoint y: 344, distance: 153.4
click at [38, 344] on div "Properties [PERSON_NAME][GEOGRAPHIC_DATA][PERSON_NAME] Overview Video Gallery A…" at bounding box center [774, 379] width 1502 height 77
